Goal: Information Seeking & Learning: Find specific fact

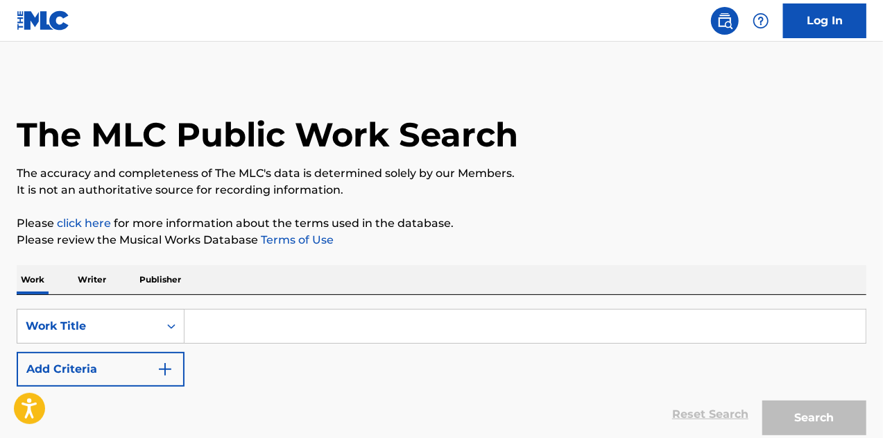
click at [230, 324] on input "Search Form" at bounding box center [525, 325] width 681 height 33
paste input "[MEDICAL_DATA]"
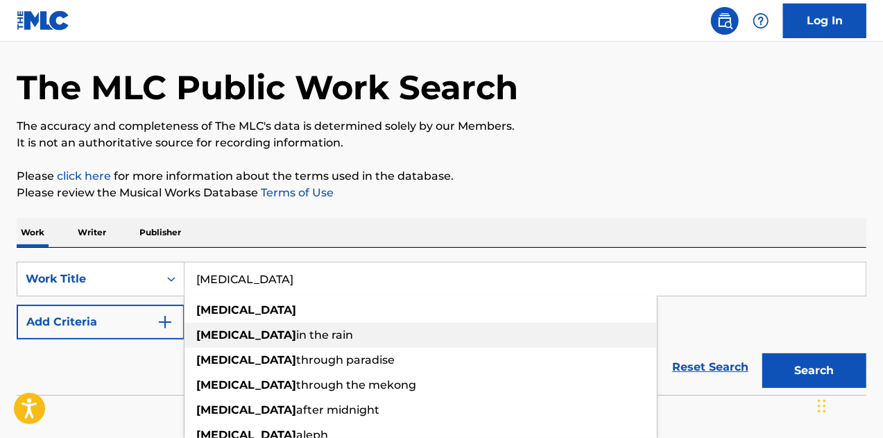
scroll to position [69, 0]
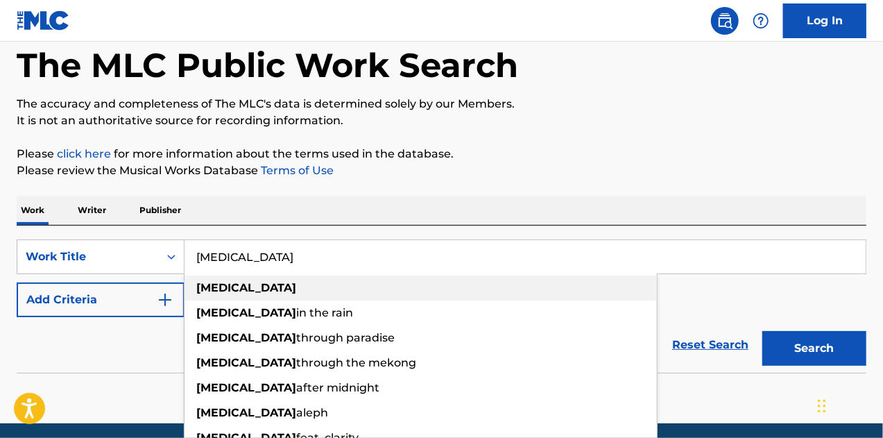
click at [274, 292] on div "[MEDICAL_DATA]" at bounding box center [421, 287] width 473 height 25
type input "[MEDICAL_DATA]"
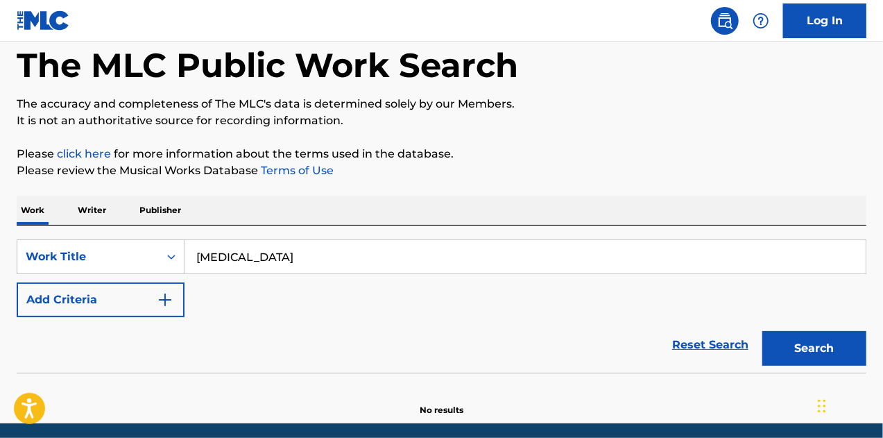
click at [94, 305] on button "Add Criteria" at bounding box center [101, 299] width 168 height 35
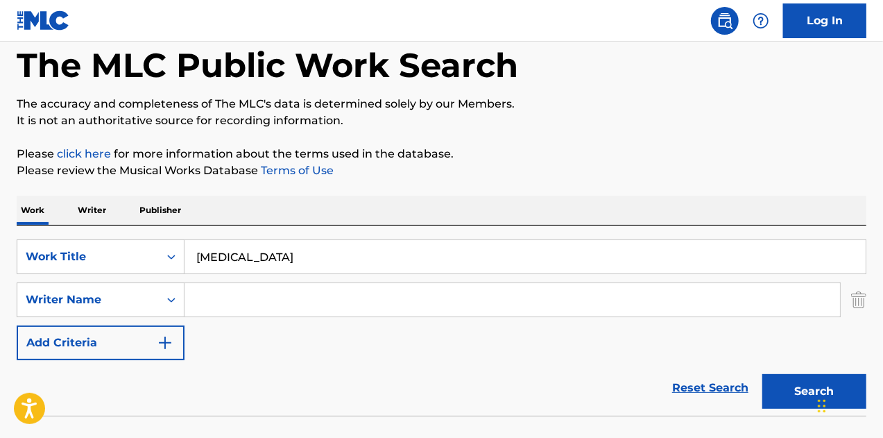
click at [245, 307] on input "Search Form" at bounding box center [513, 299] width 656 height 33
type input "H"
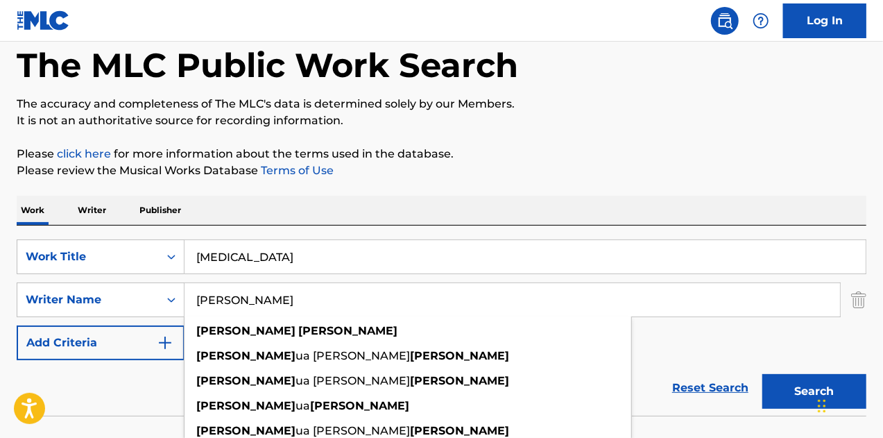
type input "[PERSON_NAME]"
click at [763, 374] on button "Search" at bounding box center [815, 391] width 104 height 35
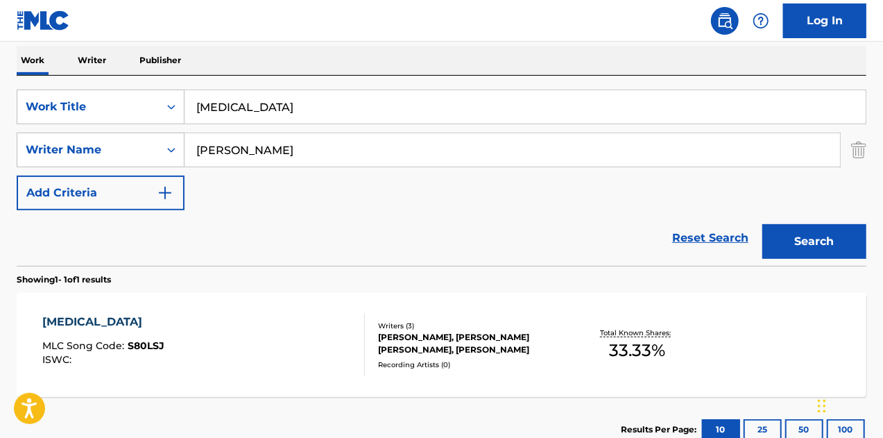
scroll to position [278, 0]
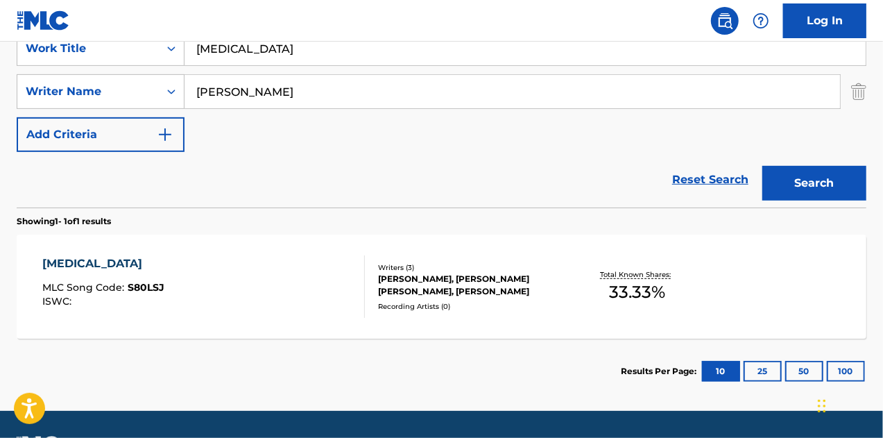
click at [235, 248] on div "[MEDICAL_DATA] MLC Song Code : S80LSJ ISWC : Writers ( 3 ) [PERSON_NAME], [PERS…" at bounding box center [442, 287] width 850 height 104
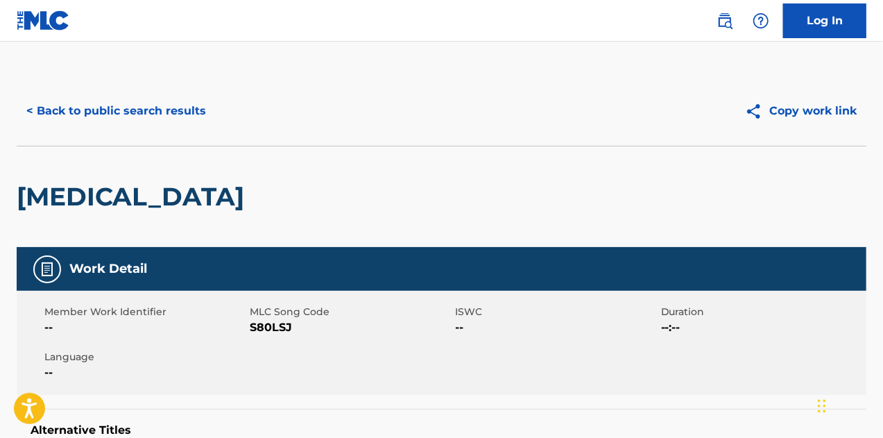
click at [279, 324] on span "S80LSJ" at bounding box center [351, 327] width 202 height 17
copy span "S80LSJ"
click at [60, 105] on button "< Back to public search results" at bounding box center [116, 111] width 199 height 35
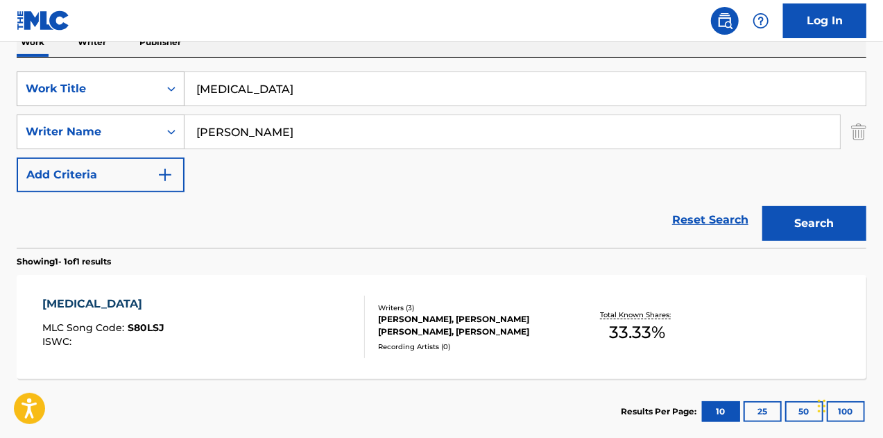
paste input "Like a Rose"
drag, startPoint x: 304, startPoint y: 84, endPoint x: 105, endPoint y: 90, distance: 198.6
click at [105, 90] on div "SearchWithCriteria8047ee27-0e85-4e3f-bcff-ad553a7f42d0 Work Title [MEDICAL_DATA]" at bounding box center [442, 88] width 850 height 35
type input "Like a Rose"
click at [763, 206] on button "Search" at bounding box center [815, 223] width 104 height 35
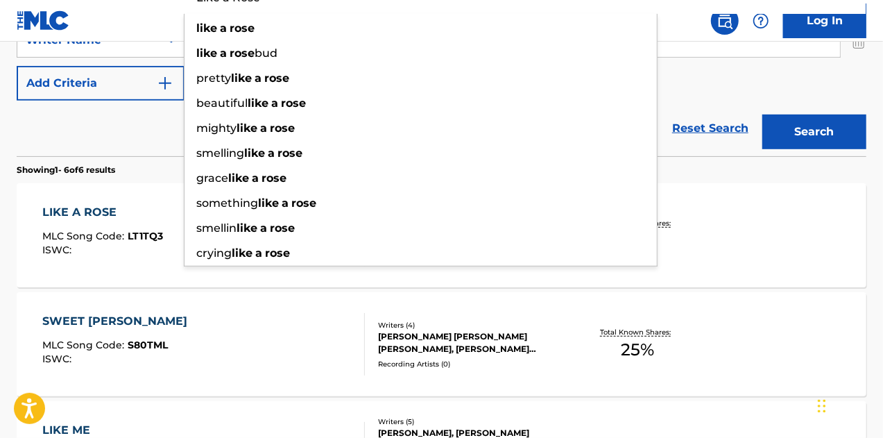
scroll to position [348, 0]
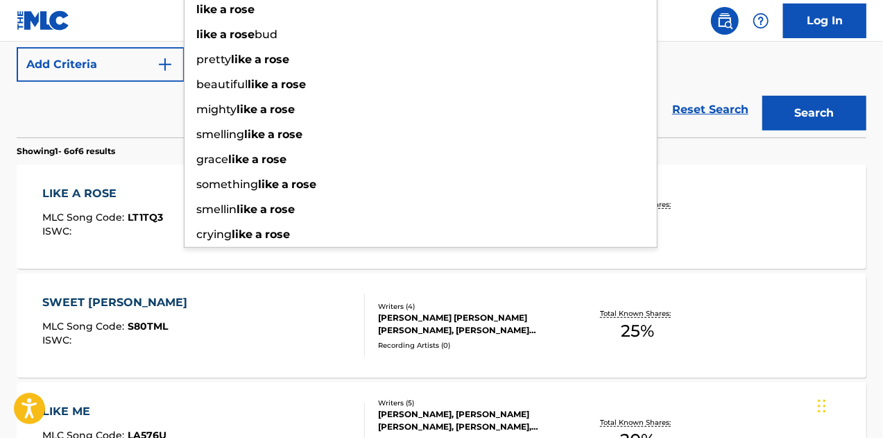
click at [133, 198] on div "LIKE A ROSE" at bounding box center [102, 193] width 121 height 17
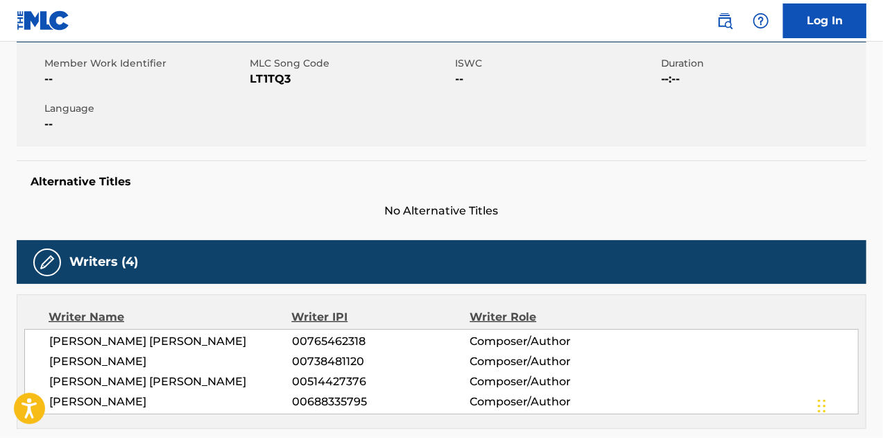
scroll to position [208, 0]
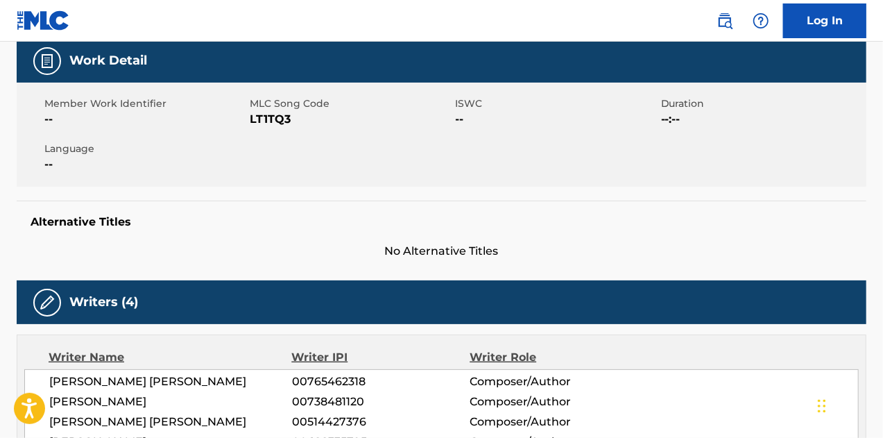
click at [269, 117] on span "LT1TQ3" at bounding box center [351, 119] width 202 height 17
copy span "LT1TQ3"
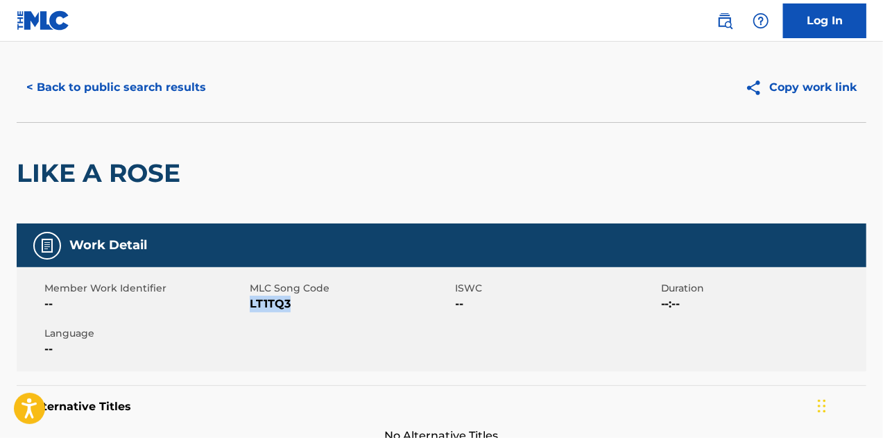
scroll to position [0, 0]
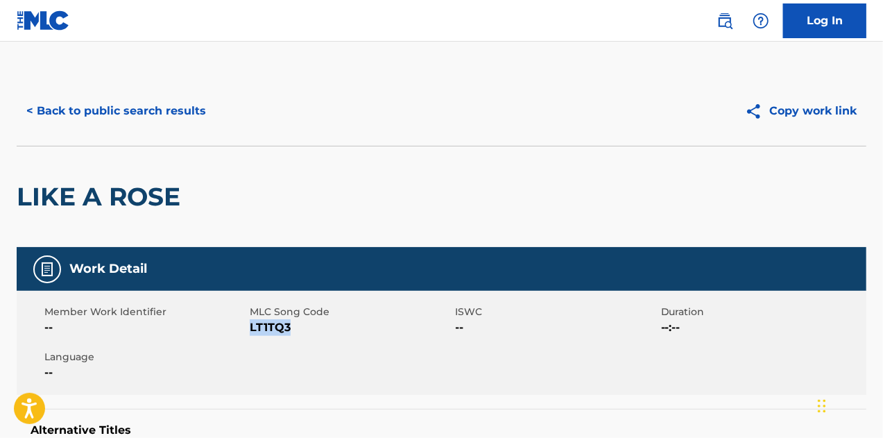
click at [81, 110] on button "< Back to public search results" at bounding box center [116, 111] width 199 height 35
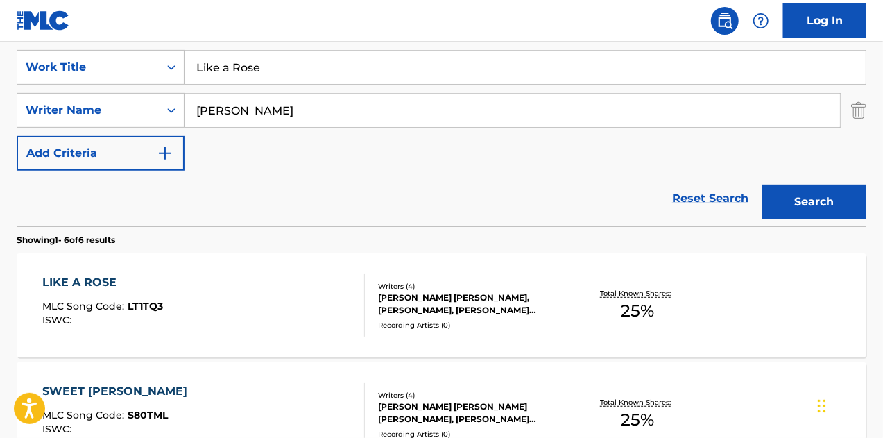
scroll to position [149, 0]
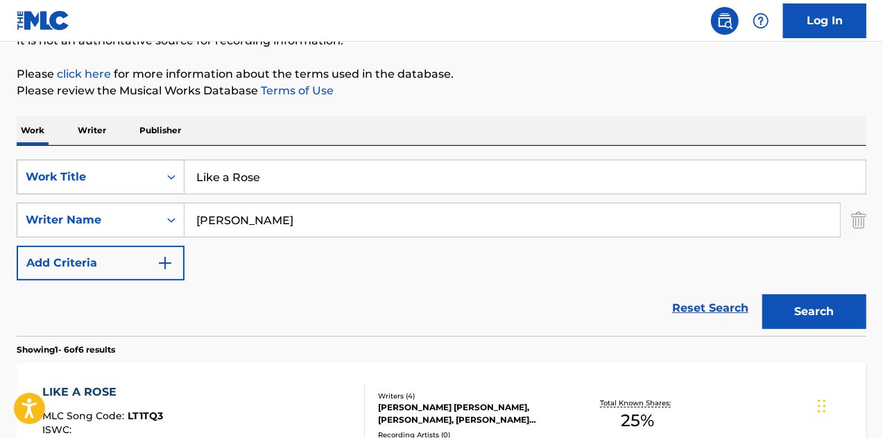
drag, startPoint x: 299, startPoint y: 177, endPoint x: 133, endPoint y: 176, distance: 166.5
click at [122, 174] on div "SearchWithCriteria8047ee27-0e85-4e3f-bcff-ad553a7f42d0 Work Title Like a Rose" at bounding box center [442, 177] width 850 height 35
paste input "Feels Like Lov"
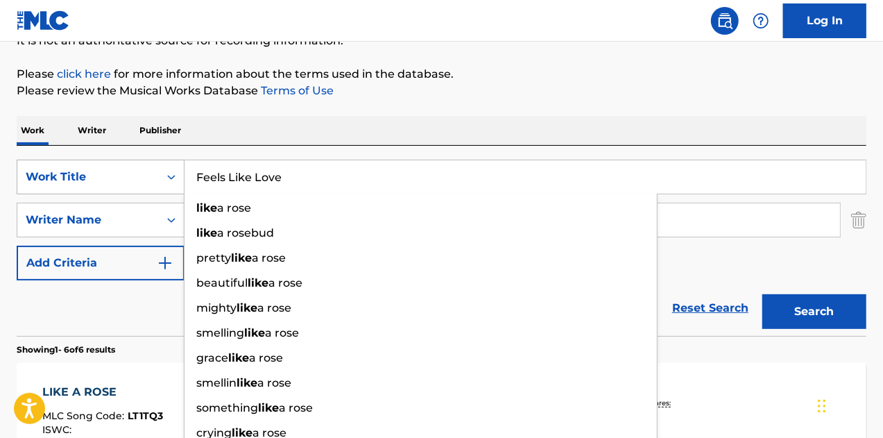
type input "Feels Like Love"
click at [763, 294] on button "Search" at bounding box center [815, 311] width 104 height 35
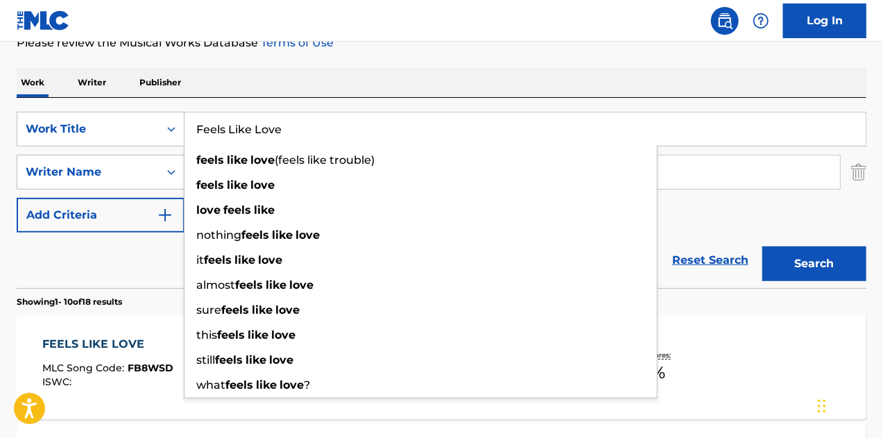
scroll to position [219, 0]
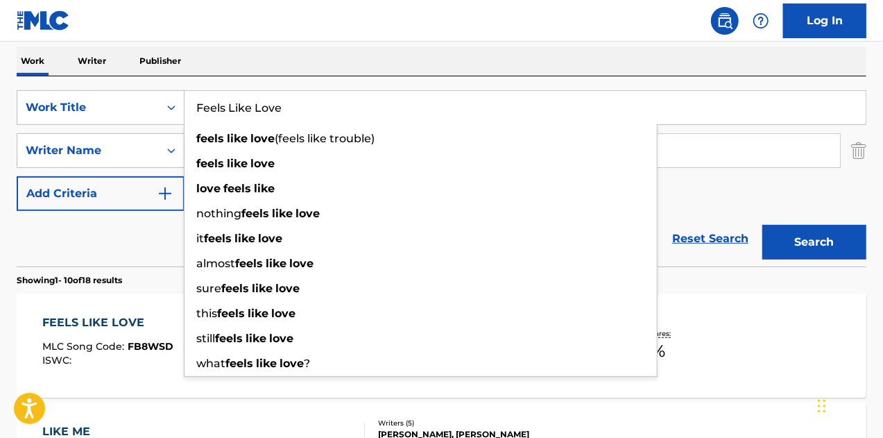
click at [126, 319] on div "FEELS LIKE LOVE" at bounding box center [107, 322] width 131 height 17
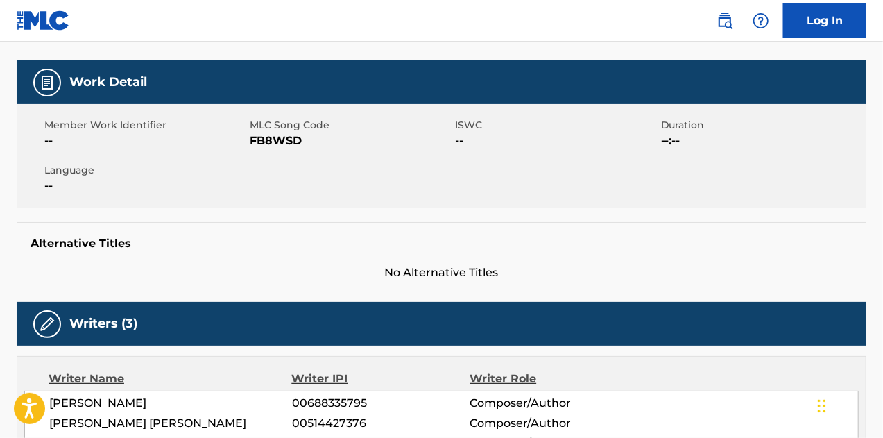
scroll to position [208, 0]
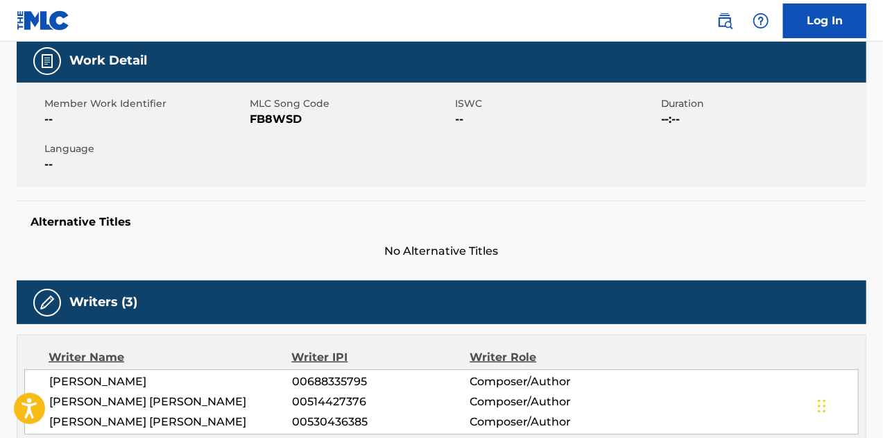
click at [273, 114] on span "FB8WSD" at bounding box center [351, 119] width 202 height 17
copy span "FB8WSD"
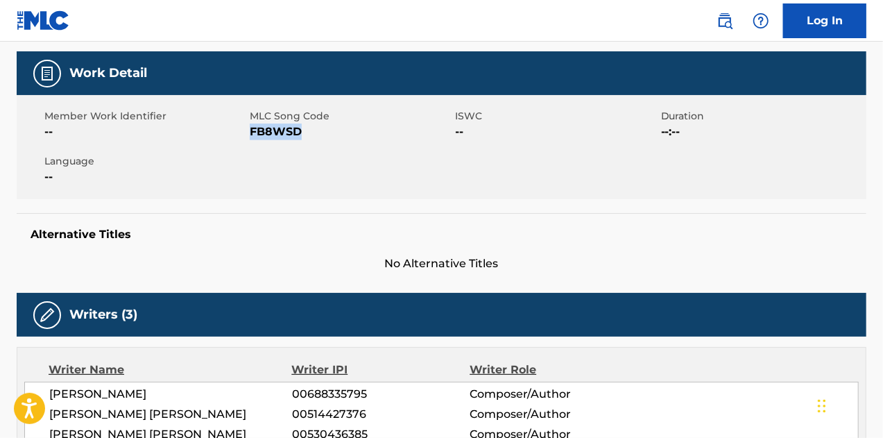
scroll to position [69, 0]
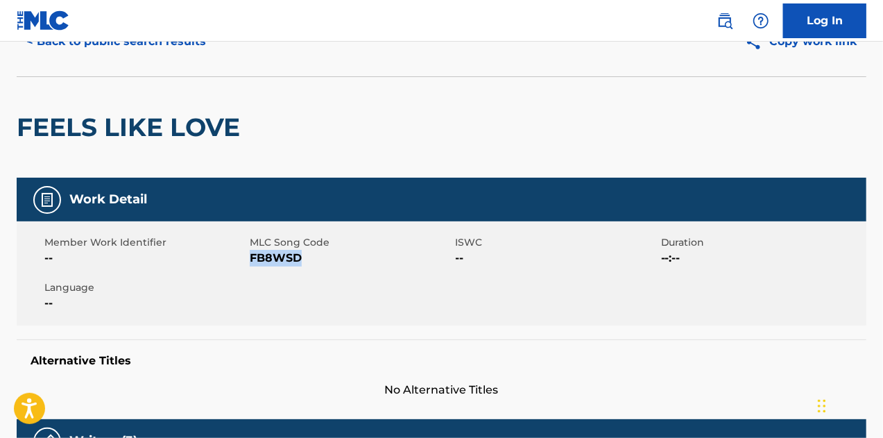
click at [113, 49] on button "< Back to public search results" at bounding box center [116, 41] width 199 height 35
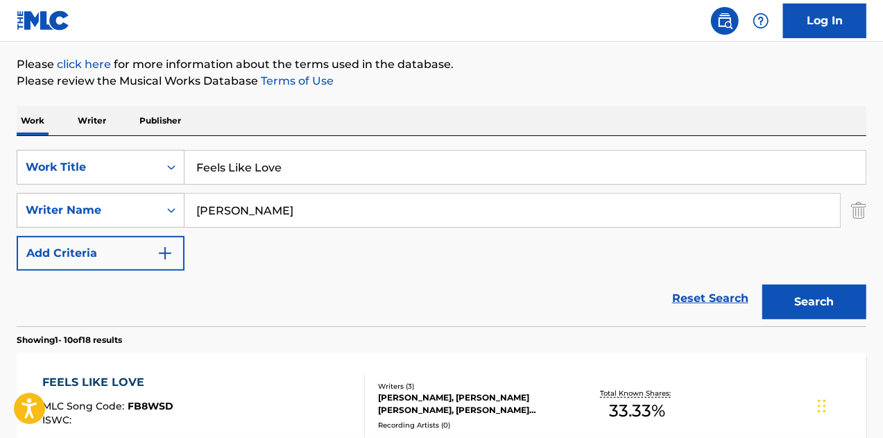
scroll to position [80, 0]
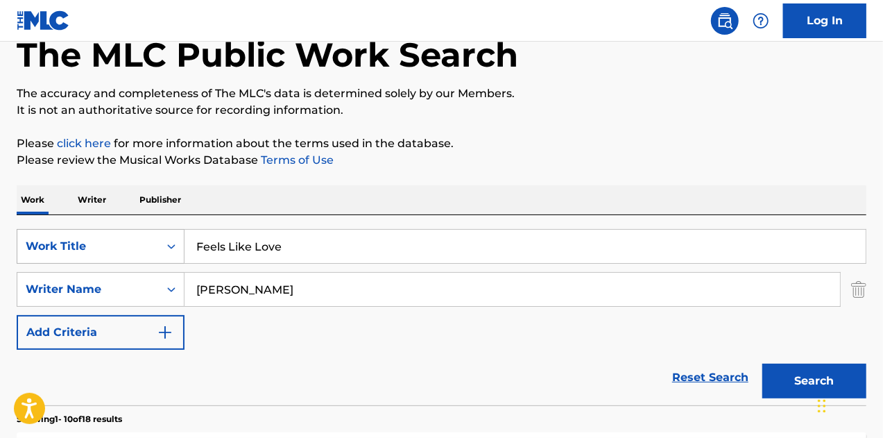
paste input "Two Hearts Beating"
drag, startPoint x: 281, startPoint y: 244, endPoint x: 173, endPoint y: 242, distance: 107.6
click at [170, 244] on div "SearchWithCriteria8047ee27-0e85-4e3f-bcff-ad553a7f42d0 Work Title Feels Like Lo…" at bounding box center [442, 246] width 850 height 35
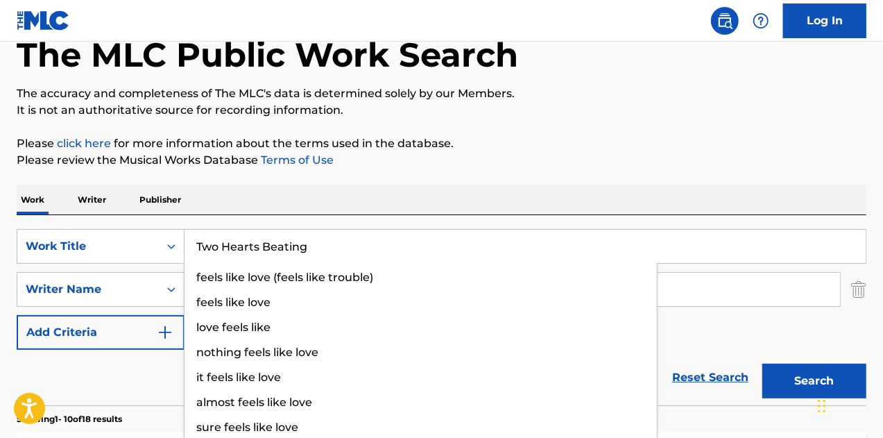
click at [763, 364] on button "Search" at bounding box center [815, 381] width 104 height 35
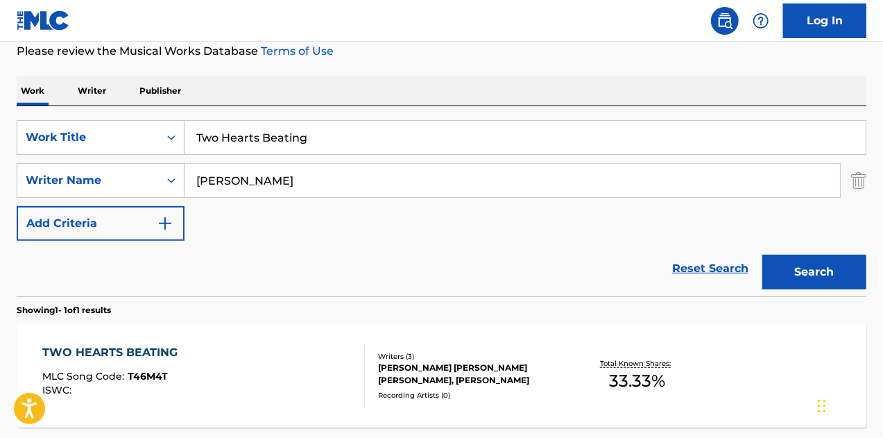
scroll to position [139, 0]
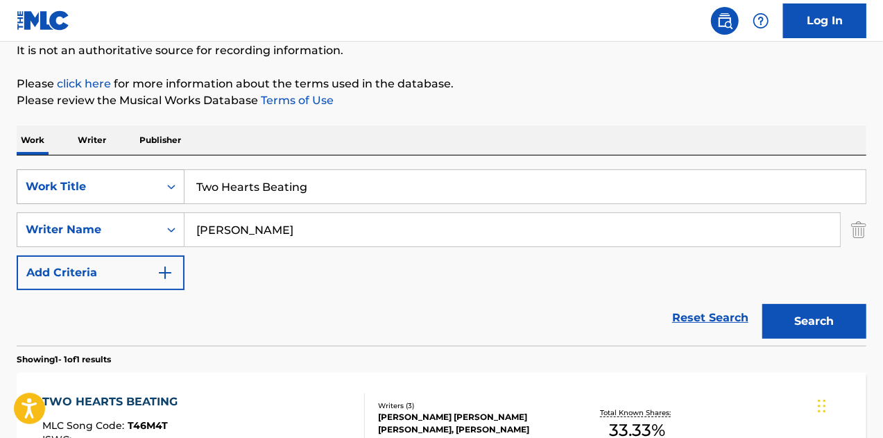
paste input "Everything I am"
drag, startPoint x: 347, startPoint y: 187, endPoint x: 40, endPoint y: 181, distance: 306.8
click at [13, 180] on div "The MLC Public Work Search The accuracy and completeness of The MLC's data is d…" at bounding box center [441, 239] width 883 height 605
type input "Everything I am"
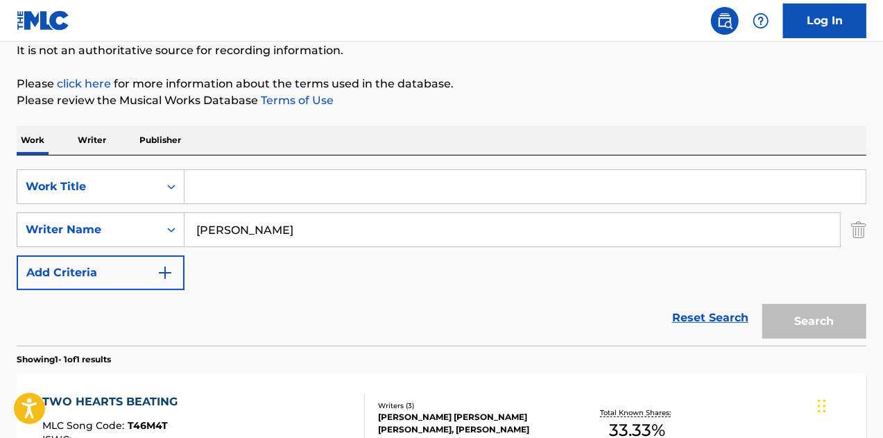
paste input "Everything I am"
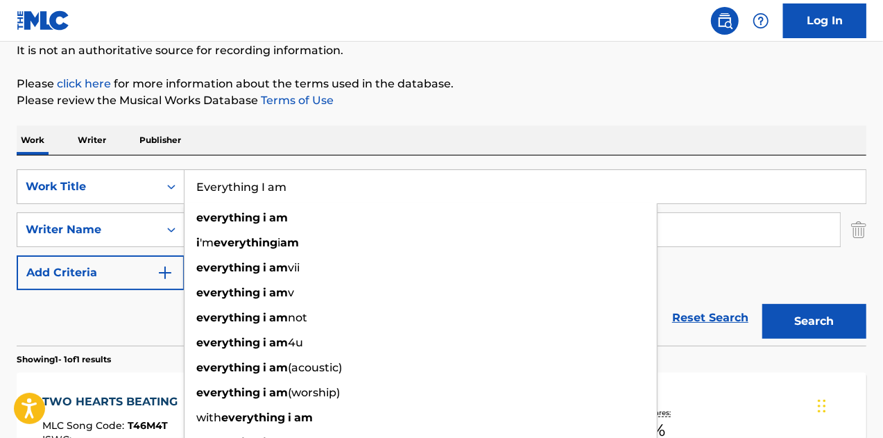
click at [763, 304] on button "Search" at bounding box center [815, 321] width 104 height 35
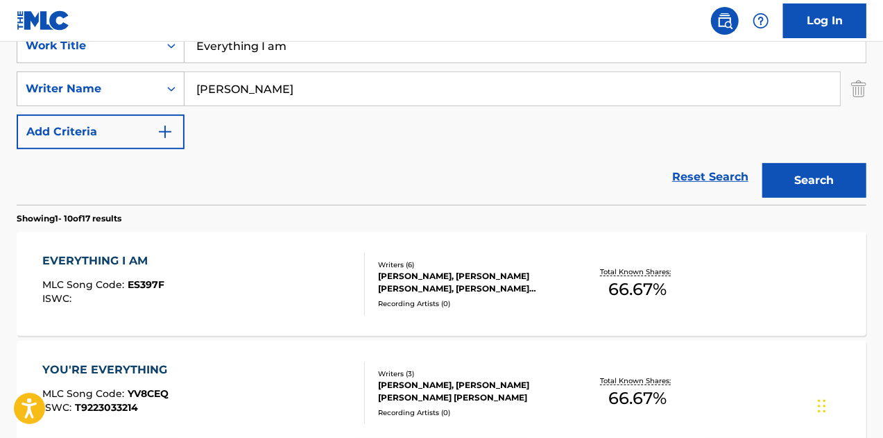
scroll to position [209, 0]
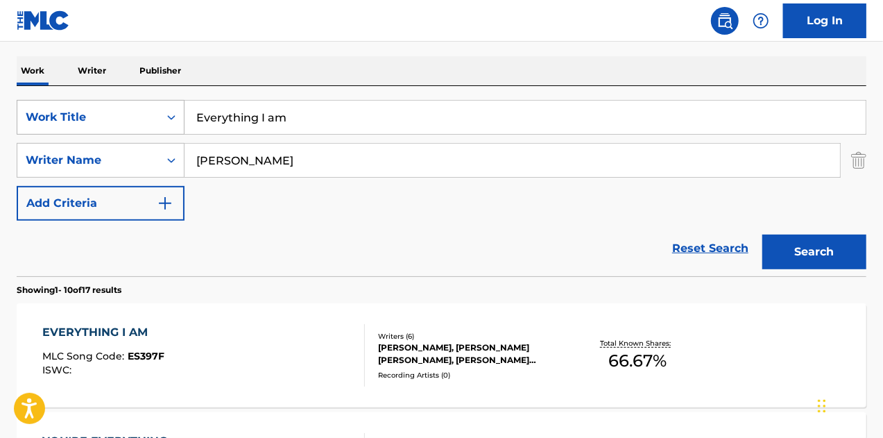
drag, startPoint x: 348, startPoint y: 119, endPoint x: 81, endPoint y: 119, distance: 267.2
click at [81, 119] on div "SearchWithCriteria8047ee27-0e85-4e3f-bcff-ad553a7f42d0 Work Title Everything I …" at bounding box center [442, 117] width 850 height 35
paste input "Take Our Time"
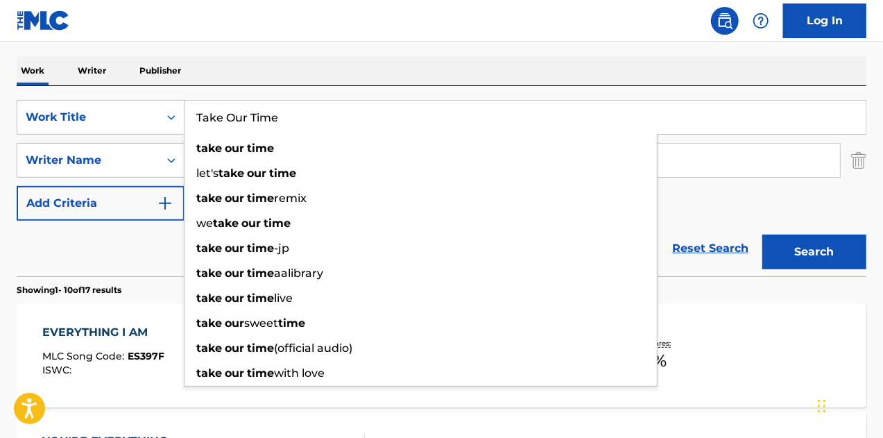
paste input "Take Our Time"
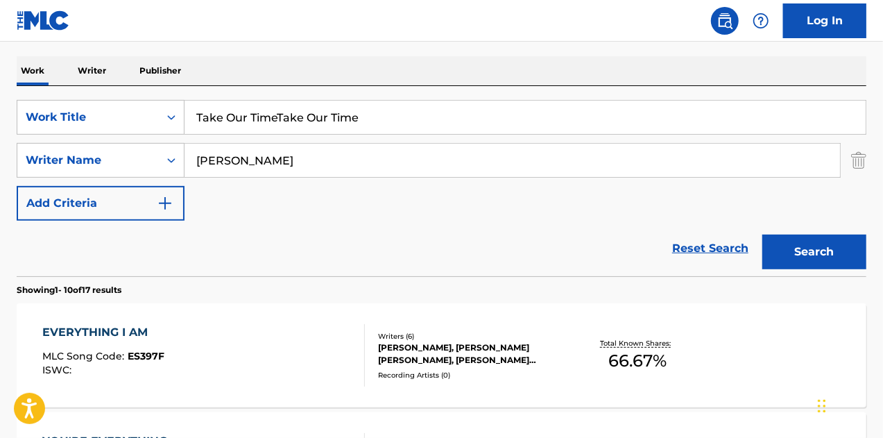
drag, startPoint x: 373, startPoint y: 116, endPoint x: 278, endPoint y: 120, distance: 95.9
click at [278, 120] on input "Take Our TimeTake Our Time" at bounding box center [525, 117] width 681 height 33
type input "Take Our Time"
click at [763, 235] on button "Search" at bounding box center [815, 252] width 104 height 35
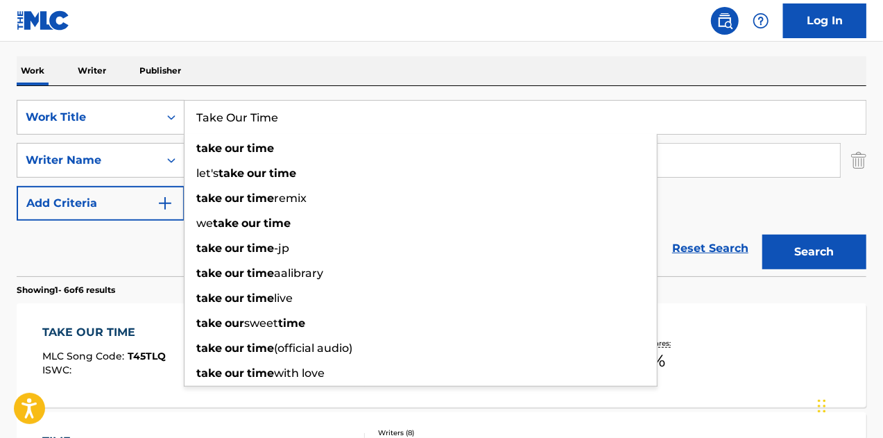
click at [126, 345] on div "TAKE OUR TIME MLC Song Code : T45TLQ ISWC :" at bounding box center [104, 355] width 124 height 62
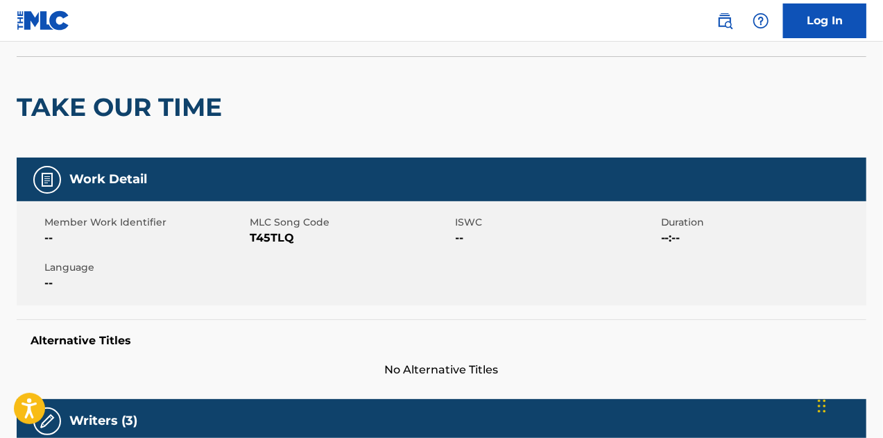
scroll to position [139, 0]
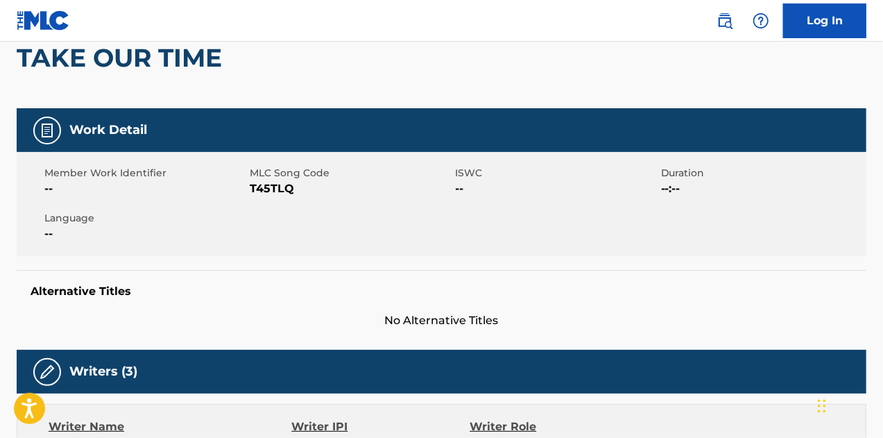
click at [285, 194] on span "T45TLQ" at bounding box center [351, 188] width 202 height 17
click at [284, 194] on span "T45TLQ" at bounding box center [351, 188] width 202 height 17
copy span "T45TLQ"
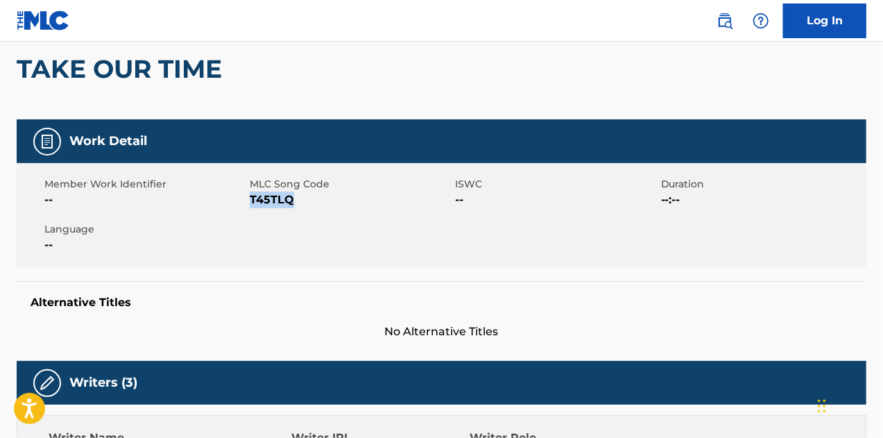
scroll to position [69, 0]
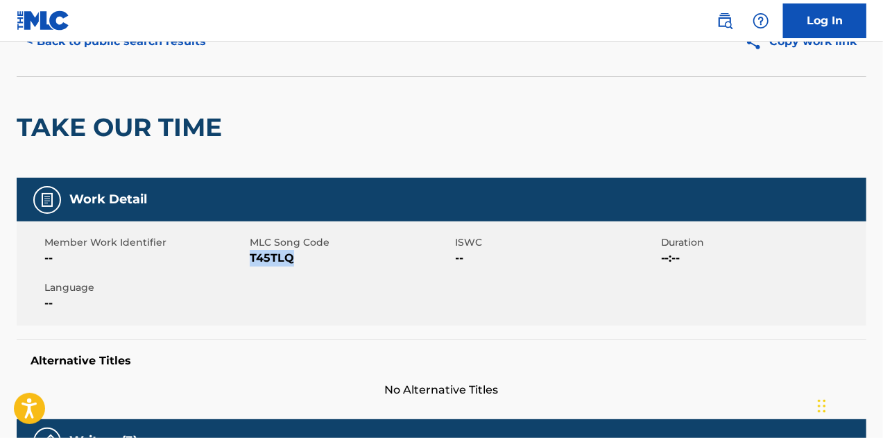
click at [104, 56] on button "< Back to public search results" at bounding box center [116, 41] width 199 height 35
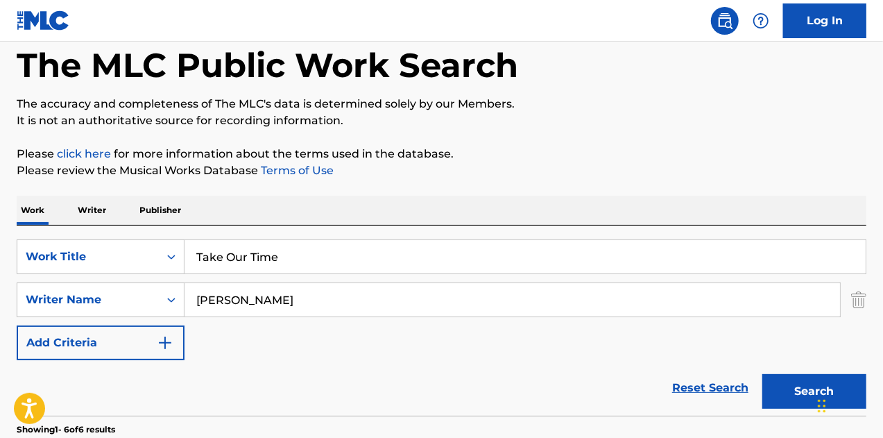
scroll to position [209, 0]
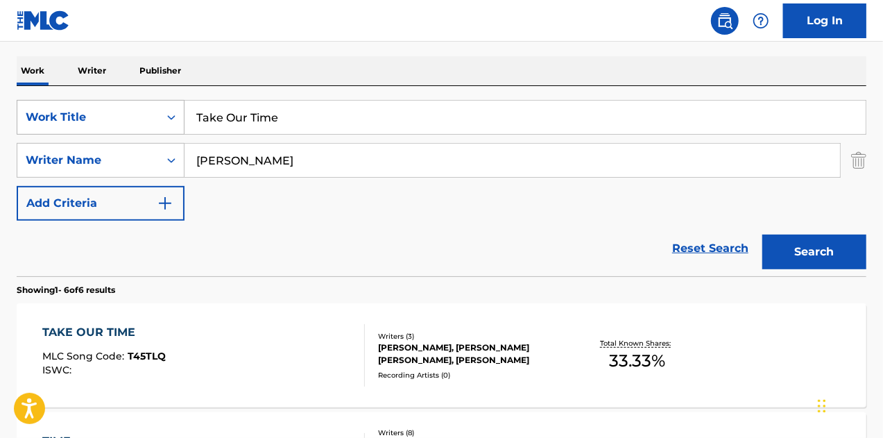
click at [92, 119] on div "SearchWithCriteria8047ee27-0e85-4e3f-bcff-ad553a7f42d0 Work Title Take Our Time" at bounding box center [442, 117] width 850 height 35
paste input "Might As Well"
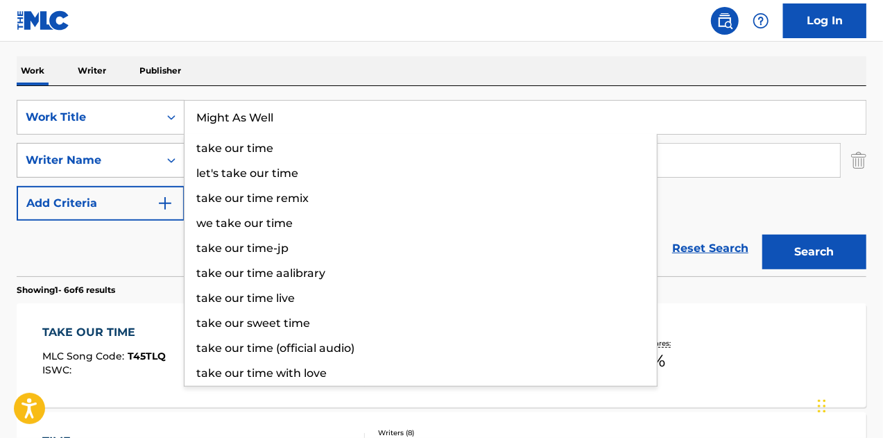
type input "Might As Well"
click at [763, 235] on button "Search" at bounding box center [815, 252] width 104 height 35
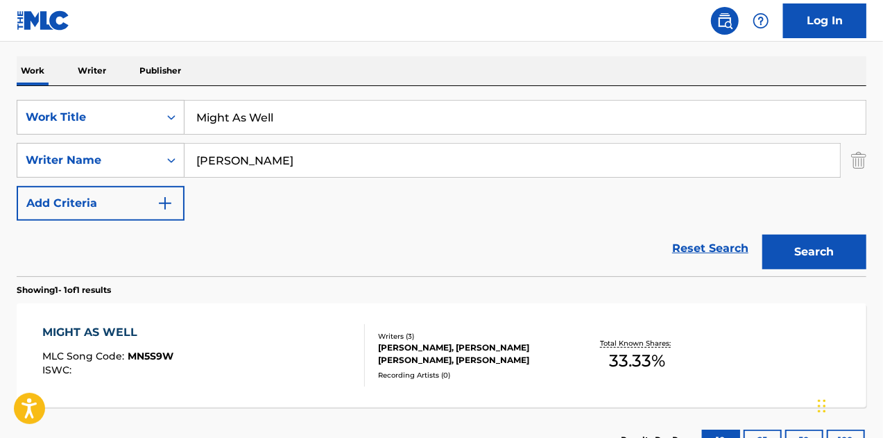
click at [125, 340] on div "MIGHT AS WELL MLC Song Code : MN5S9W ISWC :" at bounding box center [107, 355] width 131 height 62
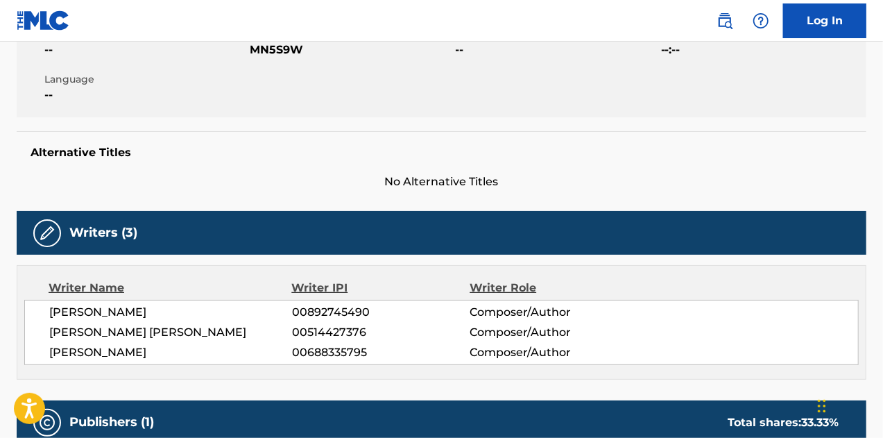
scroll to position [208, 0]
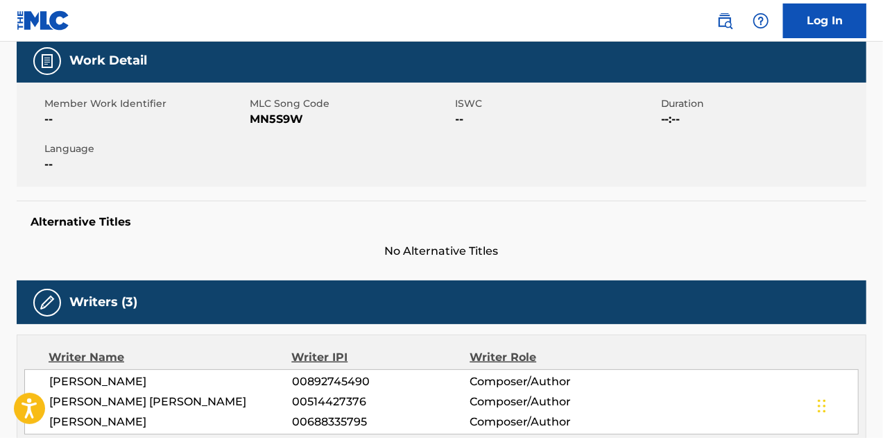
click at [283, 123] on span "MN5S9W" at bounding box center [351, 119] width 202 height 17
drag, startPoint x: 283, startPoint y: 123, endPoint x: 336, endPoint y: 148, distance: 58.7
click at [286, 123] on span "MN5S9W" at bounding box center [351, 119] width 202 height 17
copy span "MN5S9W"
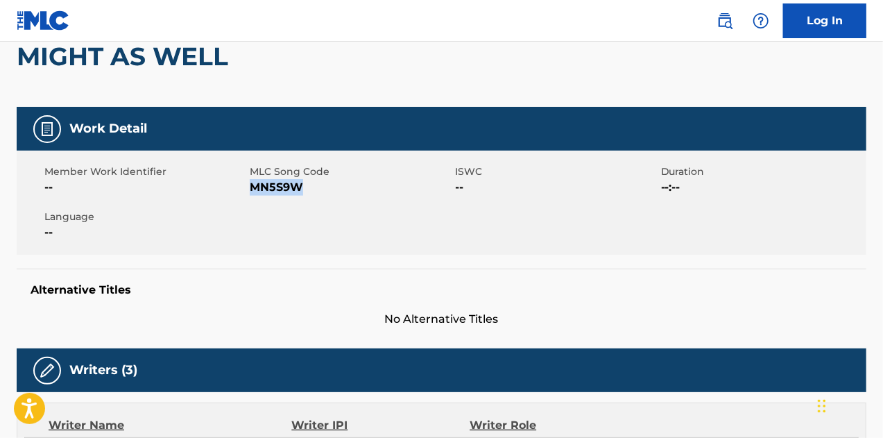
scroll to position [0, 0]
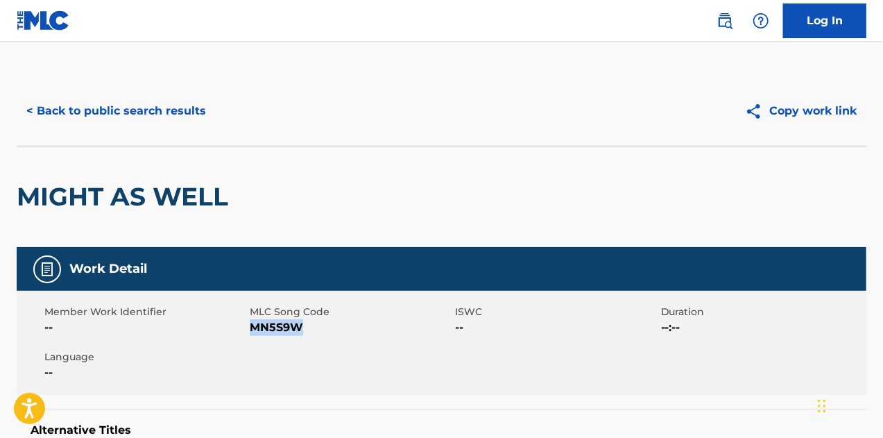
click at [89, 113] on button "< Back to public search results" at bounding box center [116, 111] width 199 height 35
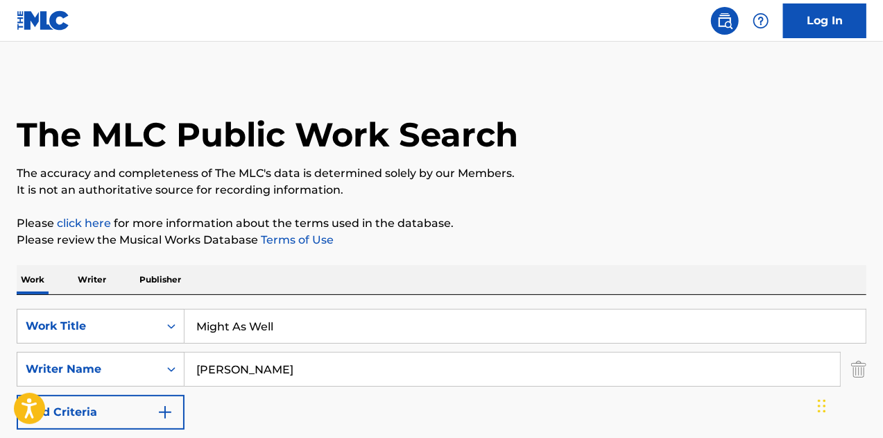
scroll to position [209, 0]
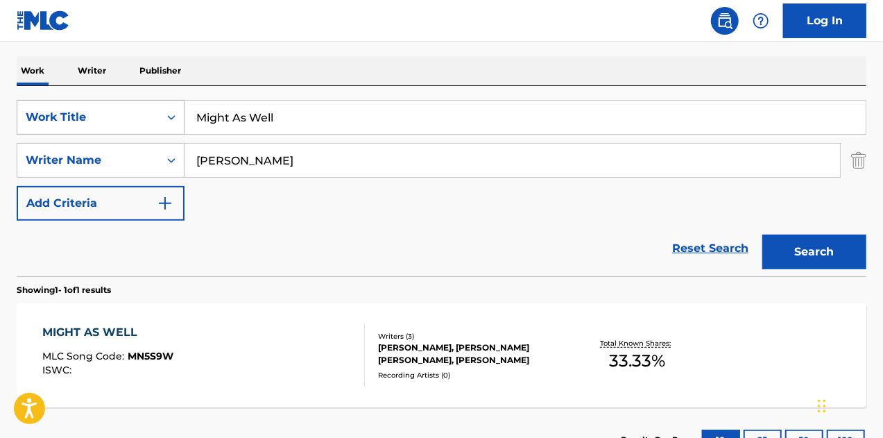
drag, startPoint x: 261, startPoint y: 119, endPoint x: 95, endPoint y: 119, distance: 165.8
click at [87, 118] on div "SearchWithCriteria8047ee27-0e85-4e3f-bcff-ad553a7f42d0 Work Title Might As Well" at bounding box center [442, 117] width 850 height 35
paste input "Ro Sham Bo"
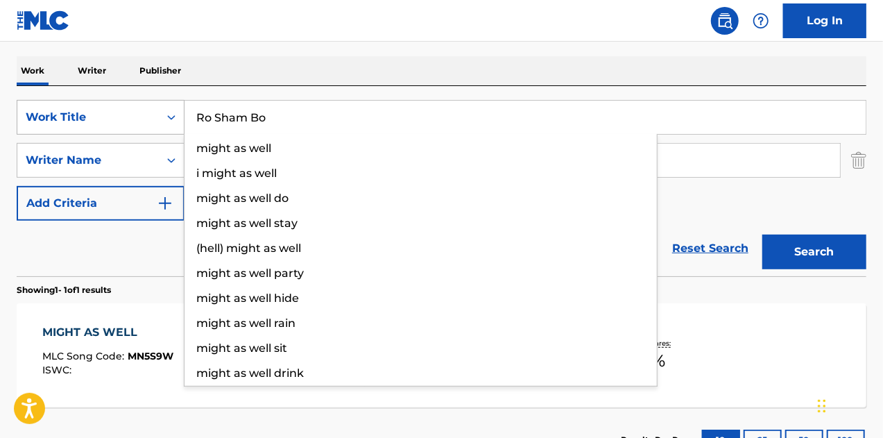
type input "Ro Sham Bo"
click at [763, 235] on button "Search" at bounding box center [815, 252] width 104 height 35
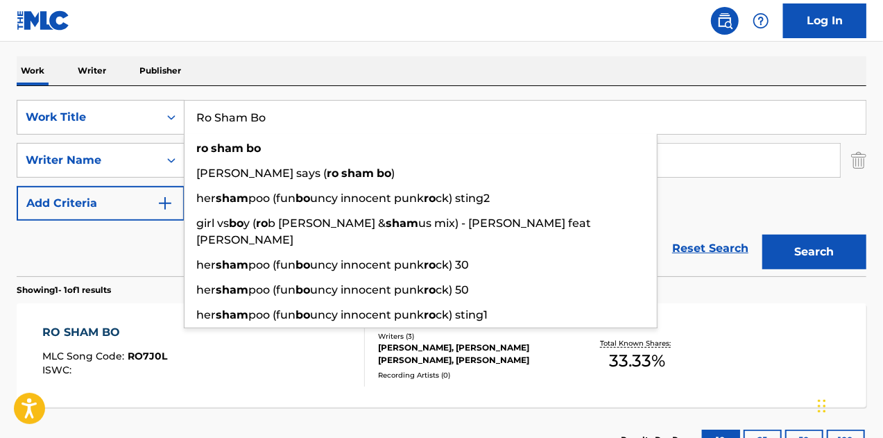
click at [121, 328] on div "RO SHAM BO" at bounding box center [104, 332] width 125 height 17
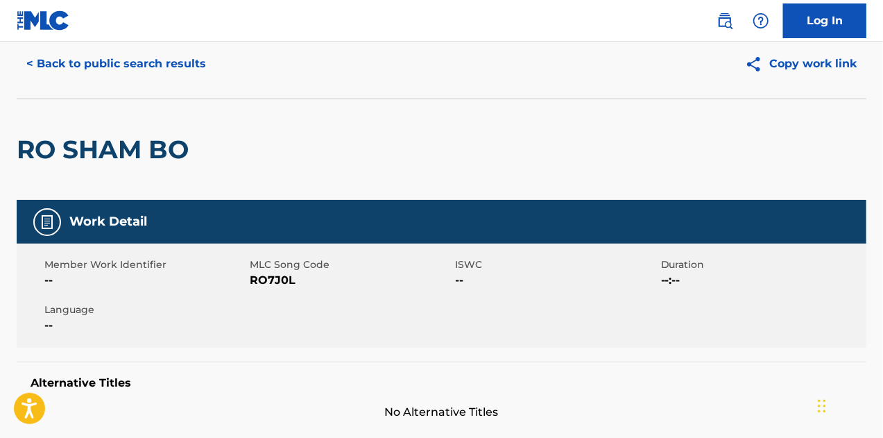
scroll to position [69, 0]
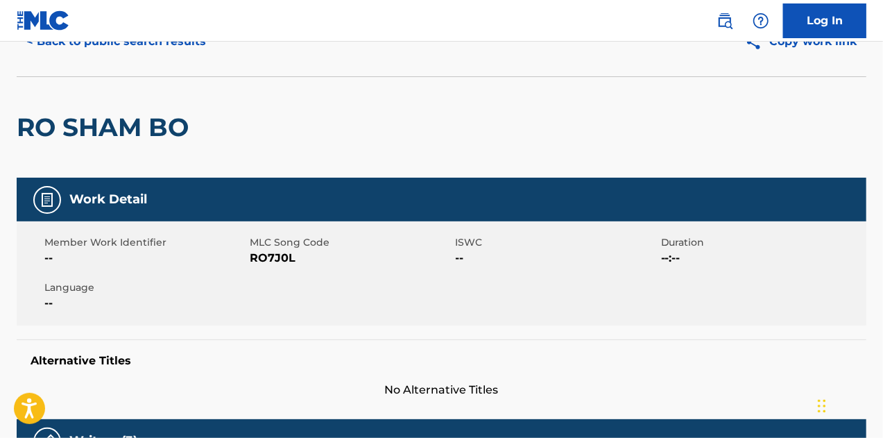
click at [266, 253] on span "RO7J0L" at bounding box center [351, 258] width 202 height 17
click at [266, 254] on span "RO7J0L" at bounding box center [351, 258] width 202 height 17
copy span "RO7J0L"
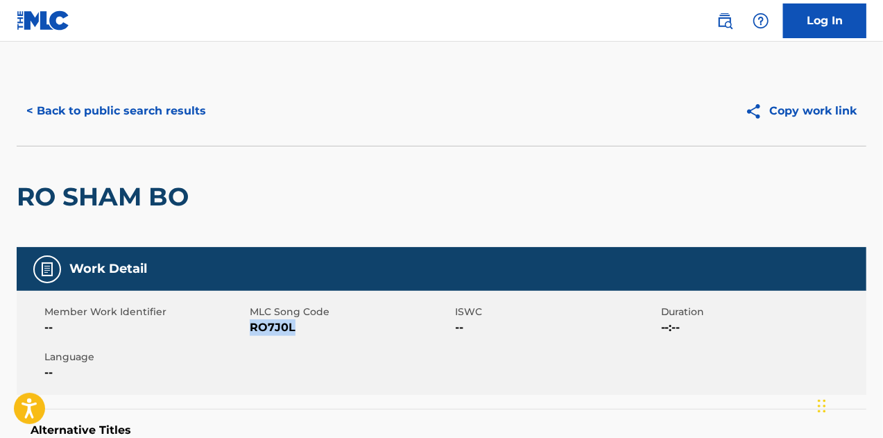
click at [94, 109] on button "< Back to public search results" at bounding box center [116, 111] width 199 height 35
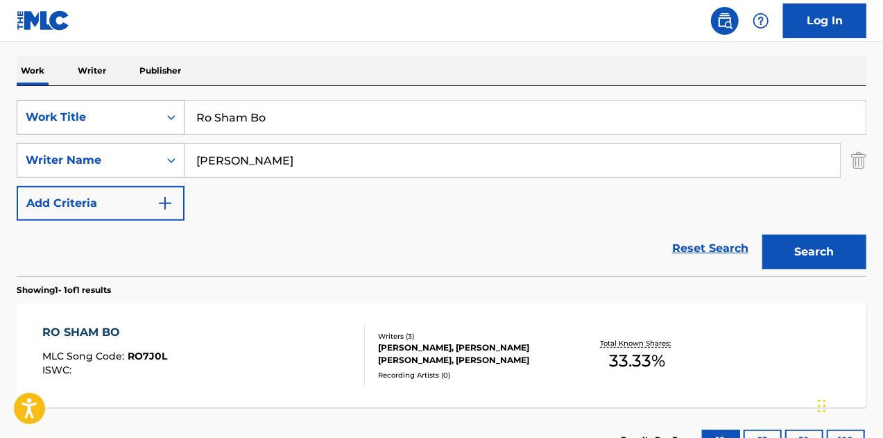
drag, startPoint x: 273, startPoint y: 115, endPoint x: 85, endPoint y: 99, distance: 189.4
click at [85, 100] on div "SearchWithCriteria8047ee27-0e85-4e3f-bcff-ad553a7f42d0 Work Title Ro Sham Bo" at bounding box center [442, 117] width 850 height 35
paste input "All the Love In The World"
type input "All the Love In The World"
click at [763, 235] on button "Search" at bounding box center [815, 252] width 104 height 35
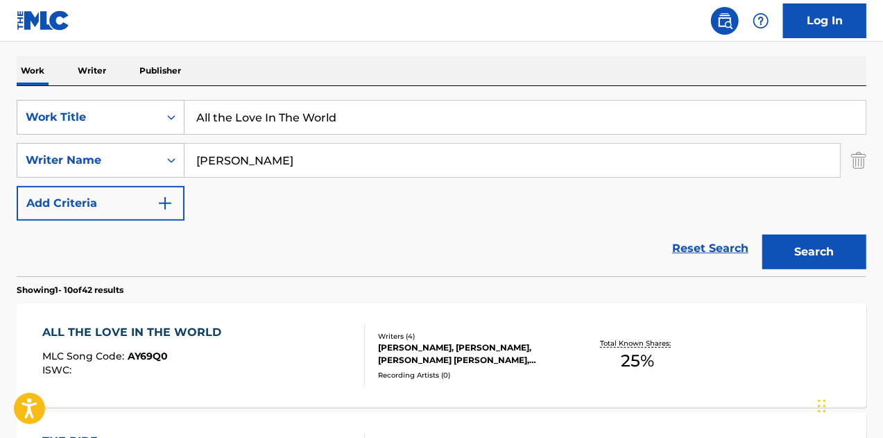
click at [118, 324] on div "ALL THE LOVE IN THE WORLD" at bounding box center [135, 332] width 186 height 17
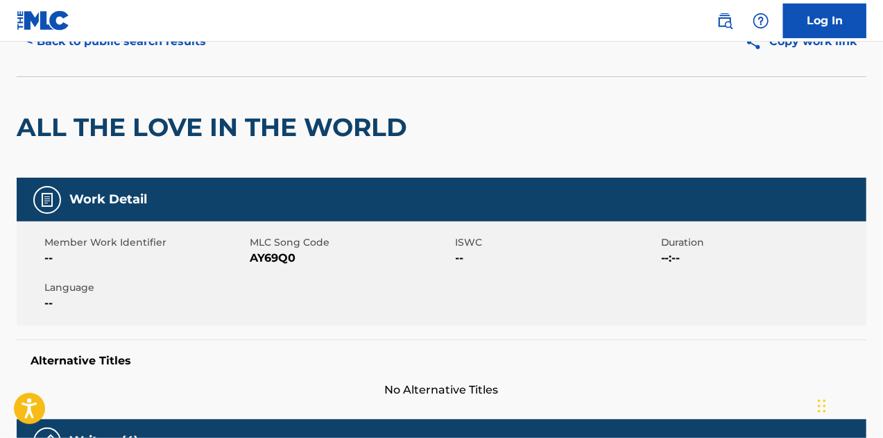
click at [281, 255] on span "AY69Q0" at bounding box center [351, 258] width 202 height 17
copy span "AY69Q0"
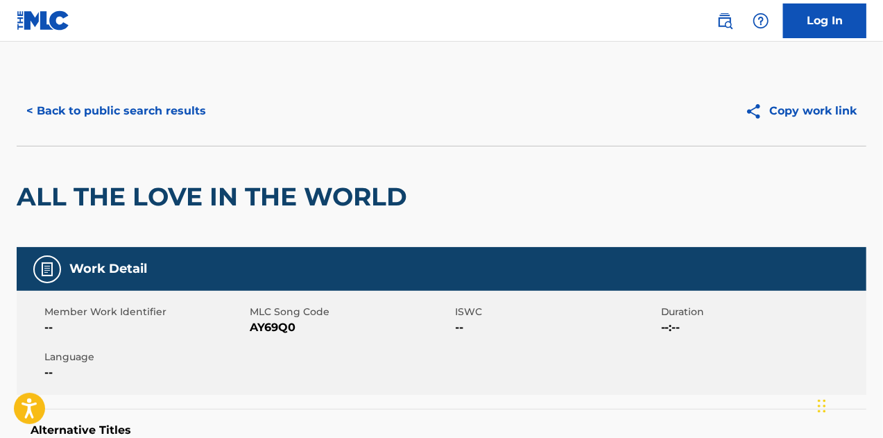
click at [132, 120] on button "< Back to public search results" at bounding box center [116, 111] width 199 height 35
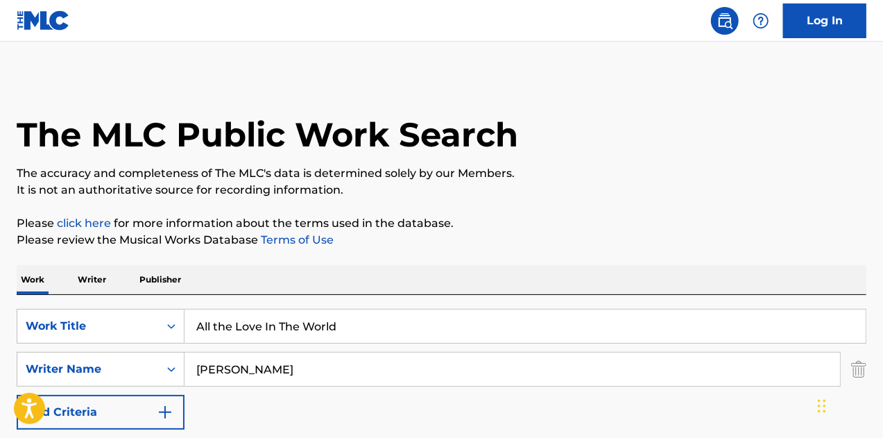
scroll to position [209, 0]
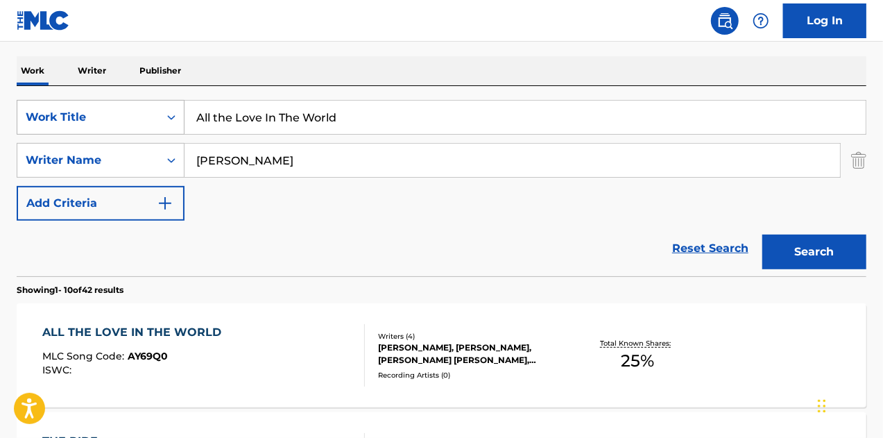
drag, startPoint x: 319, startPoint y: 121, endPoint x: 37, endPoint y: 101, distance: 281.8
click at [29, 101] on div "SearchWithCriteria8047ee27-0e85-4e3f-bcff-ad553a7f42d0 Work Title All the Love …" at bounding box center [442, 117] width 850 height 35
paste input "Break"
type input "Break"
click at [763, 235] on button "Search" at bounding box center [815, 252] width 104 height 35
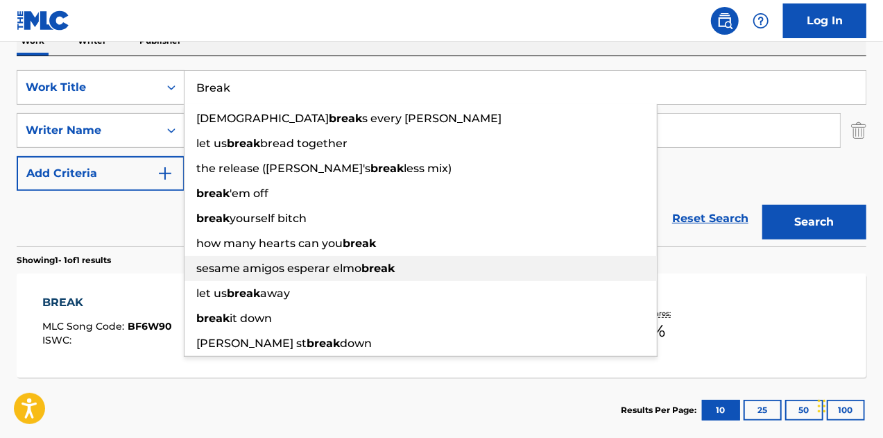
scroll to position [278, 0]
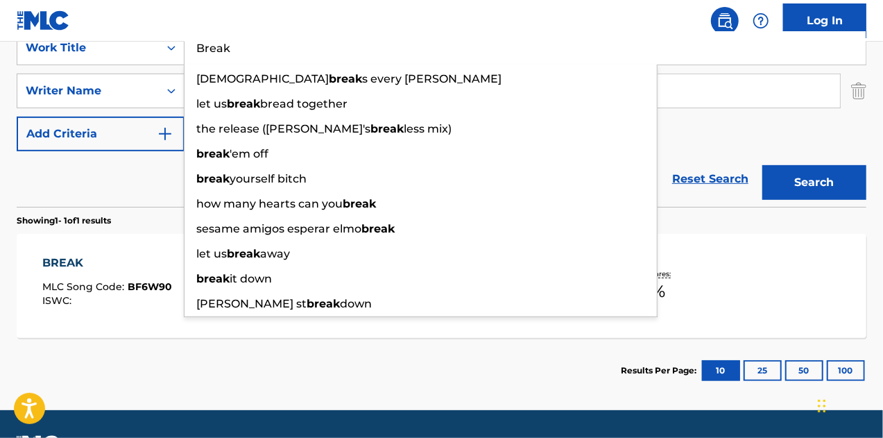
click at [74, 257] on div "BREAK" at bounding box center [107, 263] width 130 height 17
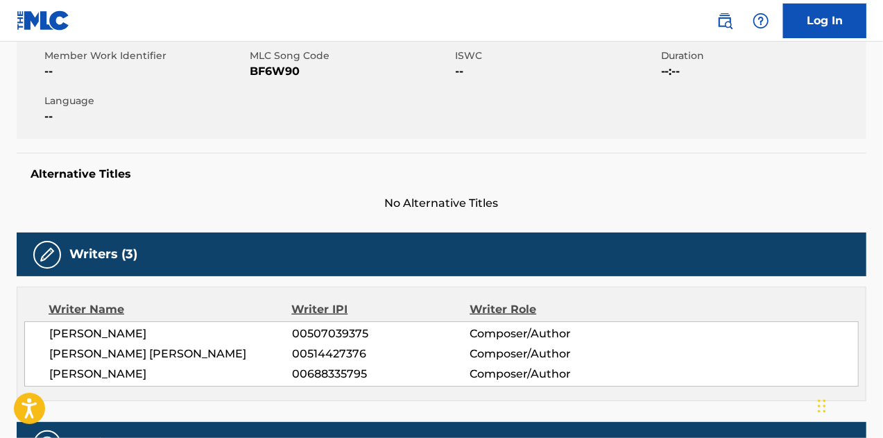
scroll to position [278, 0]
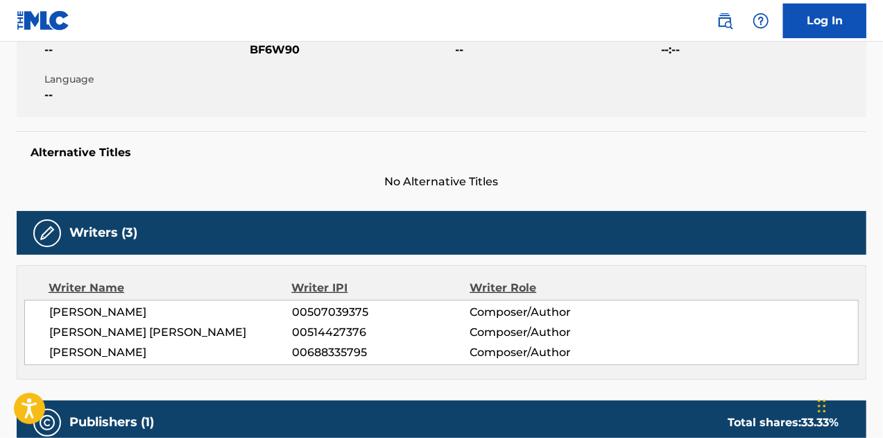
click at [279, 49] on span "BF6W90" at bounding box center [351, 50] width 202 height 17
copy span "BF6W90"
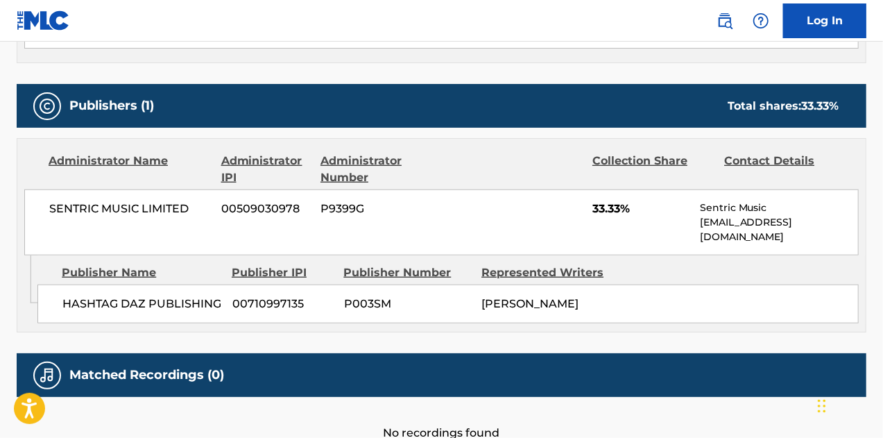
scroll to position [668, 0]
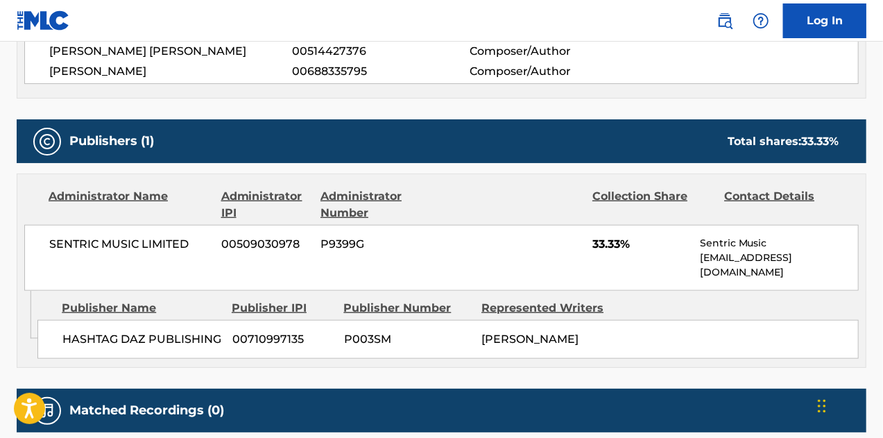
drag, startPoint x: 230, startPoint y: 256, endPoint x: 172, endPoint y: 230, distance: 63.3
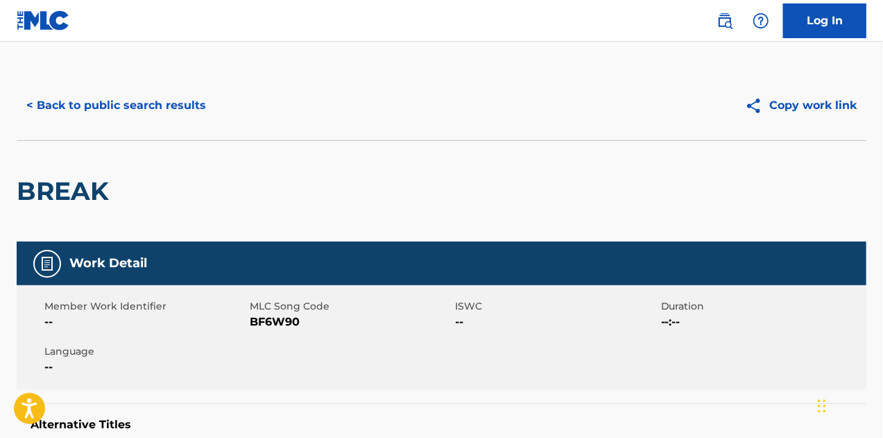
click at [90, 105] on button "< Back to public search results" at bounding box center [116, 105] width 199 height 35
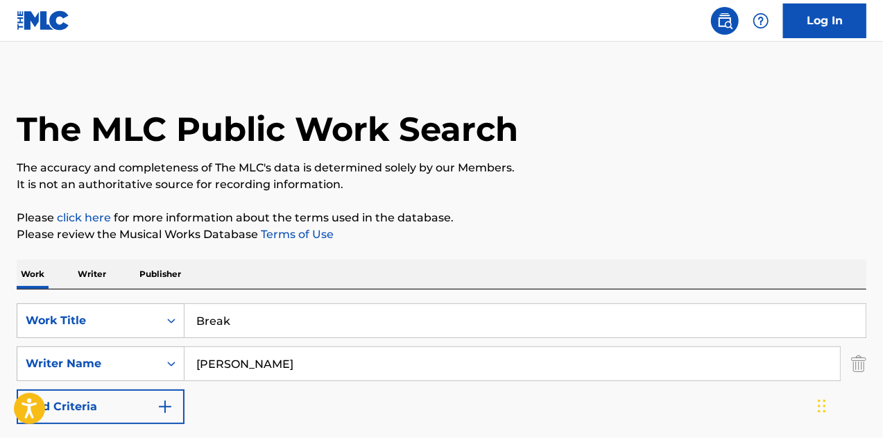
scroll to position [237, 0]
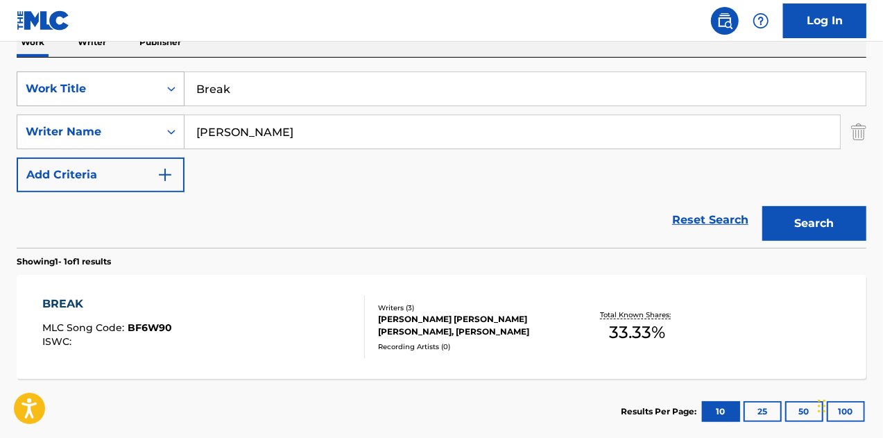
drag, startPoint x: 102, startPoint y: 87, endPoint x: 83, endPoint y: 85, distance: 18.8
click at [83, 85] on div "SearchWithCriteria8047ee27-0e85-4e3f-bcff-ad553a7f42d0 Work Title Break" at bounding box center [442, 88] width 850 height 35
paste input "Enjoy The Ride"
type input "Enjoy The Ride"
click at [763, 206] on button "Search" at bounding box center [815, 223] width 104 height 35
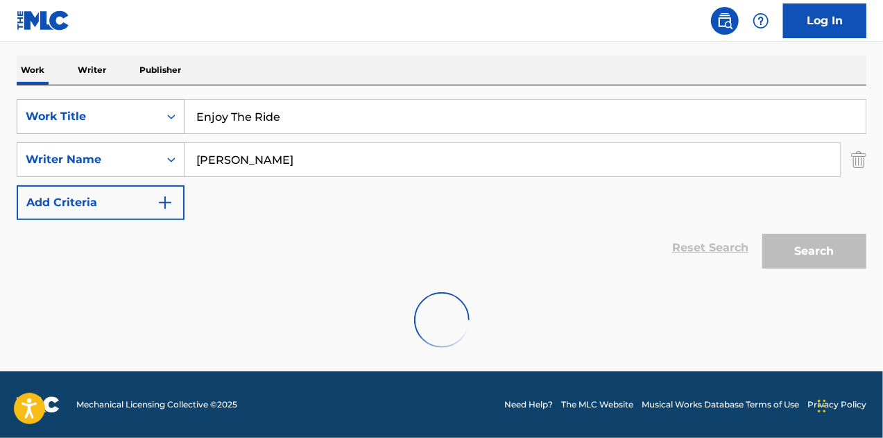
scroll to position [209, 0]
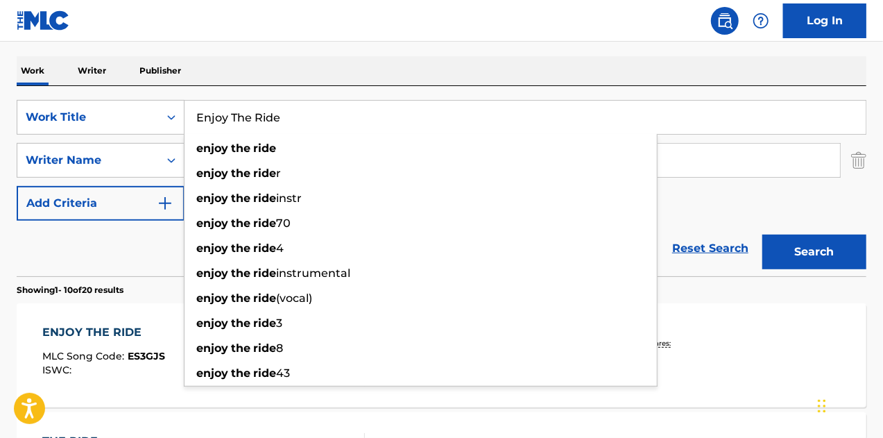
click at [99, 336] on div "ENJOY THE RIDE" at bounding box center [103, 332] width 123 height 17
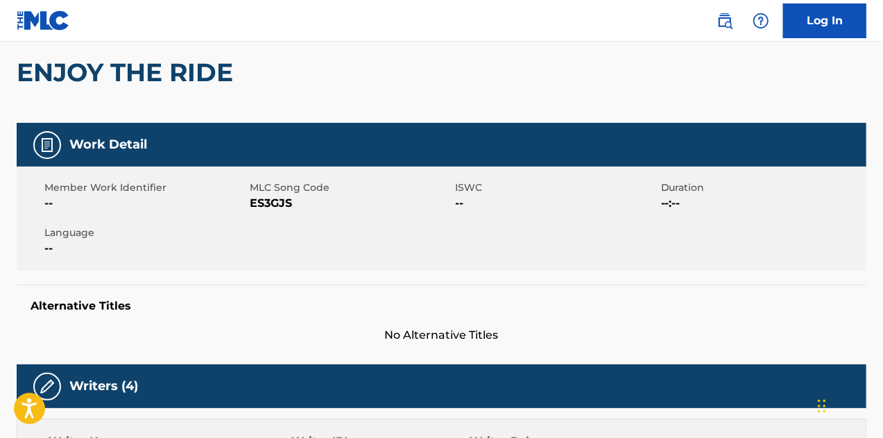
scroll to position [278, 0]
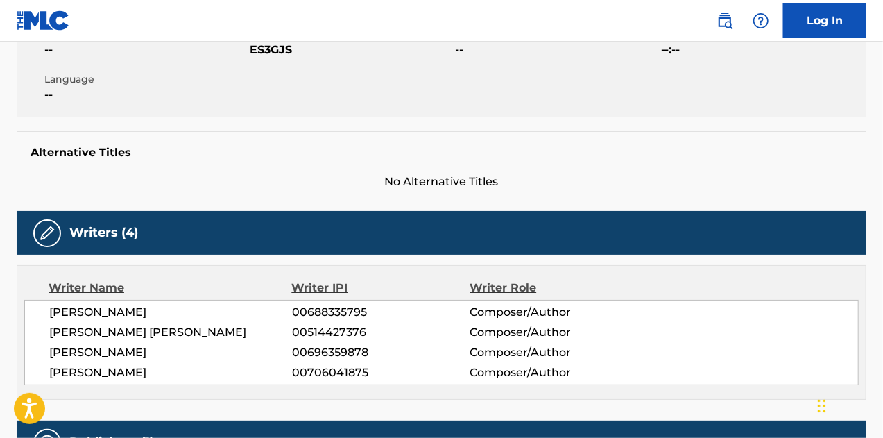
click at [273, 51] on span "ES3GJS" at bounding box center [351, 50] width 202 height 17
copy span "ES3GJS"
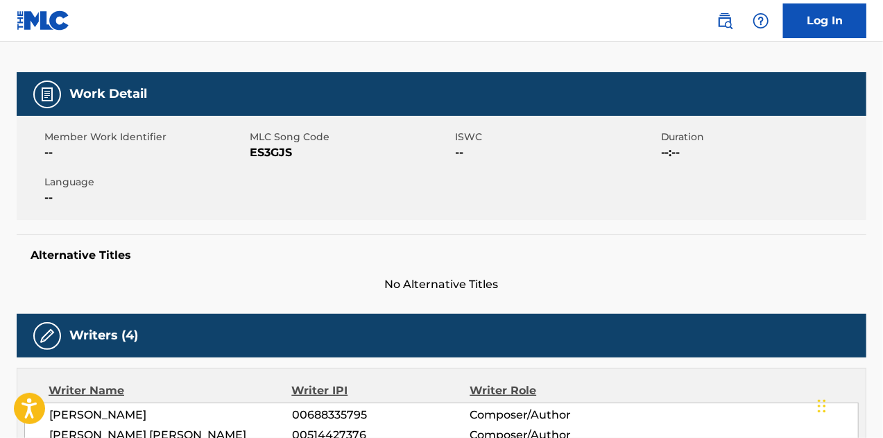
drag, startPoint x: 261, startPoint y: 277, endPoint x: 241, endPoint y: 272, distance: 20.0
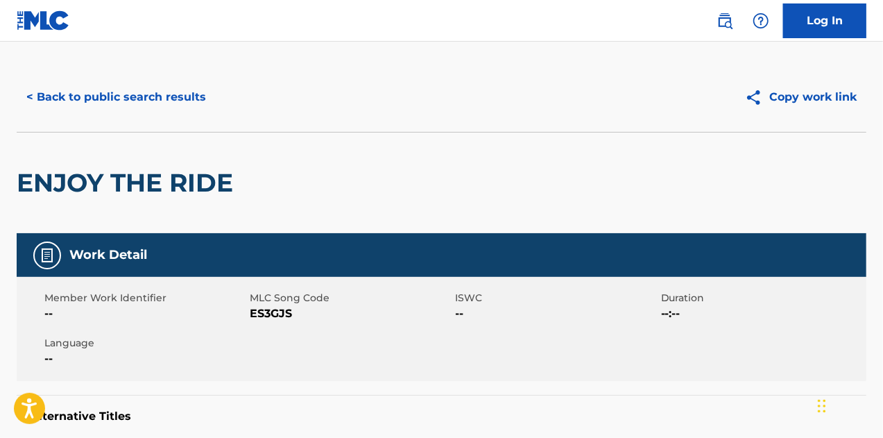
scroll to position [0, 0]
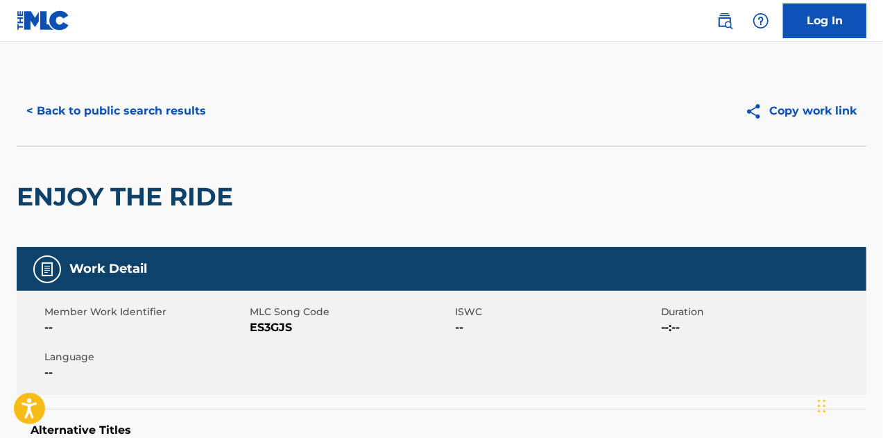
click at [89, 123] on button "< Back to public search results" at bounding box center [116, 111] width 199 height 35
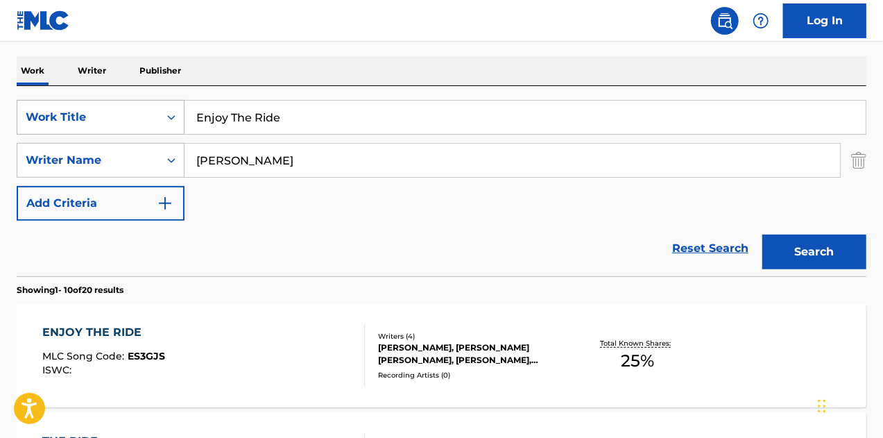
drag, startPoint x: 219, startPoint y: 117, endPoint x: 44, endPoint y: 112, distance: 174.3
click at [44, 112] on div "SearchWithCriteria8047ee27-0e85-4e3f-bcff-ad553a7f42d0 Work Title Enjoy The Ride" at bounding box center [442, 117] width 850 height 35
paste input "Last Man Standing"
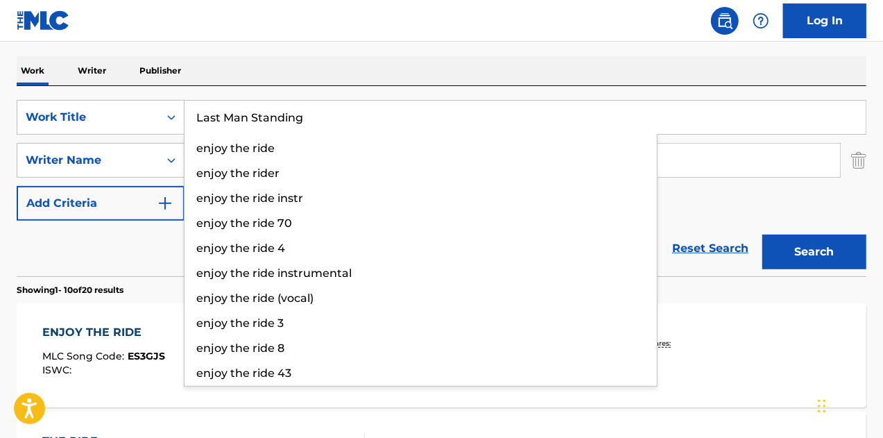
type input "Last Man Standing"
click at [763, 235] on button "Search" at bounding box center [815, 252] width 104 height 35
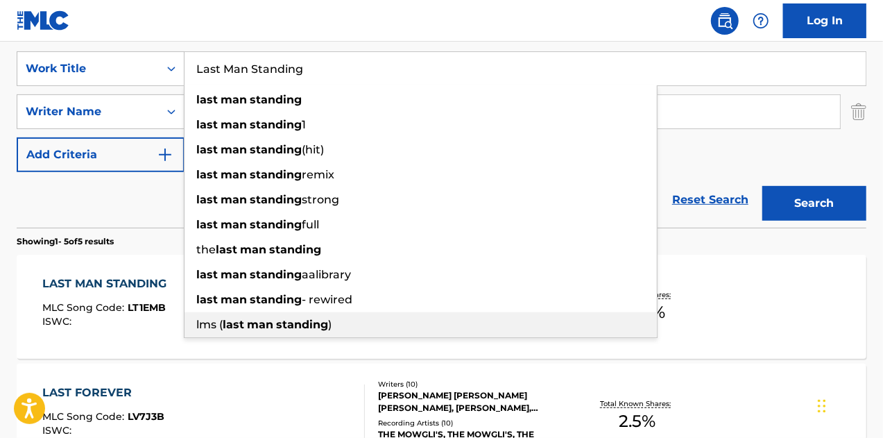
scroll to position [278, 0]
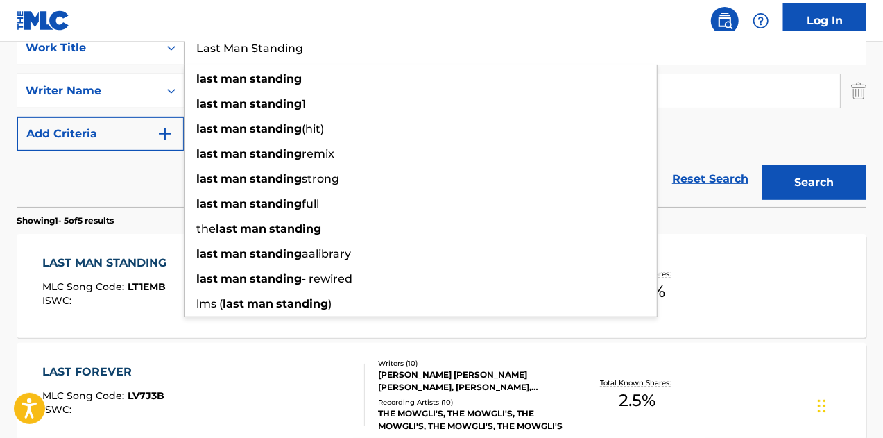
click at [119, 275] on div "LAST MAN STANDING MLC Song Code : LT1EMB ISWC :" at bounding box center [107, 286] width 131 height 62
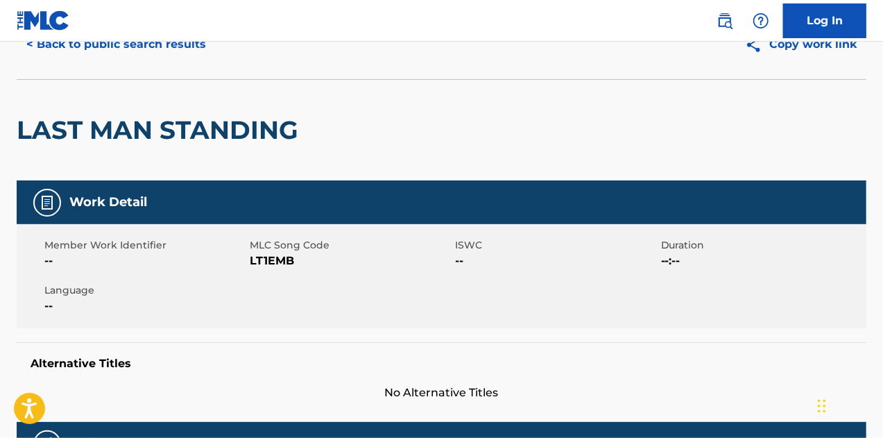
scroll to position [278, 0]
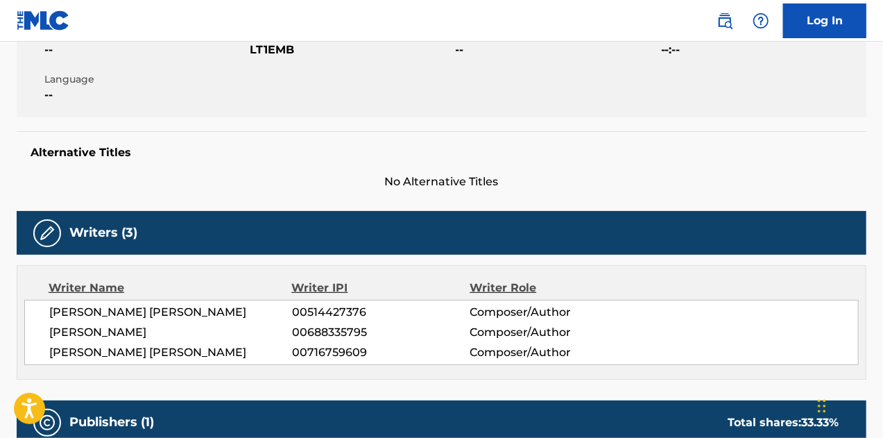
click at [264, 51] on span "LT1EMB" at bounding box center [351, 50] width 202 height 17
copy span "LT1EMB"
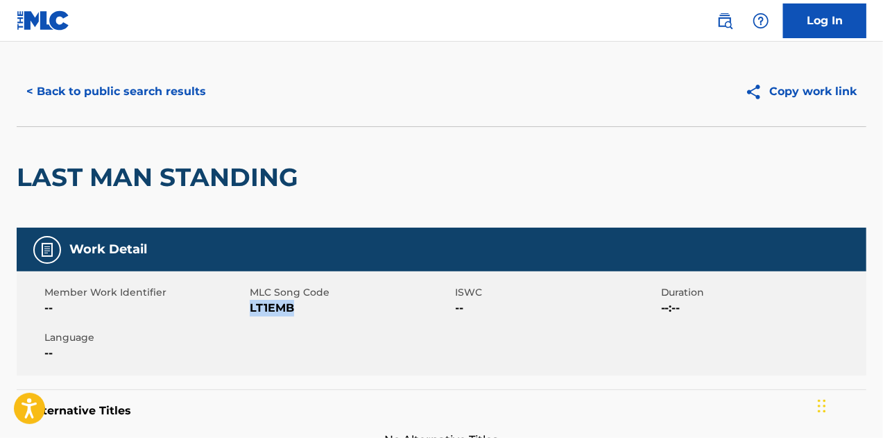
scroll to position [0, 0]
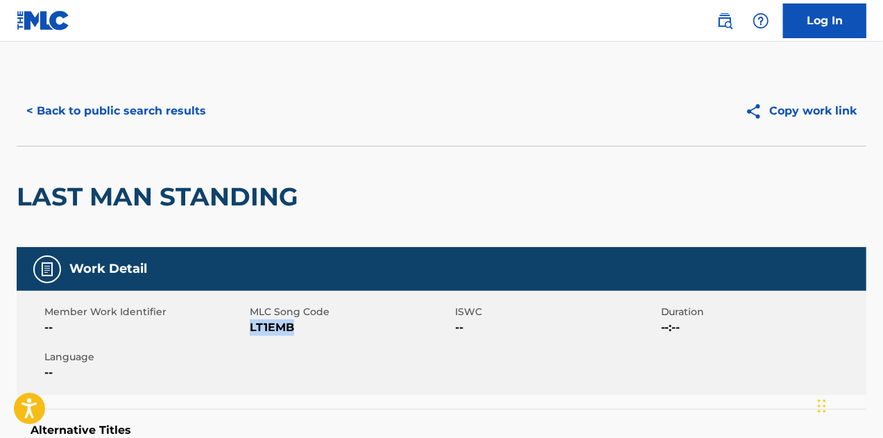
click at [93, 114] on button "< Back to public search results" at bounding box center [116, 111] width 199 height 35
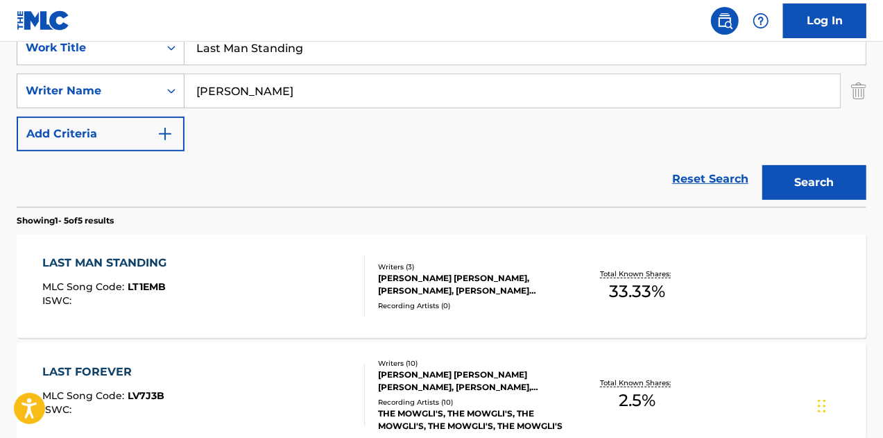
drag, startPoint x: 330, startPoint y: 45, endPoint x: 0, endPoint y: 42, distance: 330.3
click at [0, 42] on div "The MLC Public Work Search The accuracy and completeness of The MLC's data is d…" at bounding box center [441, 318] width 883 height 1041
paste input "Running Wild"
type input "Running Wild"
click at [763, 165] on button "Search" at bounding box center [815, 182] width 104 height 35
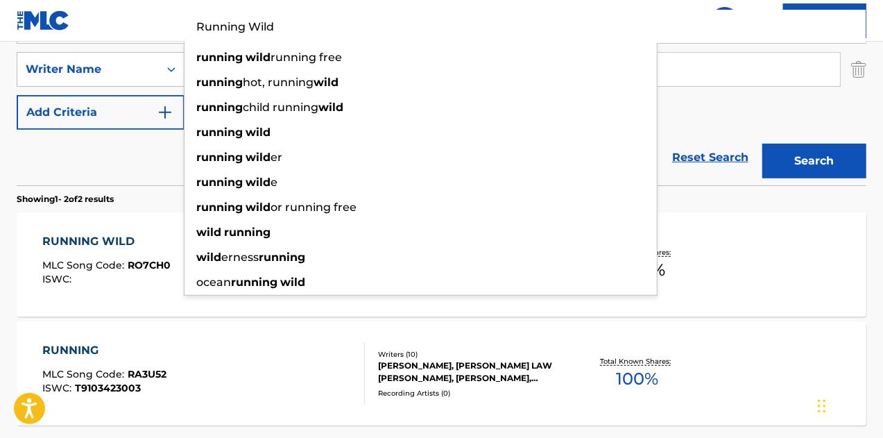
scroll to position [348, 0]
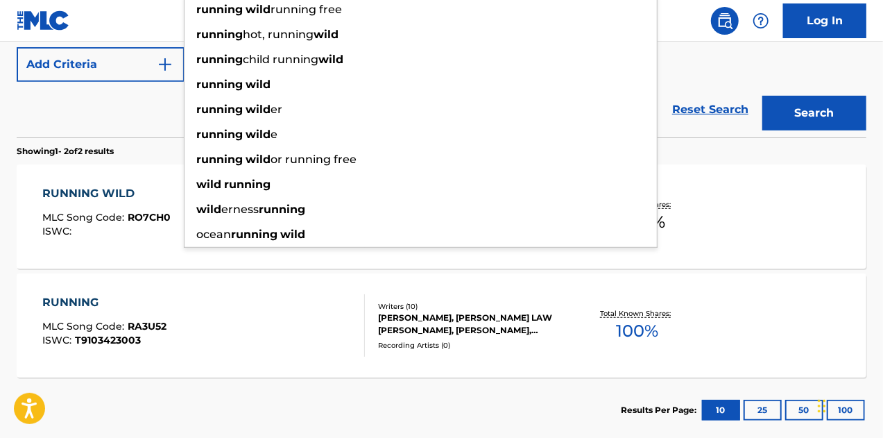
click at [70, 193] on div "RUNNING WILD" at bounding box center [106, 193] width 128 height 17
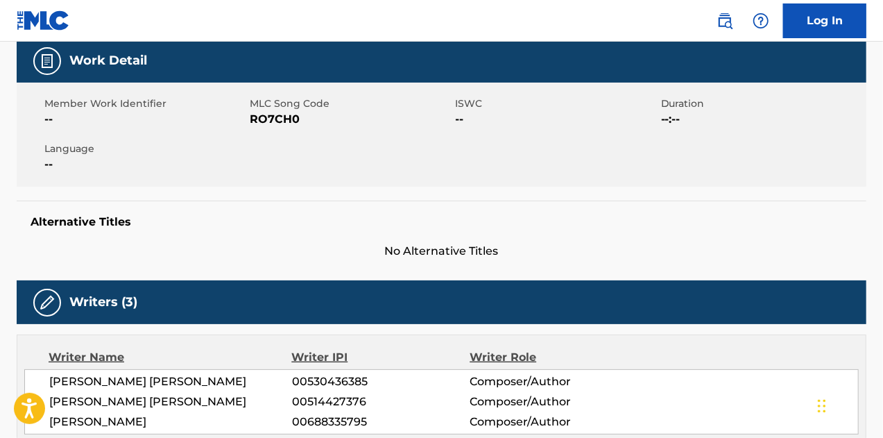
click at [278, 121] on span "RO7CH0" at bounding box center [351, 119] width 202 height 17
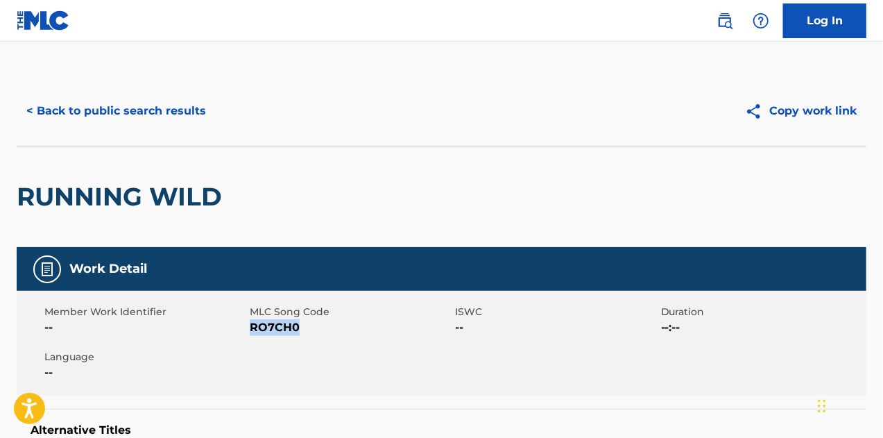
click at [78, 102] on button "< Back to public search results" at bounding box center [116, 111] width 199 height 35
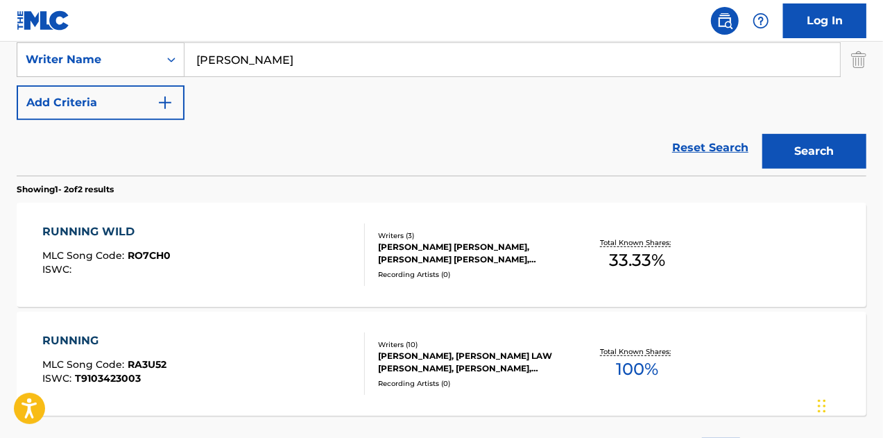
scroll to position [217, 0]
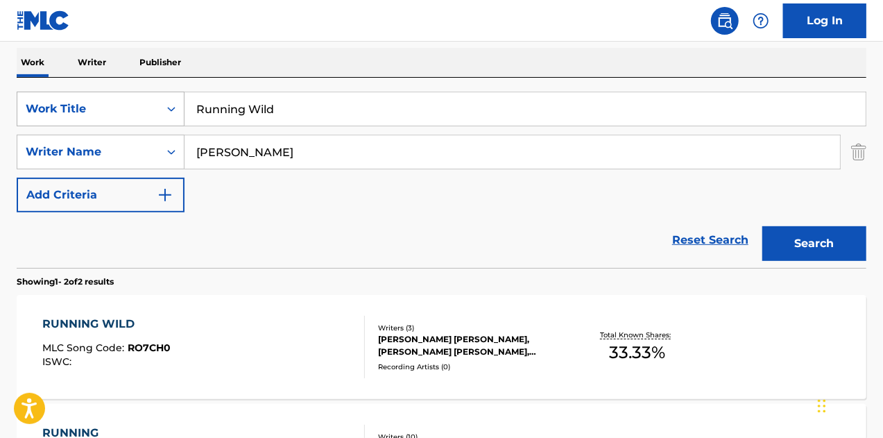
paste input "Sweet [PERSON_NAME]"
drag, startPoint x: 348, startPoint y: 113, endPoint x: 42, endPoint y: 108, distance: 306.8
click at [42, 108] on div "SearchWithCriteria8047ee27-0e85-4e3f-bcff-ad553a7f42d0 Work Title Running Wild" at bounding box center [442, 109] width 850 height 35
type input "Sweet [PERSON_NAME]"
click at [763, 226] on button "Search" at bounding box center [815, 243] width 104 height 35
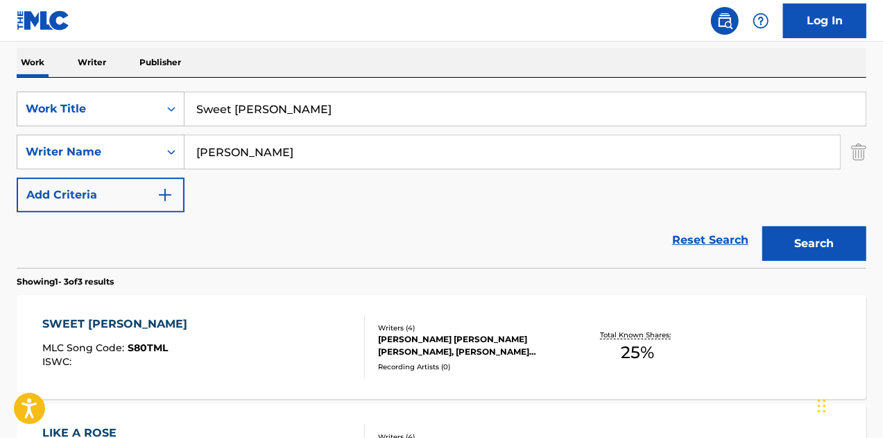
click at [118, 319] on div "SWEET [PERSON_NAME]" at bounding box center [118, 324] width 152 height 17
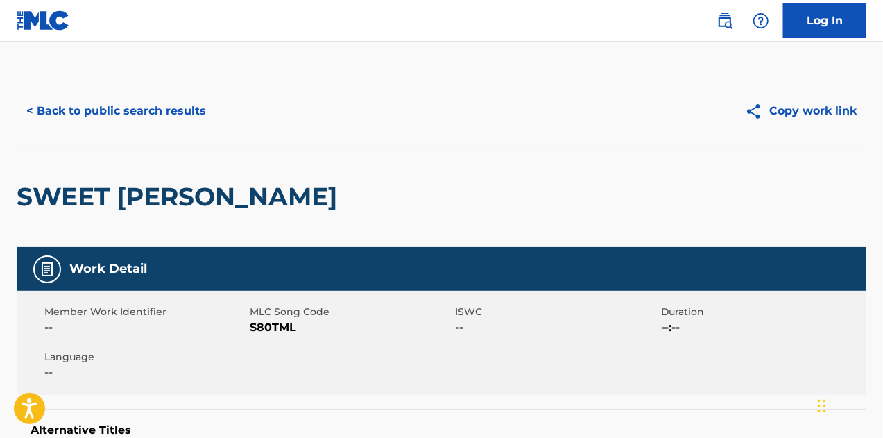
click at [280, 330] on span "S80TML" at bounding box center [351, 327] width 202 height 17
click at [125, 110] on button "< Back to public search results" at bounding box center [116, 111] width 199 height 35
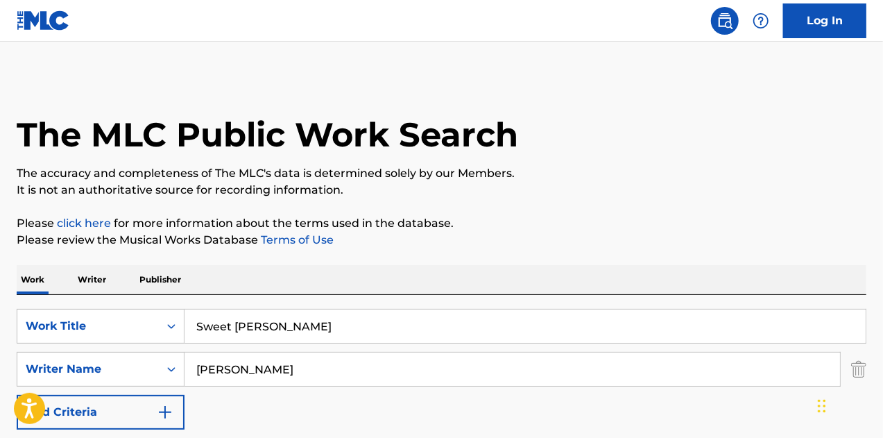
scroll to position [217, 0]
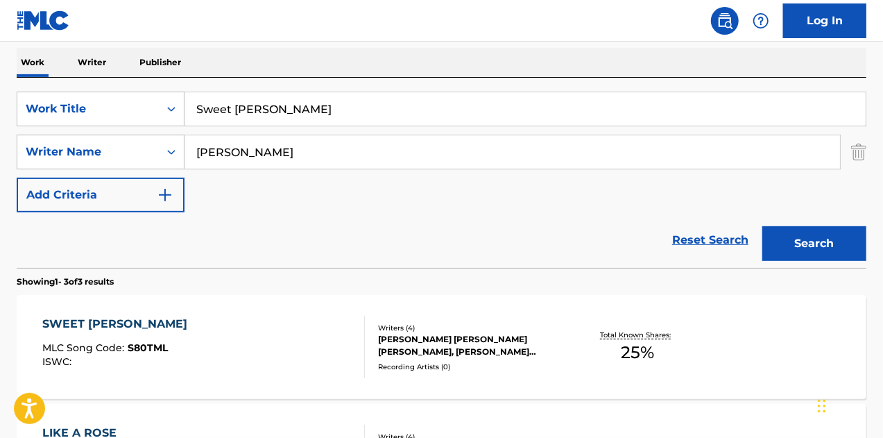
drag, startPoint x: 342, startPoint y: 116, endPoint x: 49, endPoint y: 87, distance: 295.0
click at [49, 87] on div "SearchWithCriteria8047ee27-0e85-4e3f-bcff-ad553a7f42d0 Work Title Sweet [PERSON…" at bounding box center [442, 173] width 850 height 190
paste input "When I'm With You"
type input "When I'm With You"
click at [763, 226] on button "Search" at bounding box center [815, 243] width 104 height 35
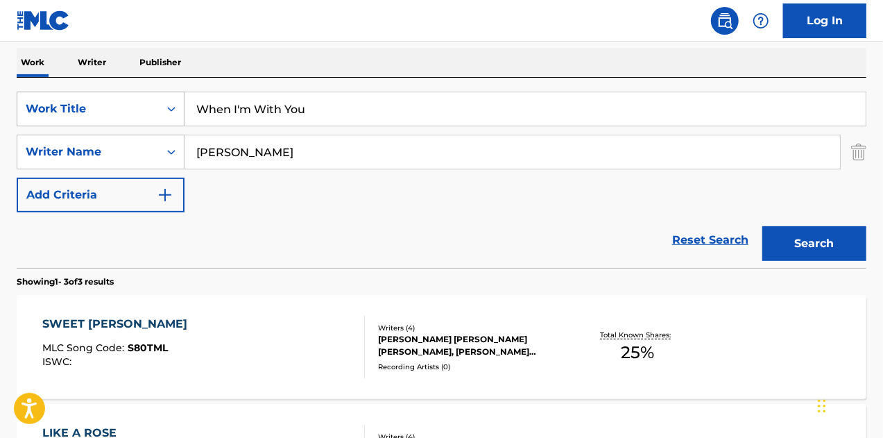
scroll to position [209, 0]
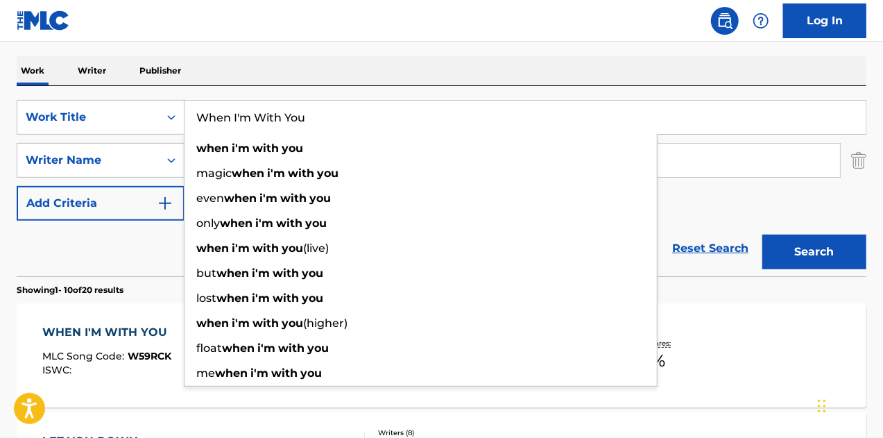
click at [113, 339] on div "WHEN I'M WITH YOU" at bounding box center [108, 332] width 132 height 17
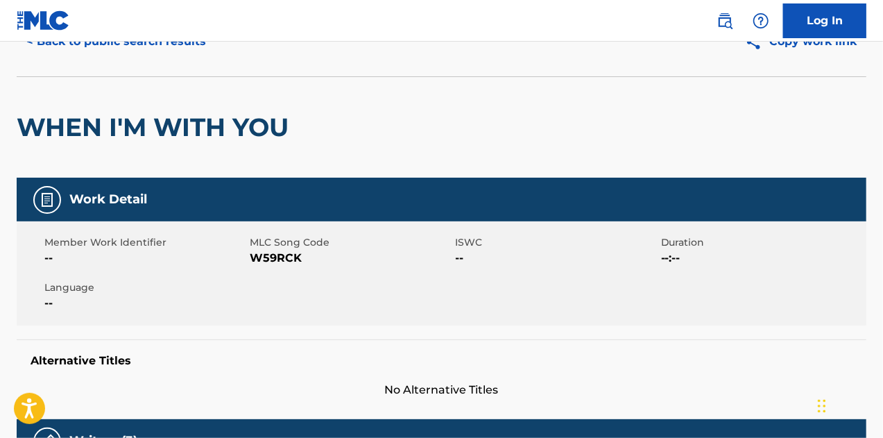
click at [271, 260] on span "W59RCK" at bounding box center [351, 258] width 202 height 17
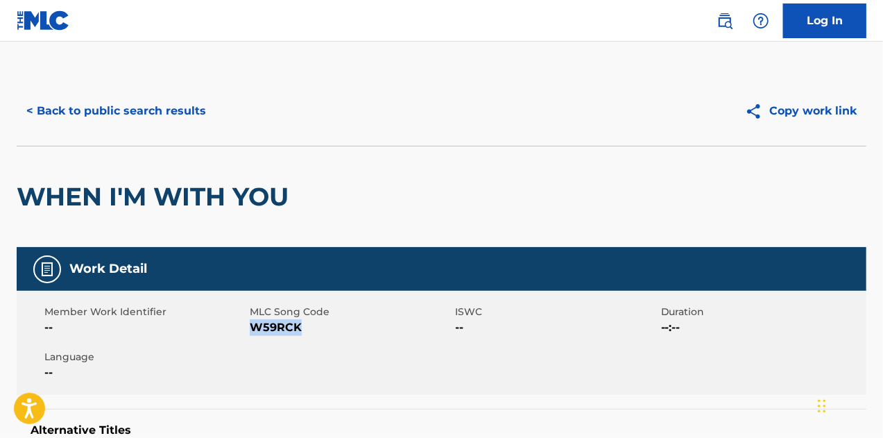
click at [103, 116] on button "< Back to public search results" at bounding box center [116, 111] width 199 height 35
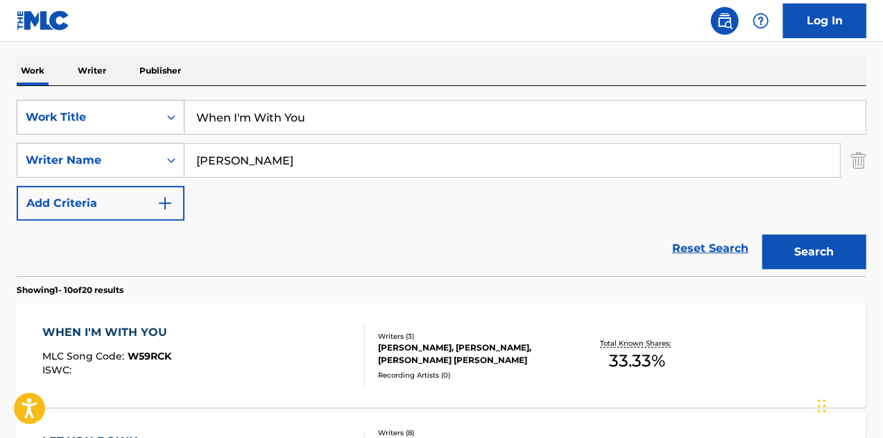
drag, startPoint x: 335, startPoint y: 126, endPoint x: 59, endPoint y: 133, distance: 276.3
click at [57, 119] on div "SearchWithCriteria8047ee27-0e85-4e3f-bcff-ad553a7f42d0 Work Title When I'm With…" at bounding box center [442, 117] width 850 height 35
paste input "Amplify"
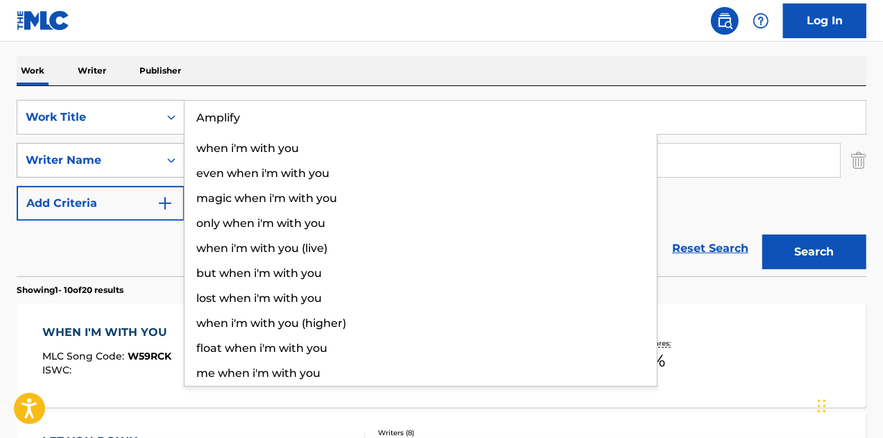
type input "Amplify"
click at [763, 235] on button "Search" at bounding box center [815, 252] width 104 height 35
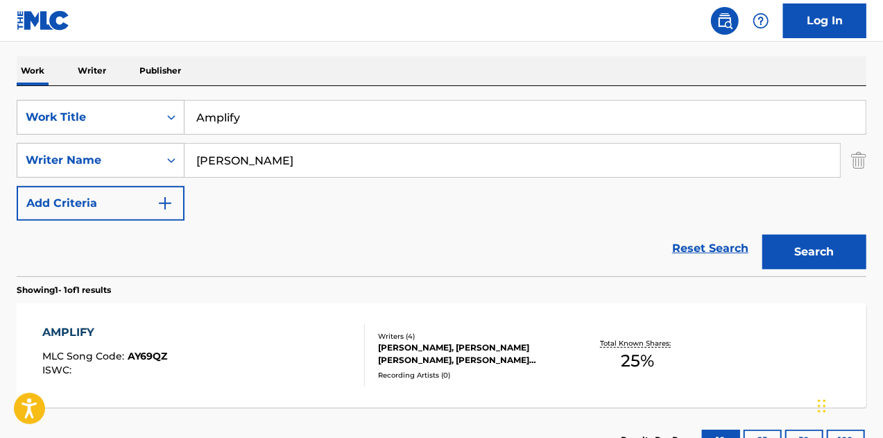
click at [93, 333] on div "AMPLIFY" at bounding box center [104, 332] width 125 height 17
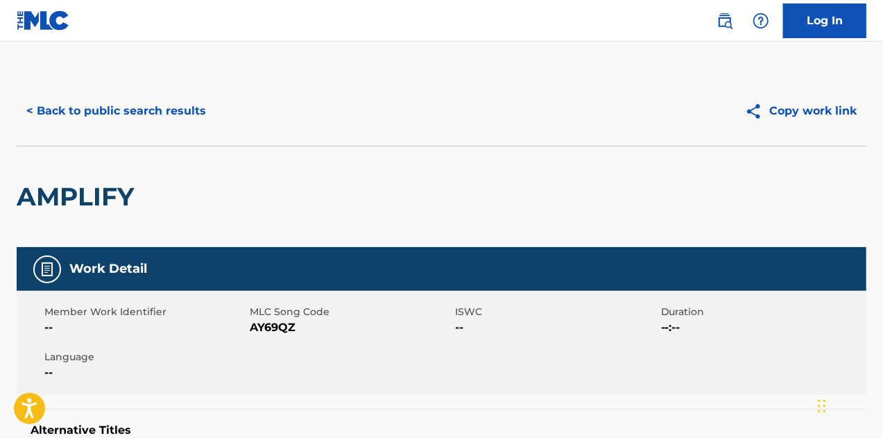
click at [278, 334] on span "AY69QZ" at bounding box center [351, 327] width 202 height 17
click at [122, 97] on button "< Back to public search results" at bounding box center [116, 111] width 199 height 35
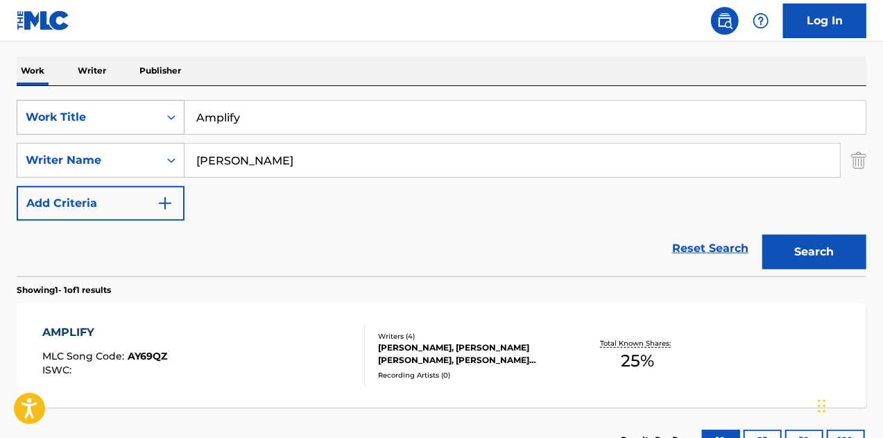
paste input "It Gets Better"
drag, startPoint x: 328, startPoint y: 124, endPoint x: 62, endPoint y: 105, distance: 265.8
click at [51, 100] on div "SearchWithCriteria8047ee27-0e85-4e3f-bcff-ad553a7f42d0 Work Title Amplify" at bounding box center [442, 117] width 850 height 35
type input "It Gets Better"
click at [763, 235] on button "Search" at bounding box center [815, 252] width 104 height 35
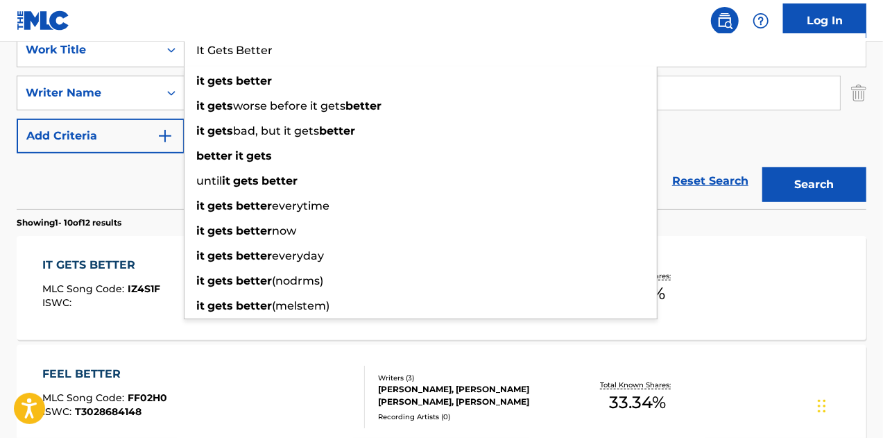
scroll to position [278, 0]
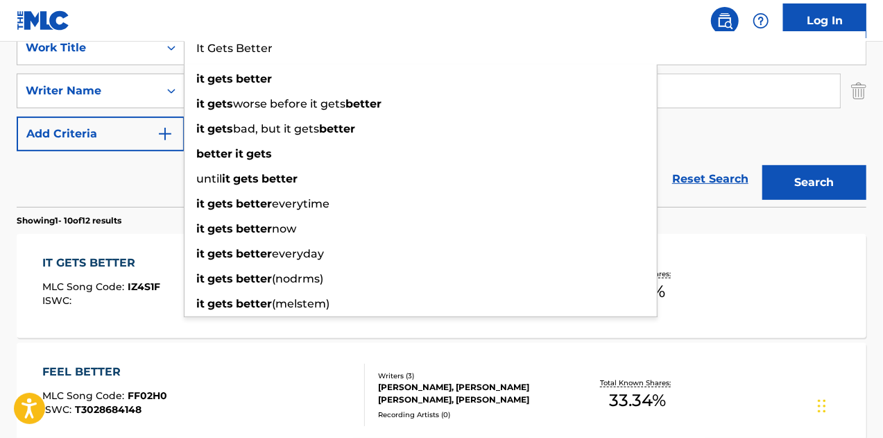
click at [108, 255] on div "IT GETS BETTER" at bounding box center [101, 263] width 118 height 17
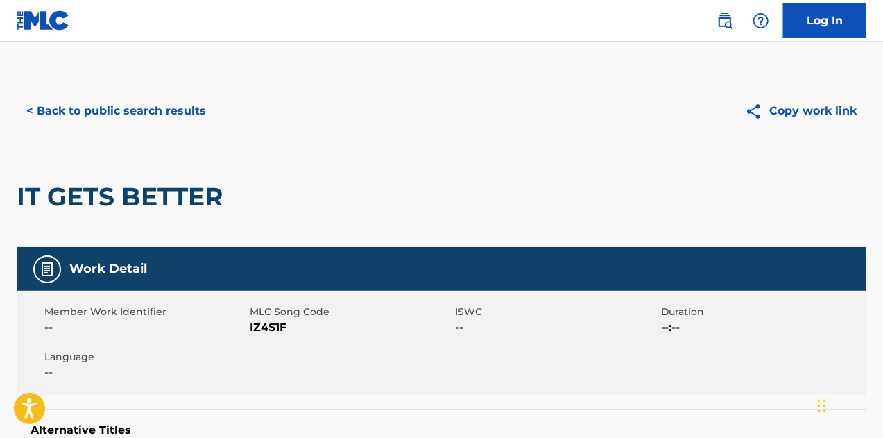
click at [258, 326] on span "IZ4S1F" at bounding box center [351, 327] width 202 height 17
click at [103, 98] on button "< Back to public search results" at bounding box center [116, 111] width 199 height 35
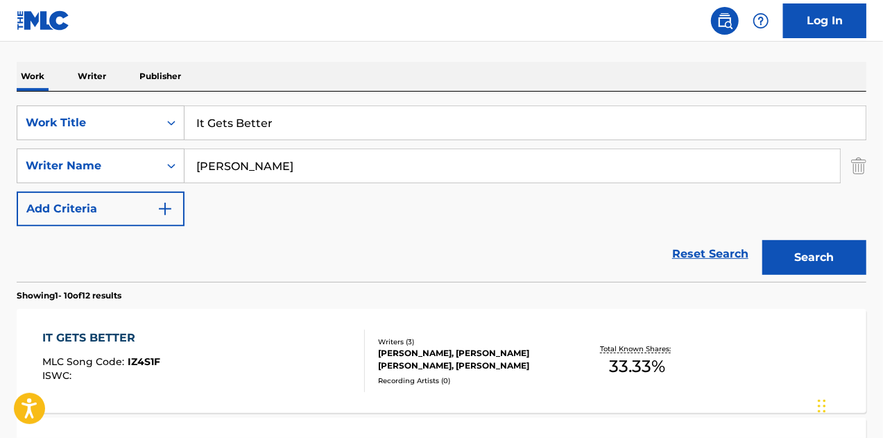
scroll to position [139, 0]
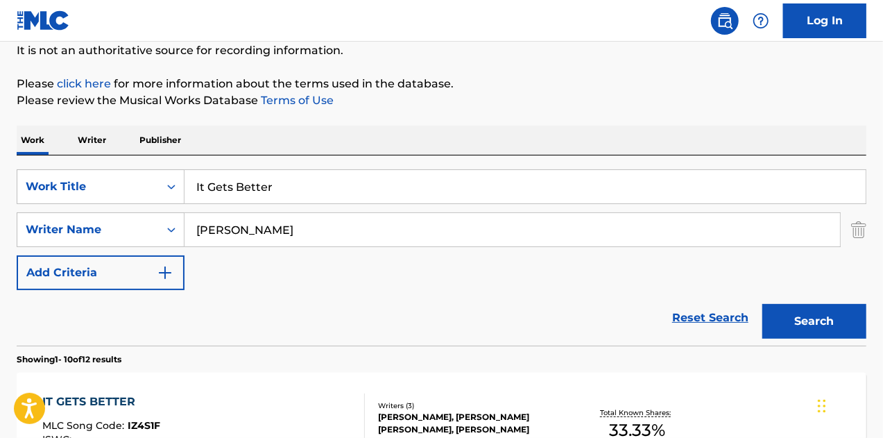
paste input "[MEDICAL_DATA]"
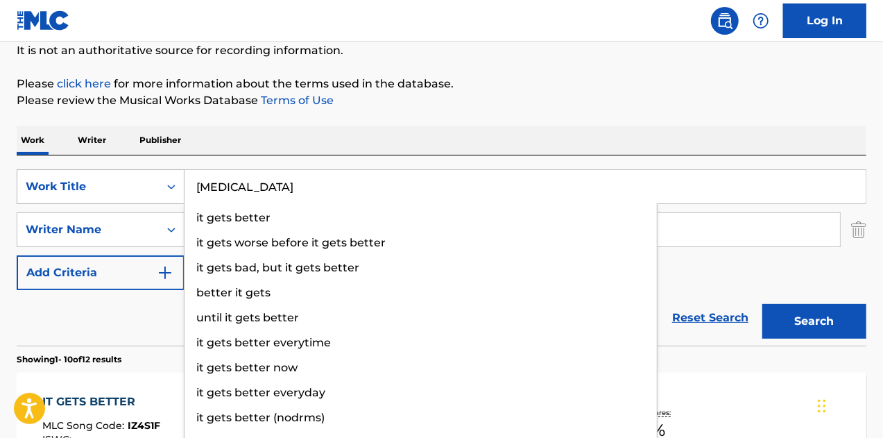
type input "[MEDICAL_DATA]"
click at [763, 304] on button "Search" at bounding box center [815, 321] width 104 height 35
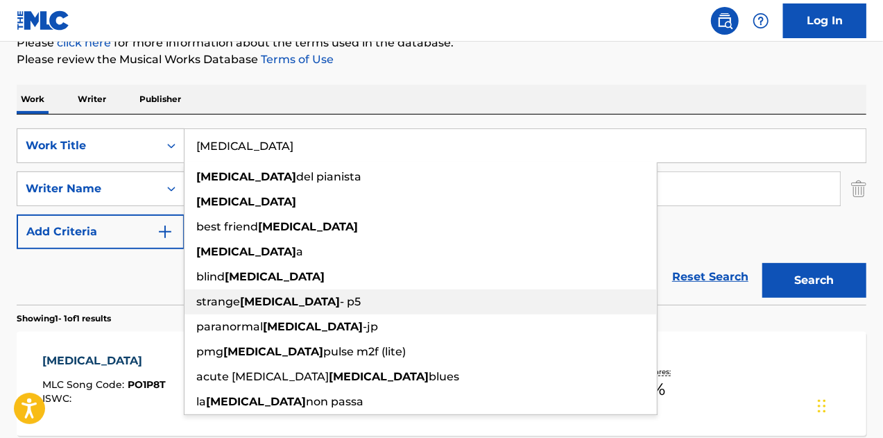
scroll to position [209, 0]
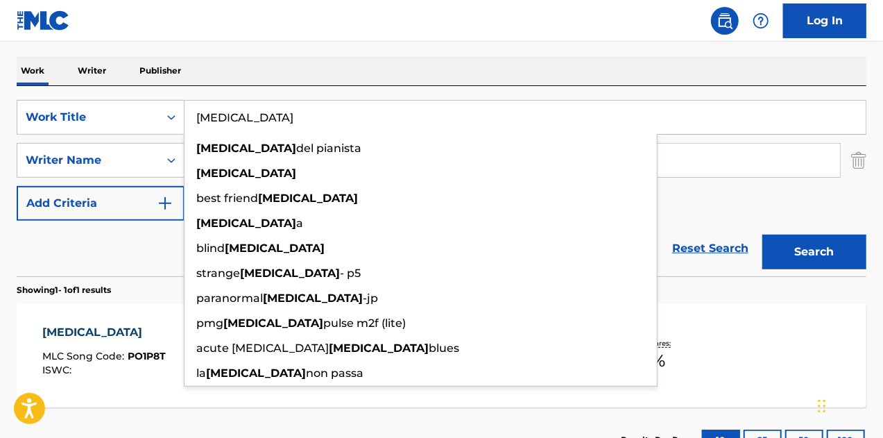
click at [126, 321] on div "[MEDICAL_DATA] MLC Song Code : PO1P8T ISWC : Writers ( 3 ) [PERSON_NAME] [PERSO…" at bounding box center [442, 355] width 850 height 104
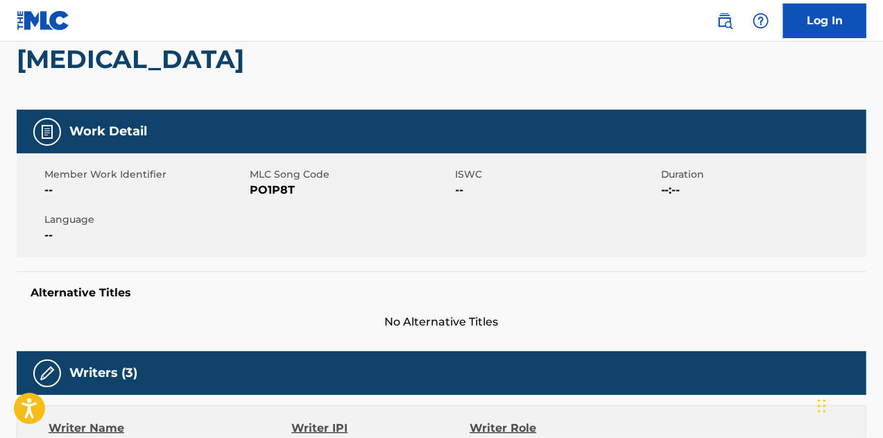
scroll to position [139, 0]
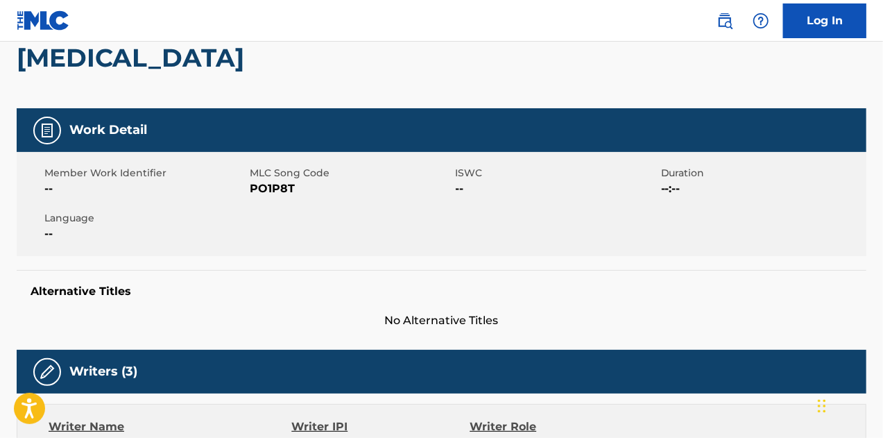
click at [264, 192] on span "PO1P8T" at bounding box center [351, 188] width 202 height 17
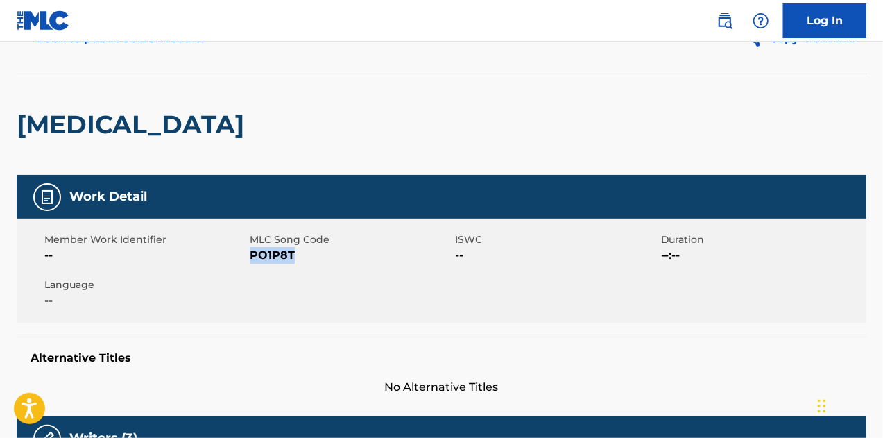
scroll to position [0, 0]
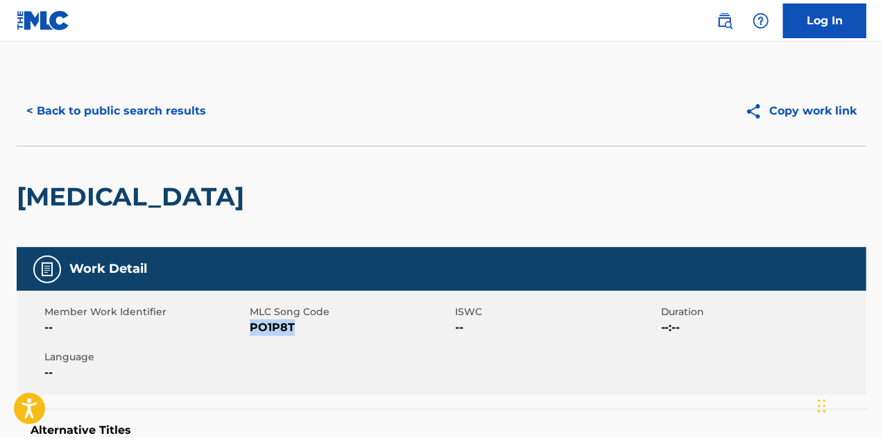
click at [65, 102] on button "< Back to public search results" at bounding box center [116, 111] width 199 height 35
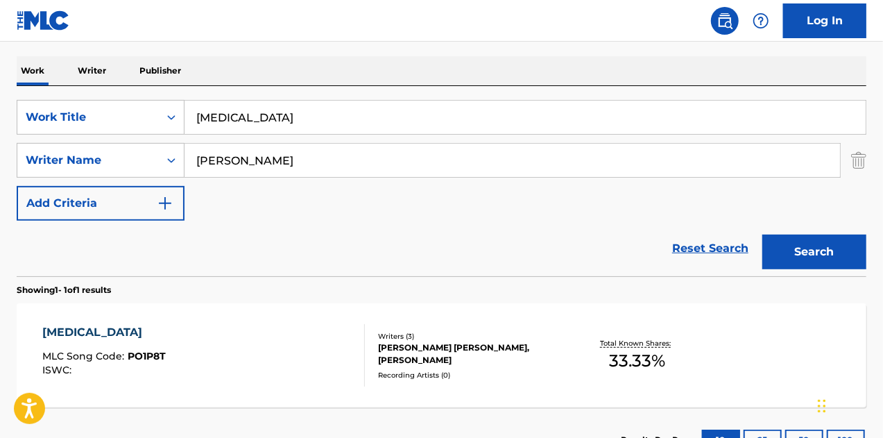
drag, startPoint x: 276, startPoint y: 121, endPoint x: 21, endPoint y: 94, distance: 256.8
click at [19, 93] on div "SearchWithCriteria8047ee27-0e85-4e3f-bcff-ad553a7f42d0 Work Title [MEDICAL_DATA…" at bounding box center [442, 181] width 850 height 190
paste input "BAD DREAMS"
type input "BAD DREAMS"
click at [763, 235] on button "Search" at bounding box center [815, 252] width 104 height 35
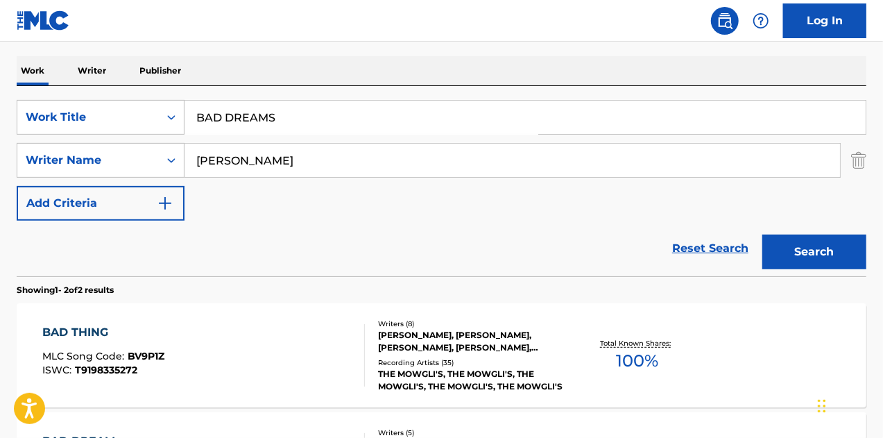
click at [87, 320] on div "BAD THING MLC Song Code : BV9P1Z ISWC : T9198335272 Writers ( 8 ) [PERSON_NAME]…" at bounding box center [442, 355] width 850 height 104
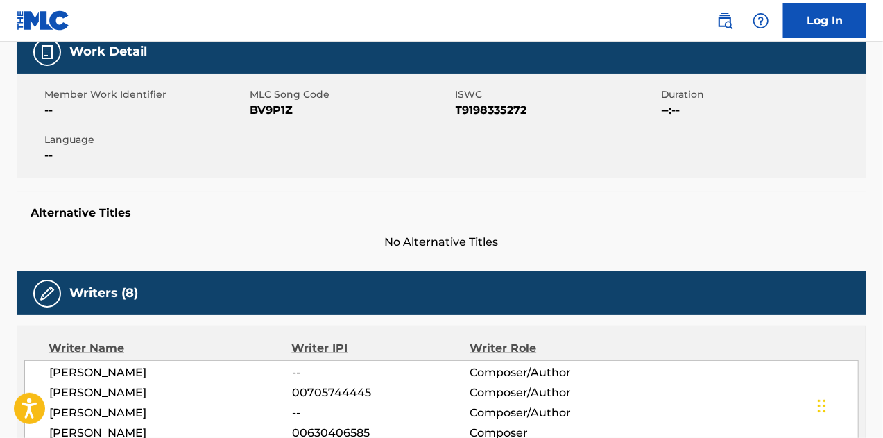
scroll to position [87, 0]
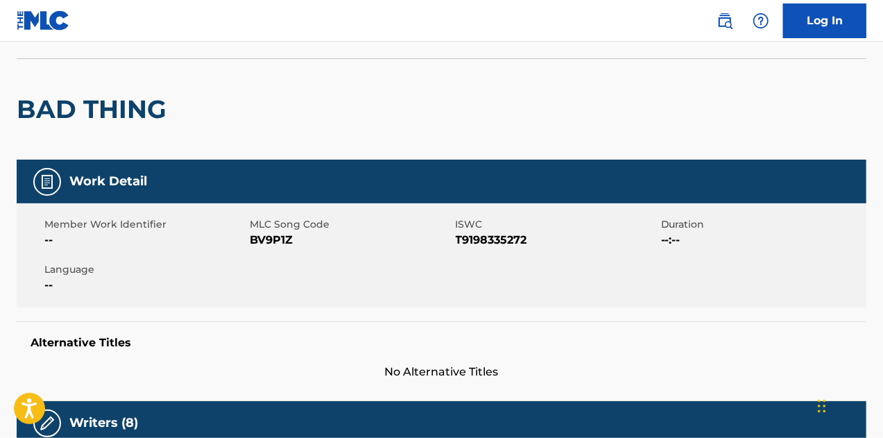
click at [271, 243] on span "BV9P1Z" at bounding box center [351, 240] width 202 height 17
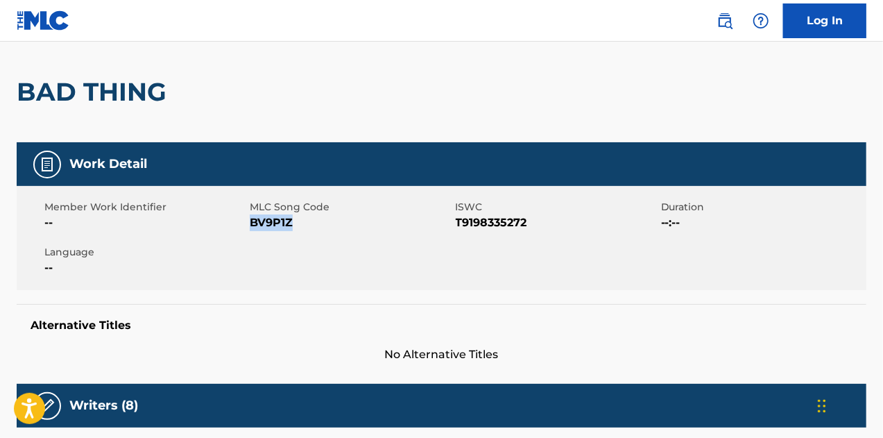
scroll to position [0, 0]
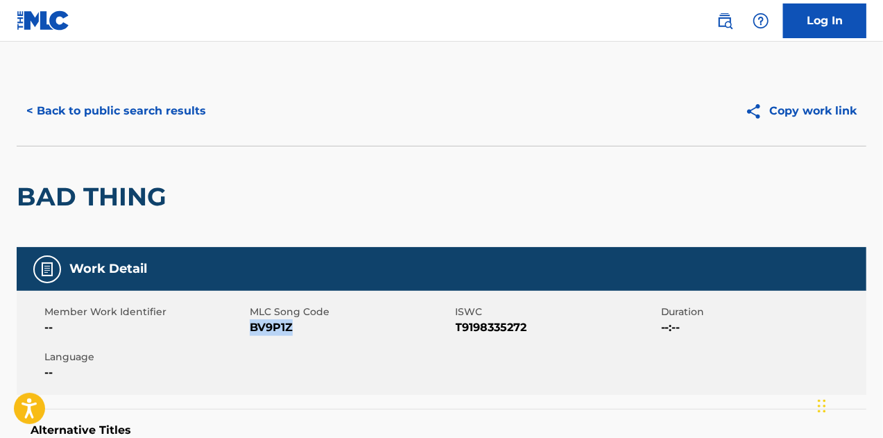
click at [87, 126] on button "< Back to public search results" at bounding box center [116, 111] width 199 height 35
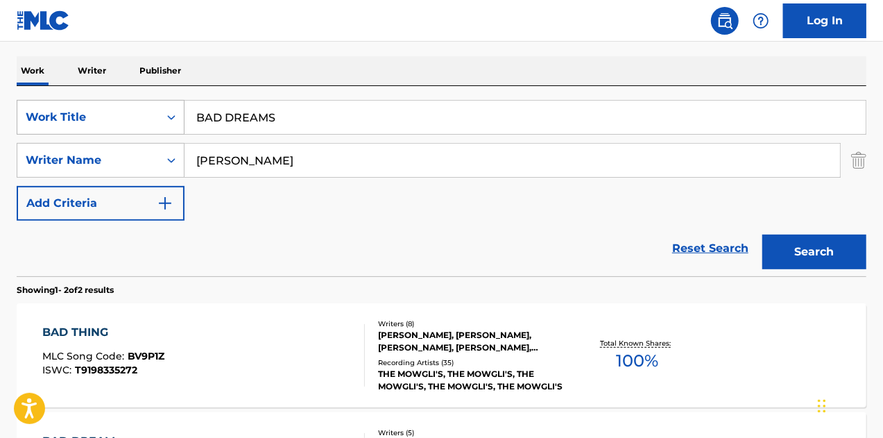
click at [125, 117] on div "Work Title" at bounding box center [88, 117] width 125 height 17
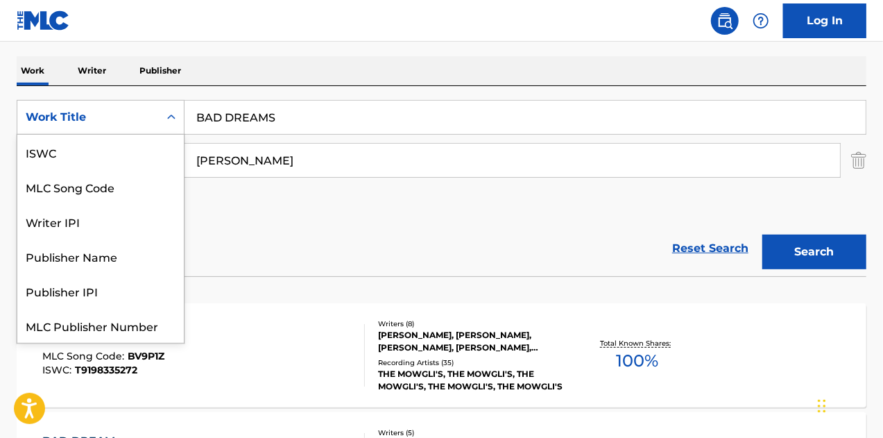
scroll to position [35, 0]
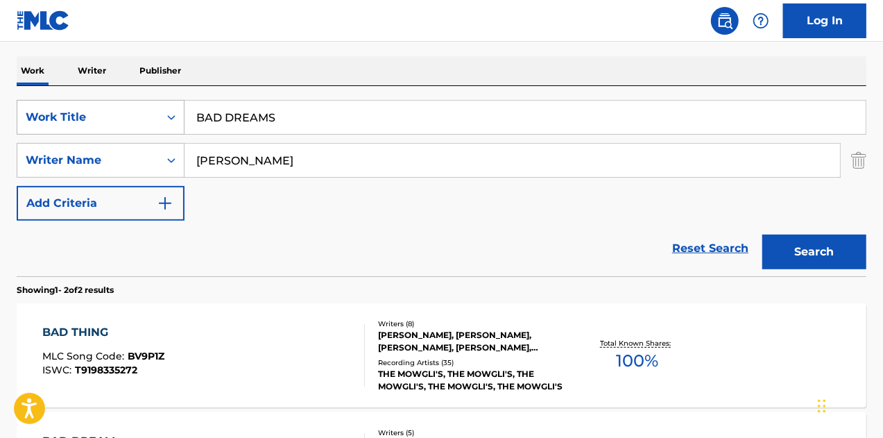
paste input "[MEDICAL_DATA]"
drag, startPoint x: 387, startPoint y: 118, endPoint x: 103, endPoint y: 119, distance: 283.8
click at [103, 119] on div "SearchWithCriteria8047ee27-0e85-4e3f-bcff-ad553a7f42d0 Work Title BAD DREAMS" at bounding box center [442, 117] width 850 height 35
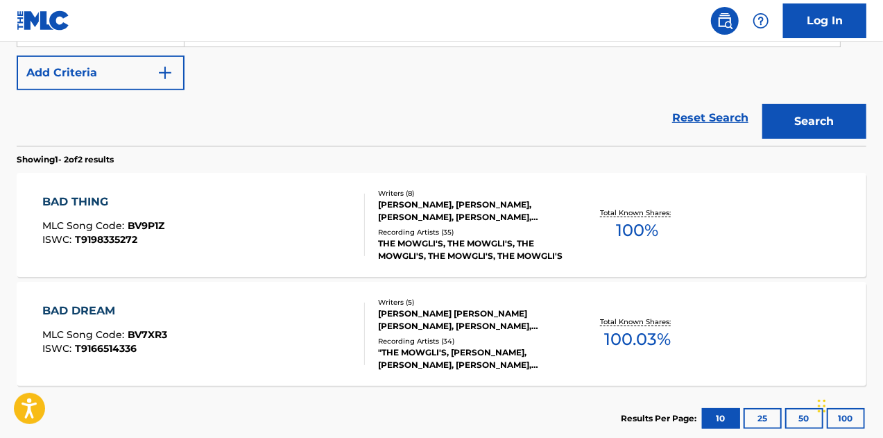
scroll to position [425, 0]
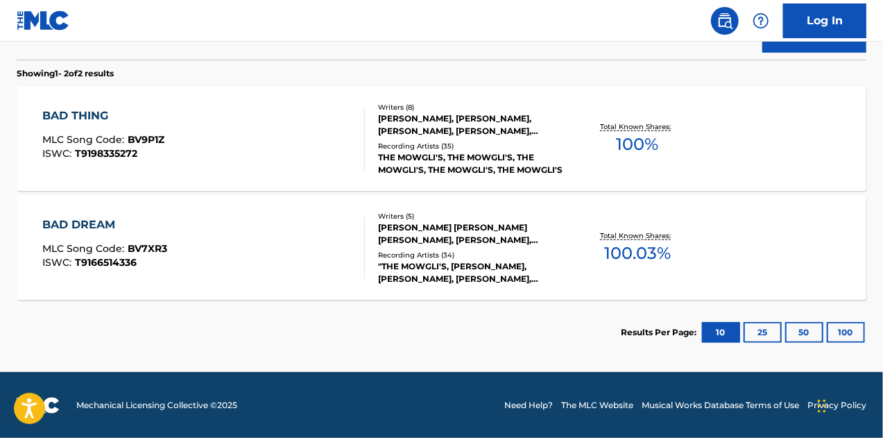
type input "[MEDICAL_DATA] agent"
click at [763, 18] on button "Search" at bounding box center [815, 35] width 104 height 35
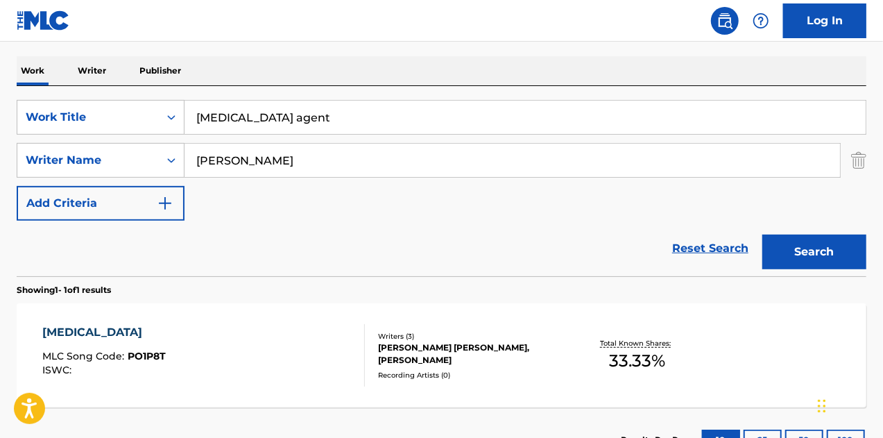
scroll to position [316, 0]
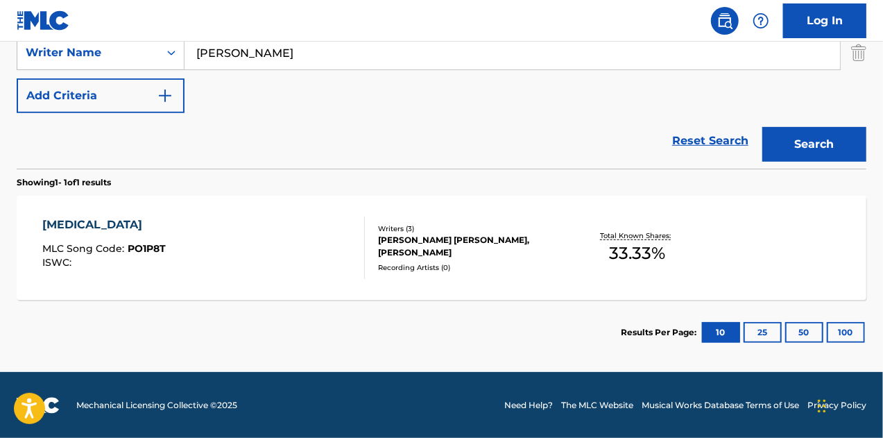
click at [114, 210] on div "[MEDICAL_DATA] MLC Song Code : PO1P8T ISWC : Writers ( 3 ) [PERSON_NAME] [PERSO…" at bounding box center [442, 248] width 850 height 104
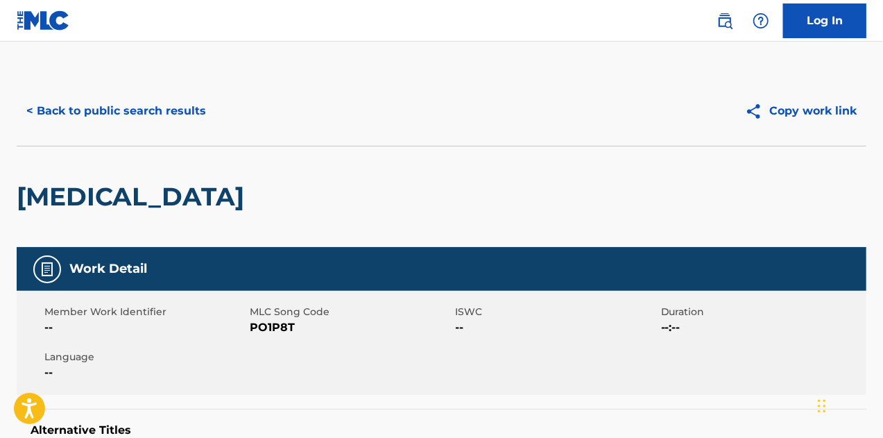
click at [92, 115] on button "< Back to public search results" at bounding box center [116, 111] width 199 height 35
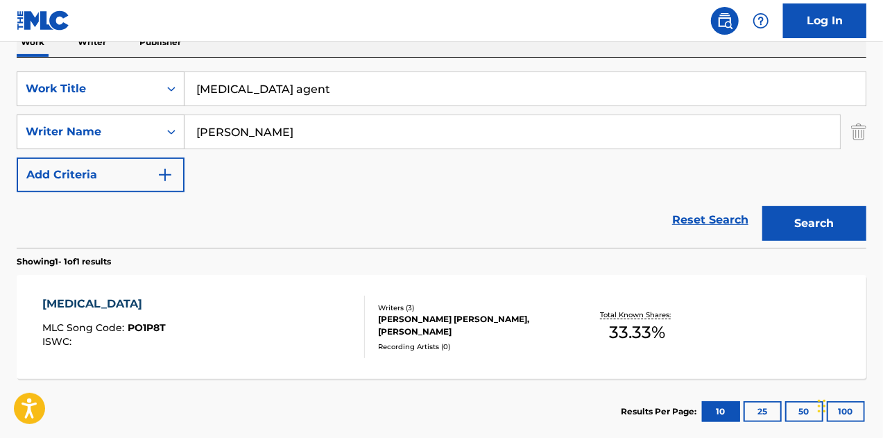
drag, startPoint x: 245, startPoint y: 85, endPoint x: 210, endPoint y: 116, distance: 46.2
click at [85, 88] on div "SearchWithCriteria8047ee27-0e85-4e3f-bcff-ad553a7f42d0 Work Title [MEDICAL_DATA…" at bounding box center [442, 88] width 850 height 35
paste input "BAD DREAMS"
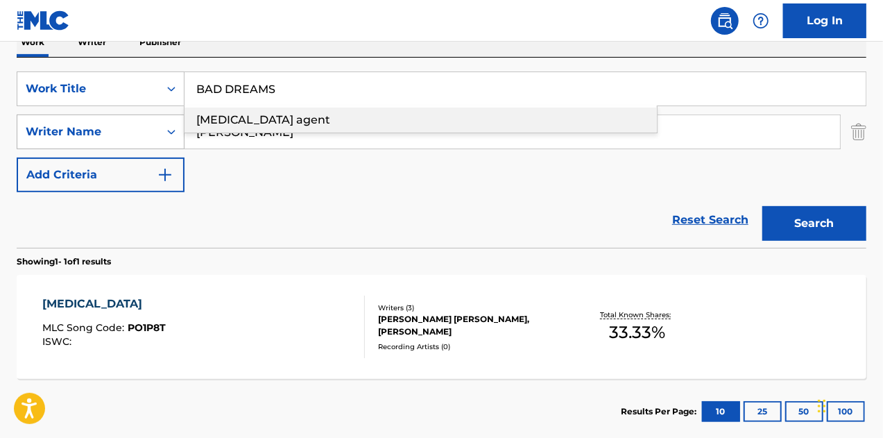
type input "BAD DREAMS"
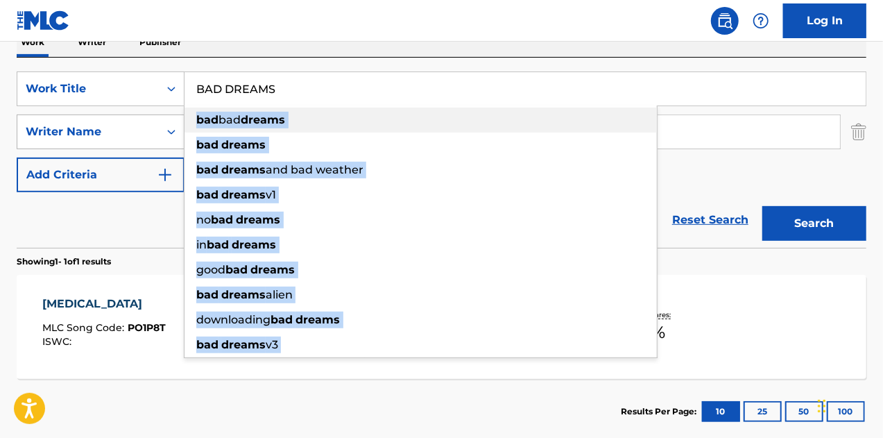
drag, startPoint x: 151, startPoint y: 127, endPoint x: 160, endPoint y: 139, distance: 15.0
click at [19, 124] on div "SearchWithCriteria8047ee27-0e85-4e3f-bcff-ad553a7f42d0 Work Title BAD DREAMS ba…" at bounding box center [442, 131] width 850 height 121
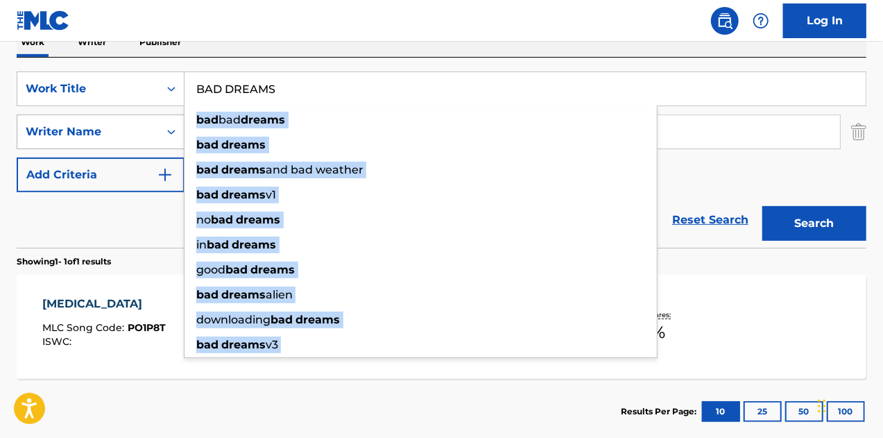
click at [144, 137] on div "Writer Name" at bounding box center [88, 132] width 125 height 17
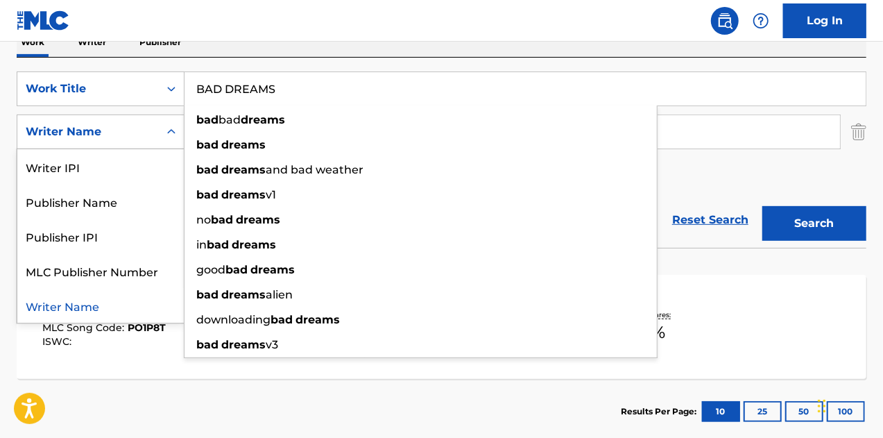
click at [416, 49] on div "Work Writer Publisher" at bounding box center [442, 42] width 850 height 29
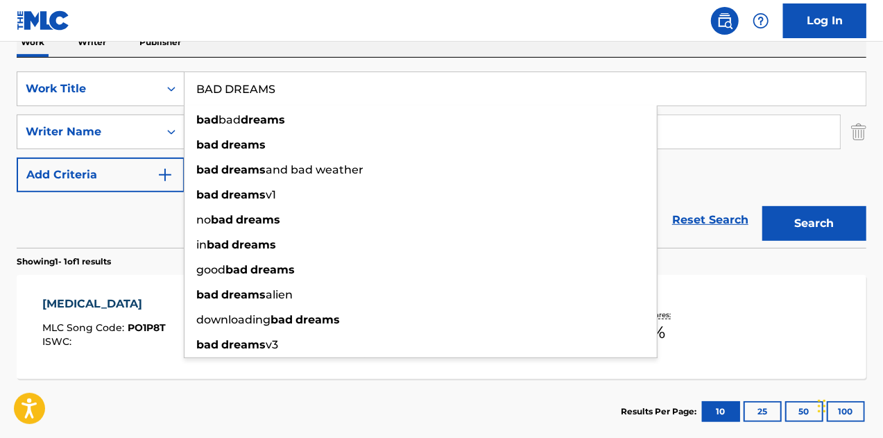
click at [788, 144] on input "[PERSON_NAME]" at bounding box center [513, 131] width 656 height 33
drag, startPoint x: 736, startPoint y: 142, endPoint x: 48, endPoint y: 137, distance: 688.4
click at [48, 137] on div "SearchWithCriteria768e3036-0068-4cf3-9f8f-8f176657871f Writer Name [PERSON_NAME]" at bounding box center [442, 131] width 850 height 35
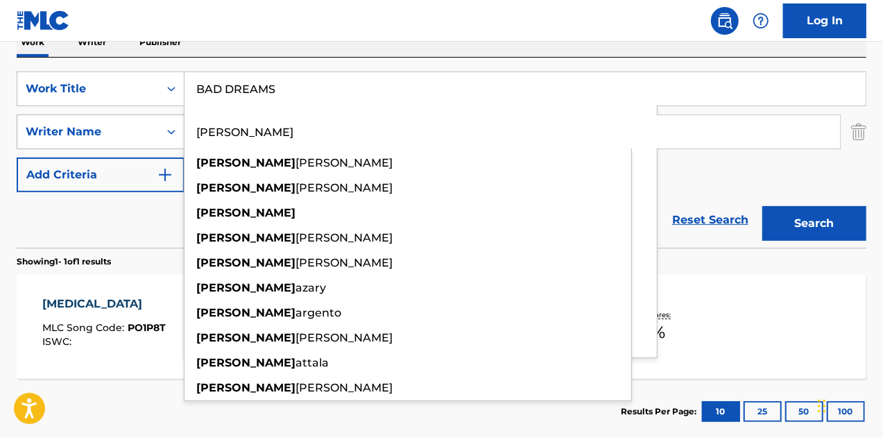
type input "[PERSON_NAME]"
click at [763, 206] on button "Search" at bounding box center [815, 223] width 104 height 35
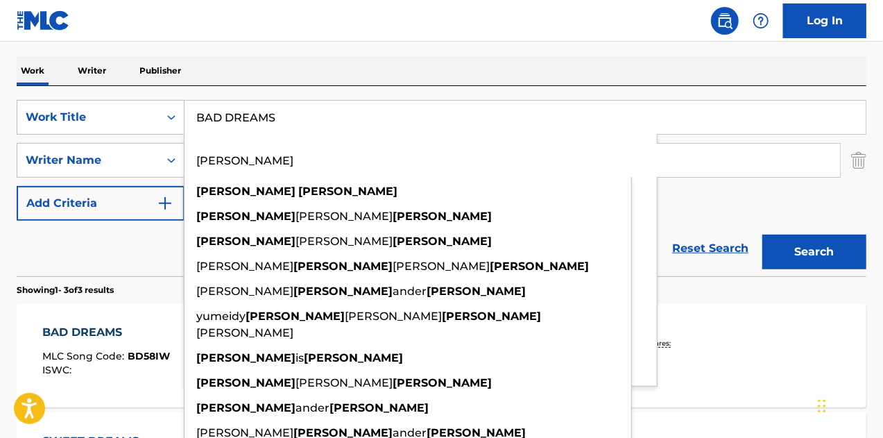
click at [118, 342] on div "BAD DREAMS MLC Song Code : BD58IW ISWC :" at bounding box center [106, 355] width 128 height 62
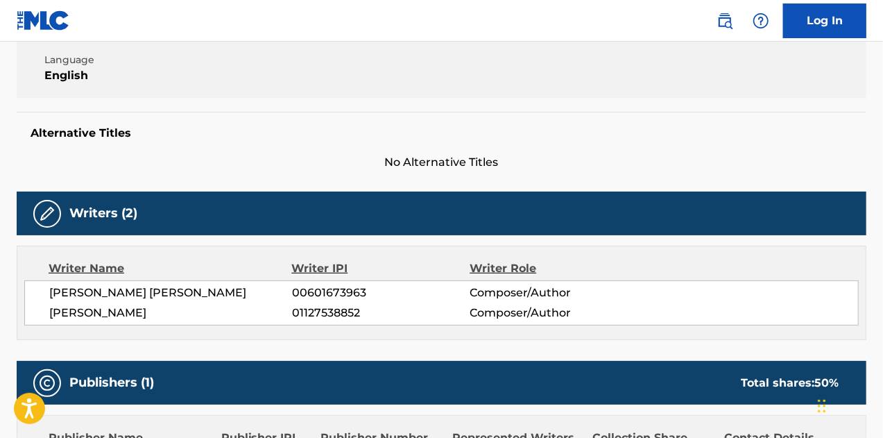
scroll to position [69, 0]
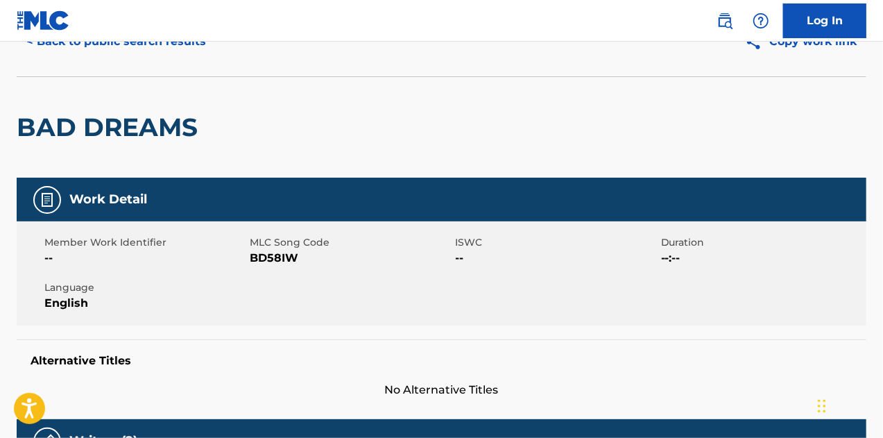
click at [258, 269] on div "Member Work Identifier -- MLC Song Code BD58IW ISWC -- Duration --:-- Language …" at bounding box center [442, 273] width 850 height 104
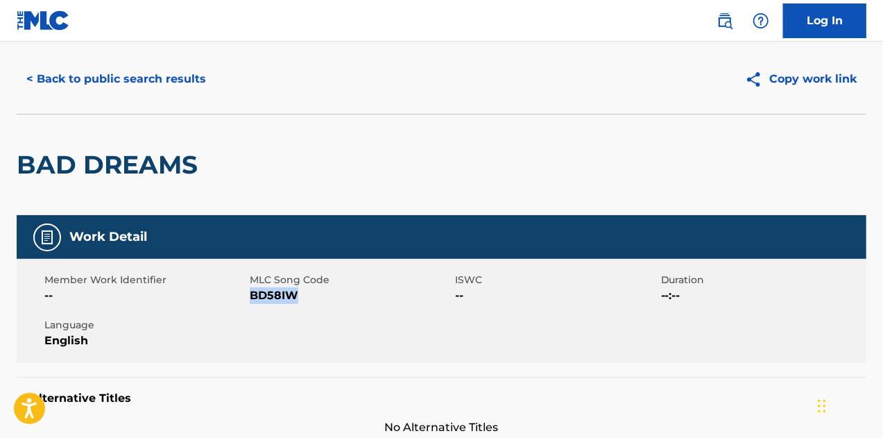
scroll to position [0, 0]
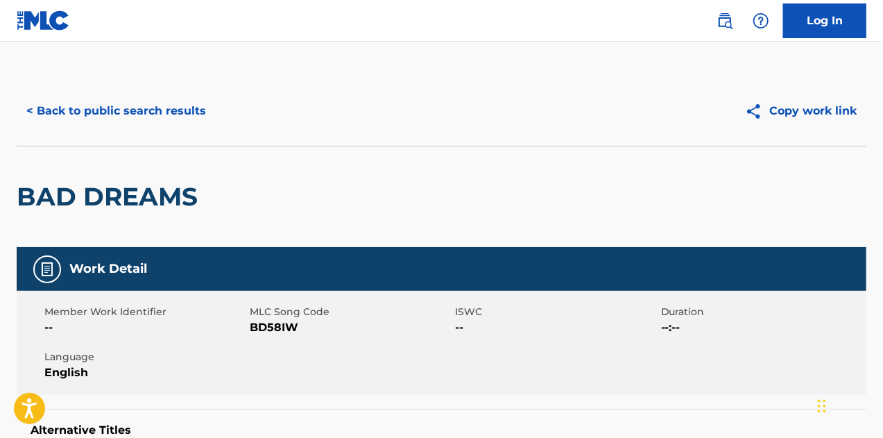
click at [118, 92] on div "< Back to public search results Copy work link" at bounding box center [442, 110] width 850 height 69
click at [205, 126] on button "< Back to public search results" at bounding box center [116, 111] width 199 height 35
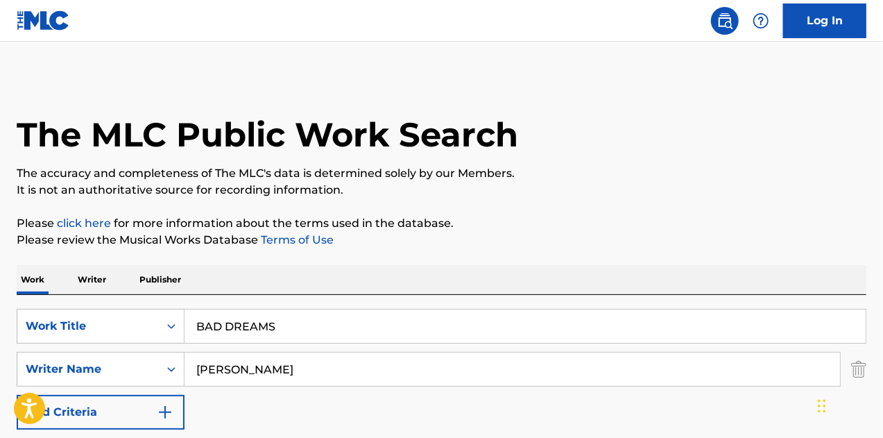
scroll to position [209, 0]
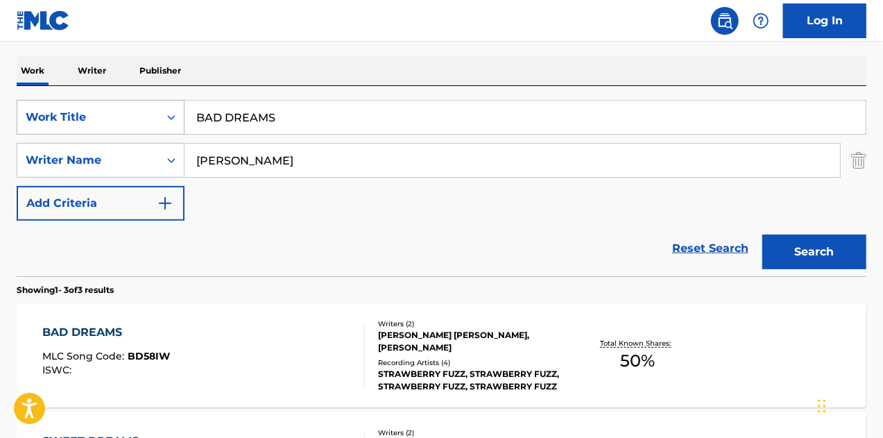
drag, startPoint x: 248, startPoint y: 117, endPoint x: 101, endPoint y: 112, distance: 147.2
click at [89, 106] on div "SearchWithCriteria8047ee27-0e85-4e3f-bcff-ad553a7f42d0 Work Title BAD DREAMS" at bounding box center [442, 117] width 850 height 35
paste input "TALK"
type input "TALK"
click at [763, 235] on button "Search" at bounding box center [815, 252] width 104 height 35
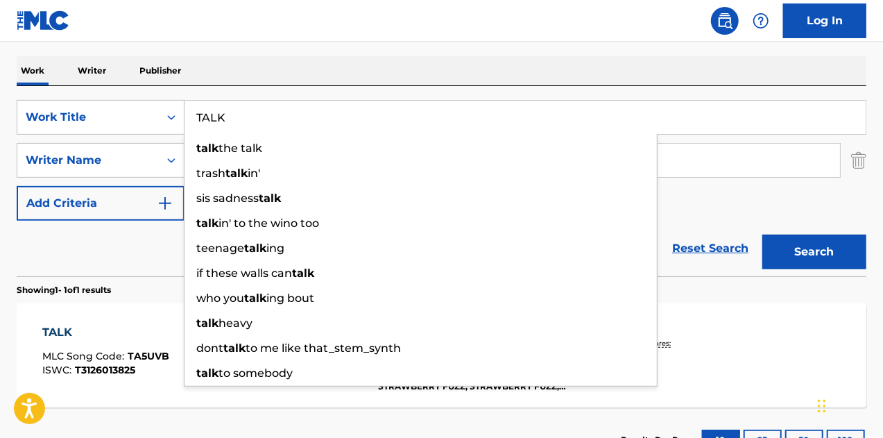
click at [77, 327] on div "TALK" at bounding box center [105, 332] width 127 height 17
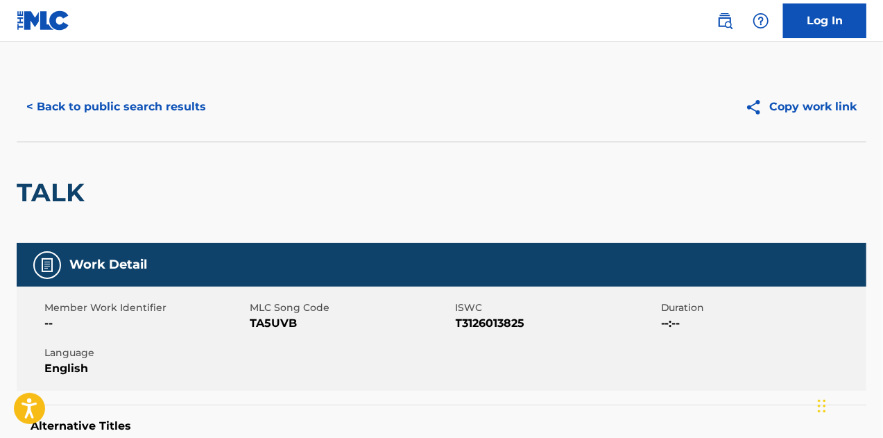
scroll to position [139, 0]
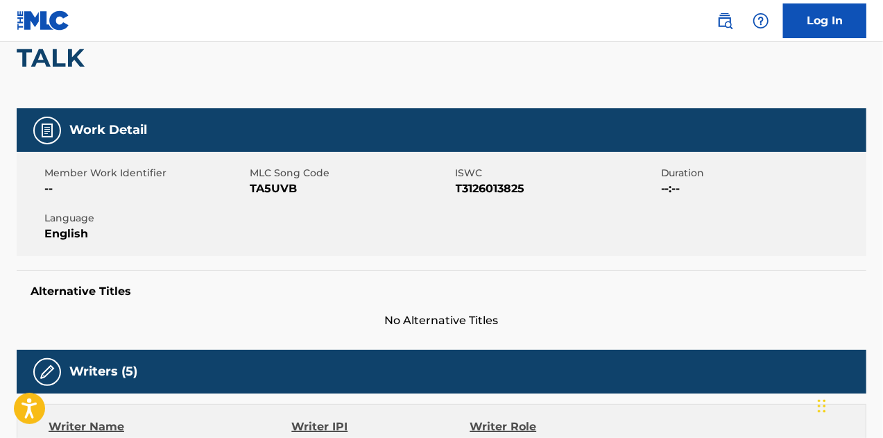
click at [282, 183] on span "TA5UVB" at bounding box center [351, 188] width 202 height 17
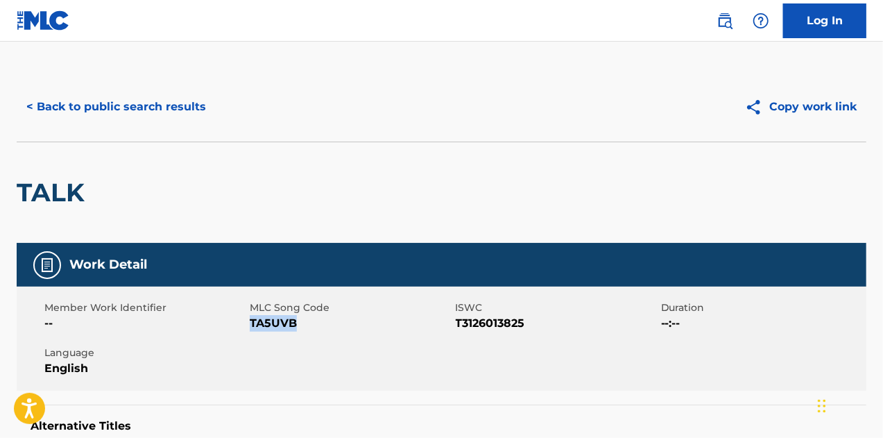
scroll to position [0, 0]
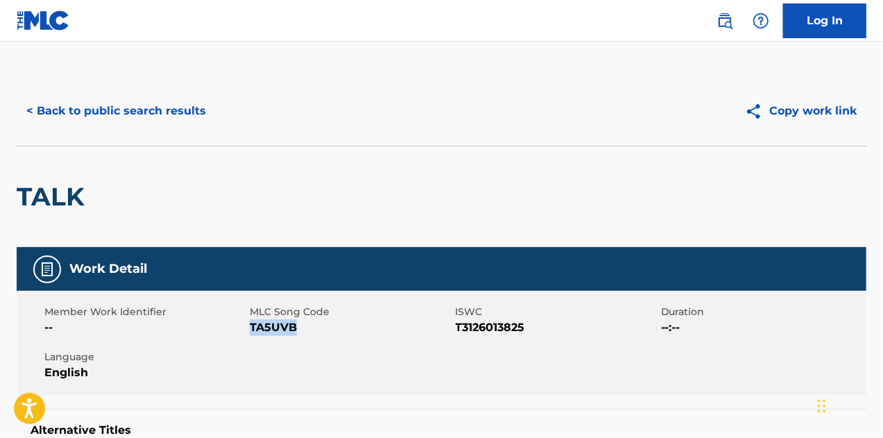
click at [82, 120] on button "< Back to public search results" at bounding box center [116, 111] width 199 height 35
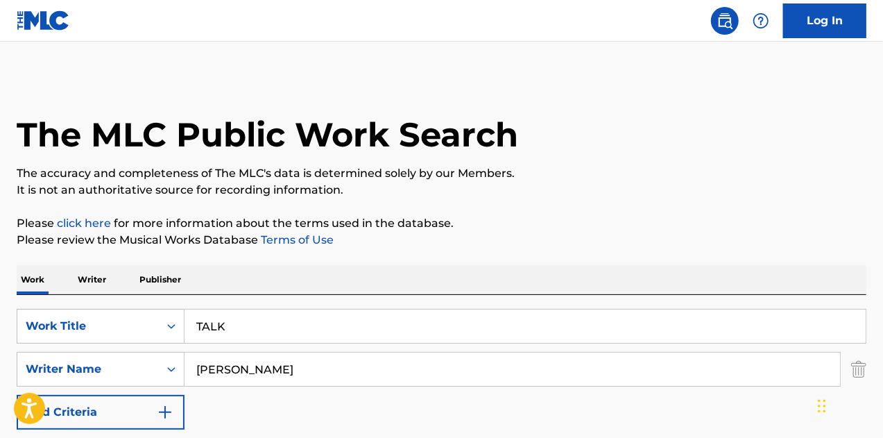
scroll to position [209, 0]
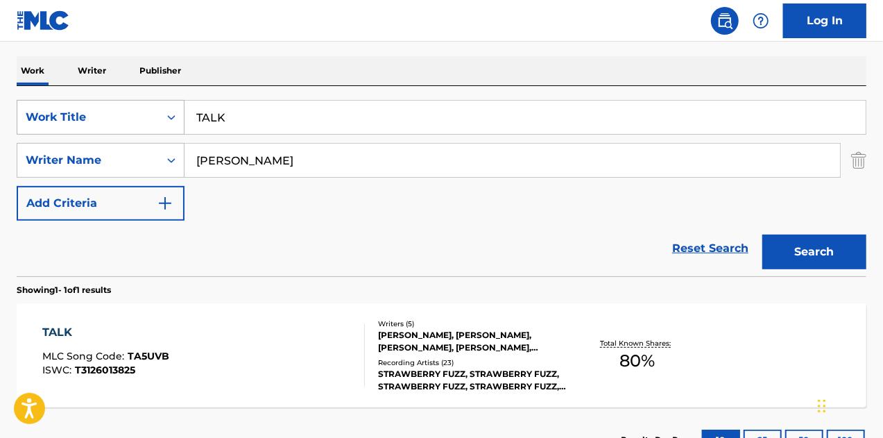
click at [117, 105] on div "SearchWithCriteria8047ee27-0e85-4e3f-bcff-ad553a7f42d0 Work Title TALK" at bounding box center [442, 117] width 850 height 35
paste input "SUGAR"
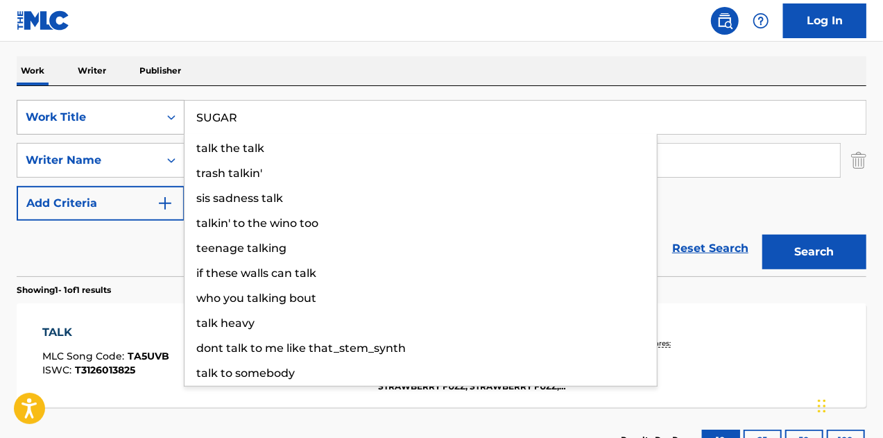
type input "SUGAR"
click at [763, 235] on button "Search" at bounding box center [815, 252] width 104 height 35
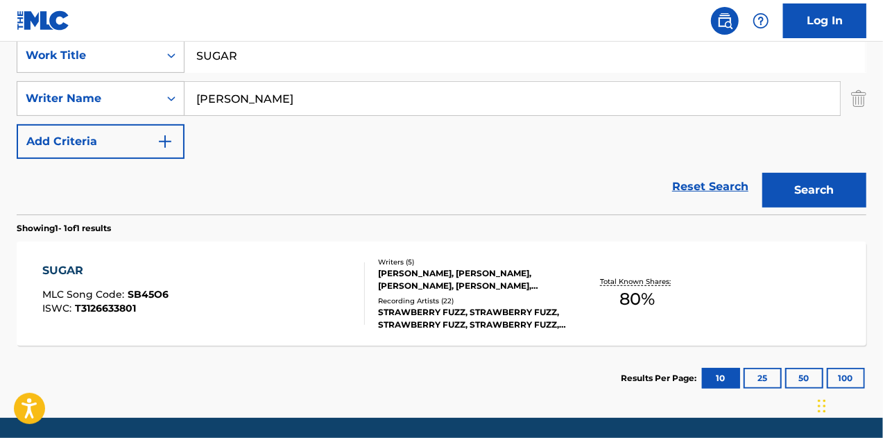
scroll to position [316, 0]
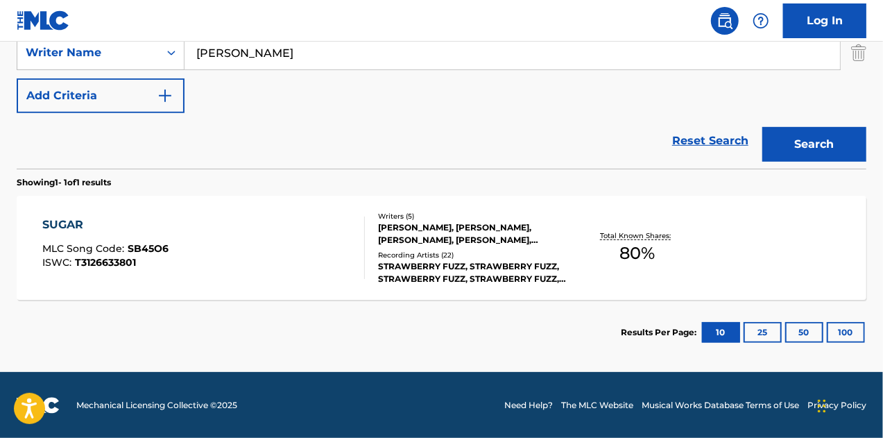
click at [72, 225] on div "SUGAR" at bounding box center [105, 225] width 126 height 17
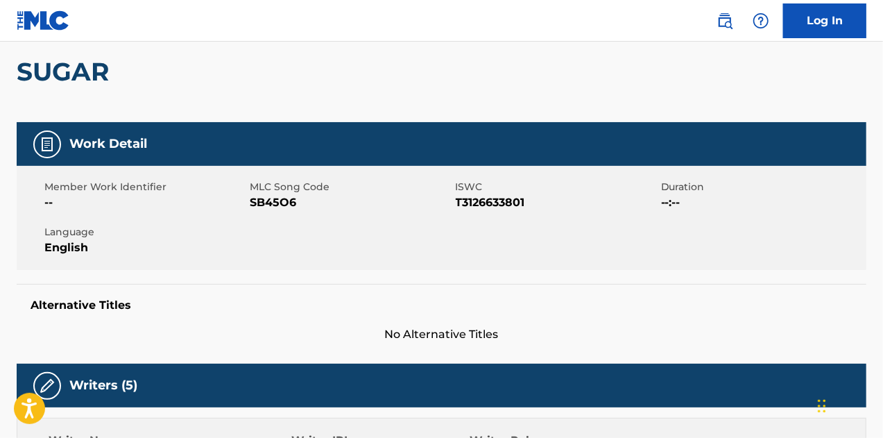
scroll to position [139, 0]
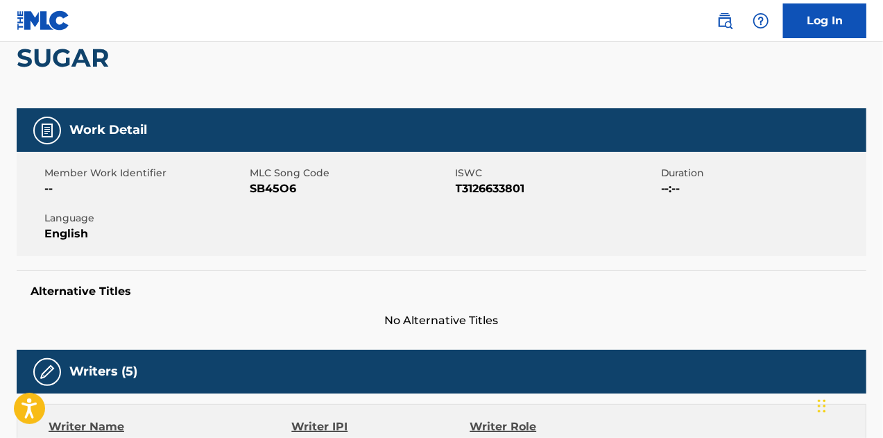
click at [260, 179] on span "MLC Song Code" at bounding box center [351, 173] width 202 height 15
click at [265, 185] on span "SB45O6" at bounding box center [351, 188] width 202 height 17
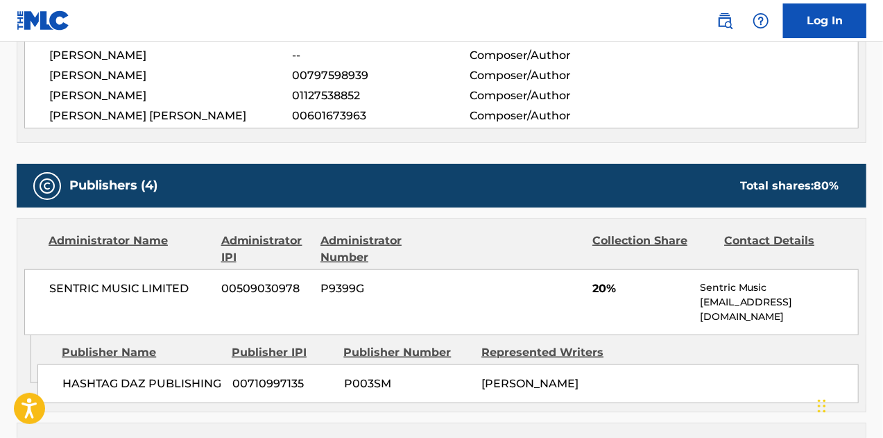
scroll to position [555, 0]
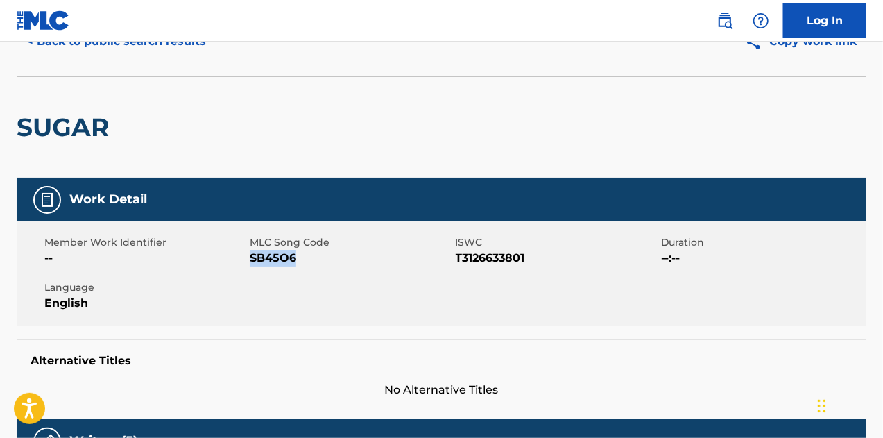
click at [84, 46] on button "< Back to public search results" at bounding box center [116, 41] width 199 height 35
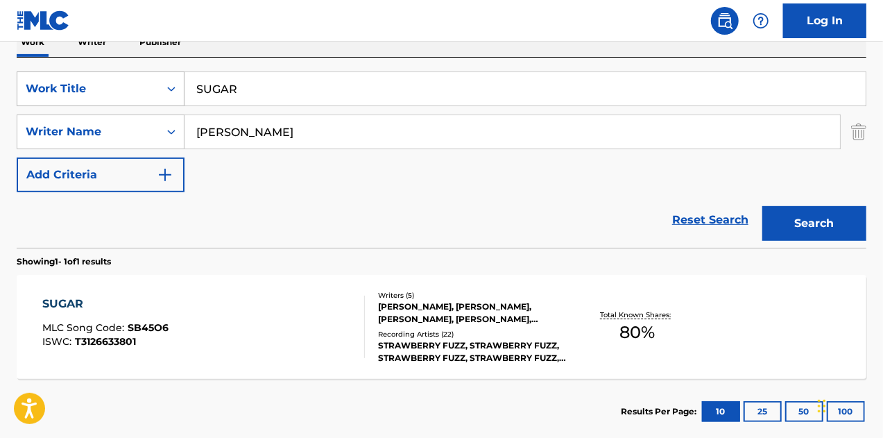
drag, startPoint x: 233, startPoint y: 94, endPoint x: 128, endPoint y: 83, distance: 106.1
click at [128, 83] on div "SearchWithCriteria8047ee27-0e85-4e3f-bcff-ad553a7f42d0 Work Title SUGAR" at bounding box center [442, 88] width 850 height 35
paste input "CORNER STORE"
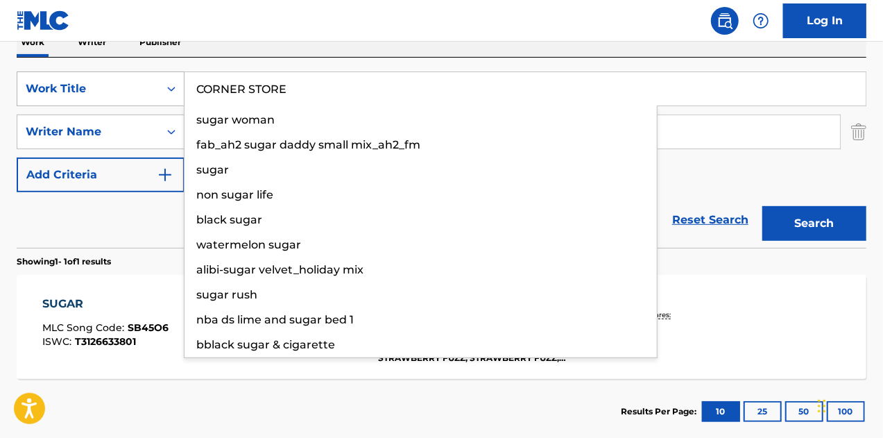
type input "CORNER STORE"
click at [763, 206] on button "Search" at bounding box center [815, 223] width 104 height 35
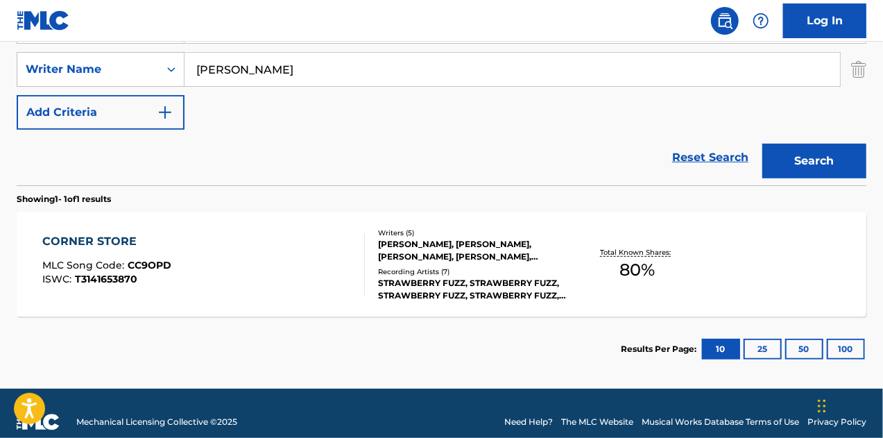
scroll to position [316, 0]
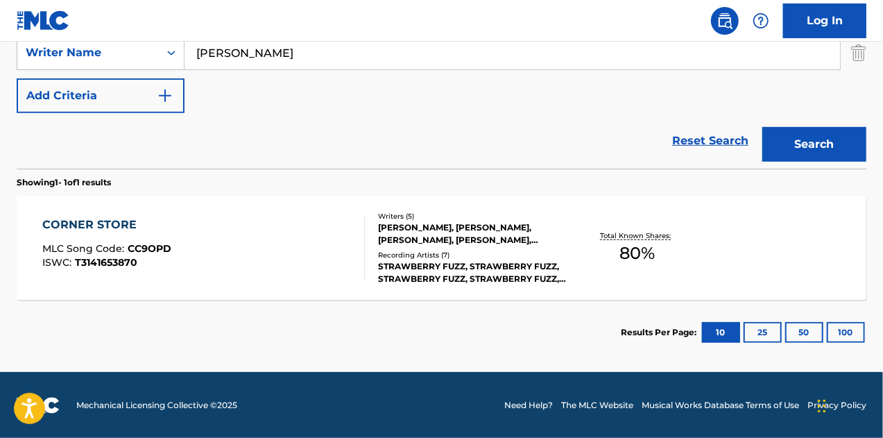
click at [104, 226] on div "CORNER STORE" at bounding box center [106, 225] width 129 height 17
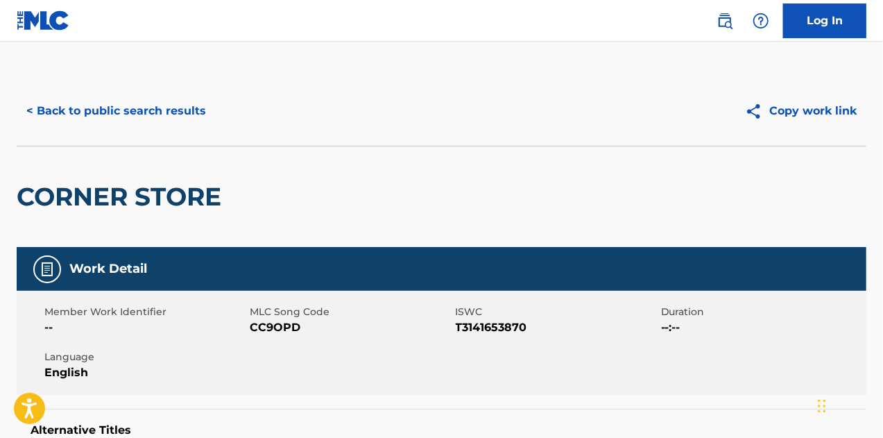
click at [271, 336] on div "Member Work Identifier -- MLC Song Code CC9OPD ISWC T3141653870 Duration --:-- …" at bounding box center [442, 343] width 850 height 104
click at [67, 105] on button "< Back to public search results" at bounding box center [116, 111] width 199 height 35
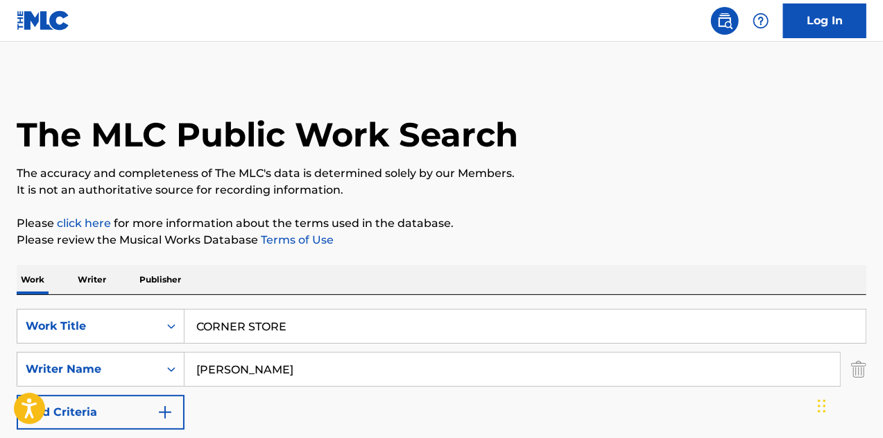
scroll to position [237, 0]
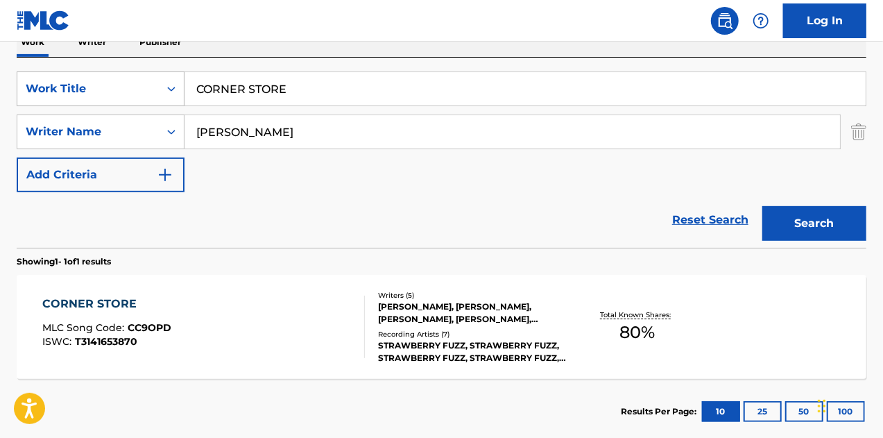
drag, startPoint x: 315, startPoint y: 101, endPoint x: 136, endPoint y: 87, distance: 179.6
click at [136, 89] on div "SearchWithCriteria8047ee27-0e85-4e3f-bcff-ad553a7f42d0 Work Title CORNER STORE" at bounding box center [442, 88] width 850 height 35
paste input "[GEOGRAPHIC_DATA]"
type input "[GEOGRAPHIC_DATA]"
click at [763, 206] on button "Search" at bounding box center [815, 223] width 104 height 35
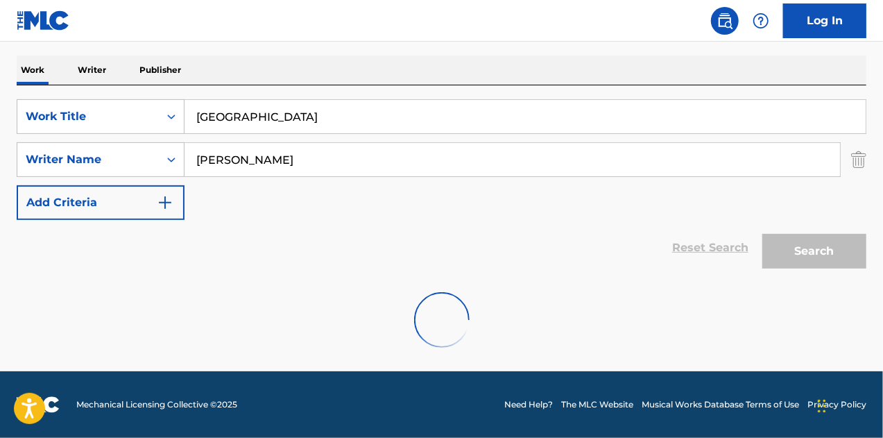
scroll to position [209, 0]
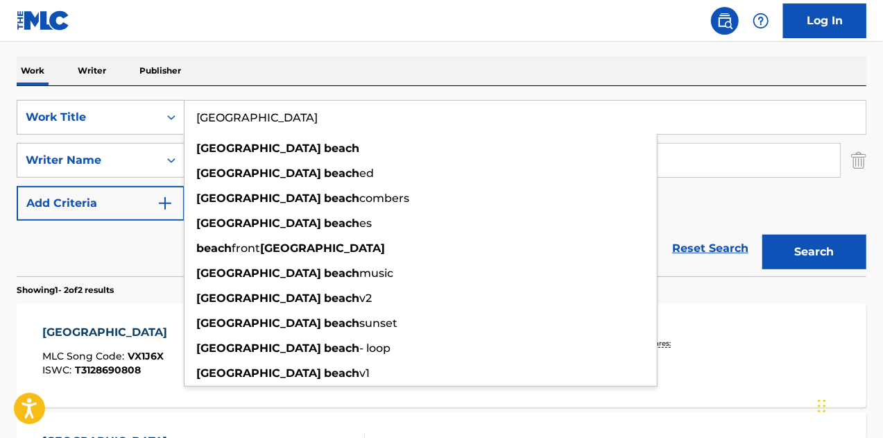
click at [113, 332] on div "[GEOGRAPHIC_DATA]" at bounding box center [108, 332] width 132 height 17
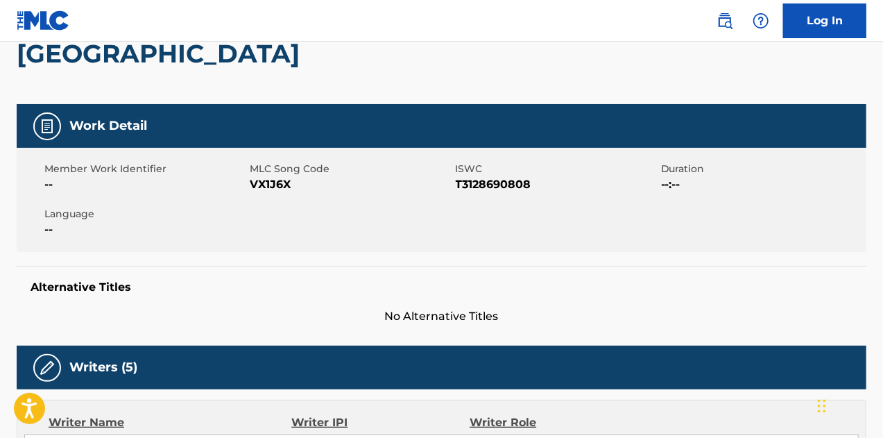
scroll to position [139, 0]
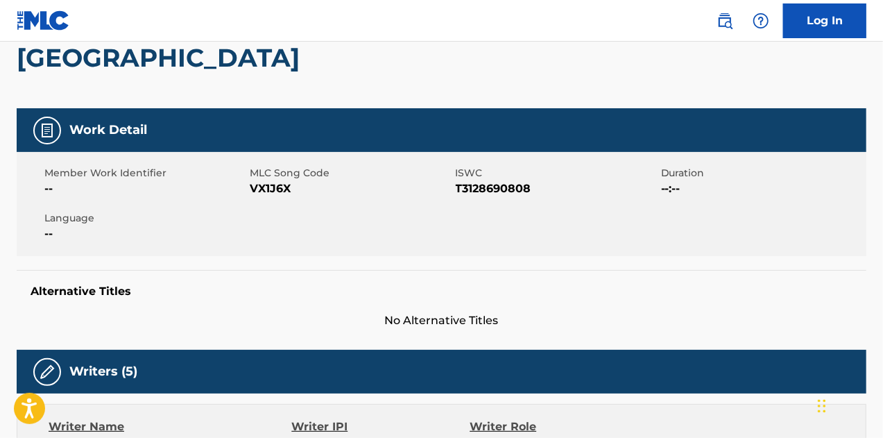
click at [265, 183] on span "VX1J6X" at bounding box center [351, 188] width 202 height 17
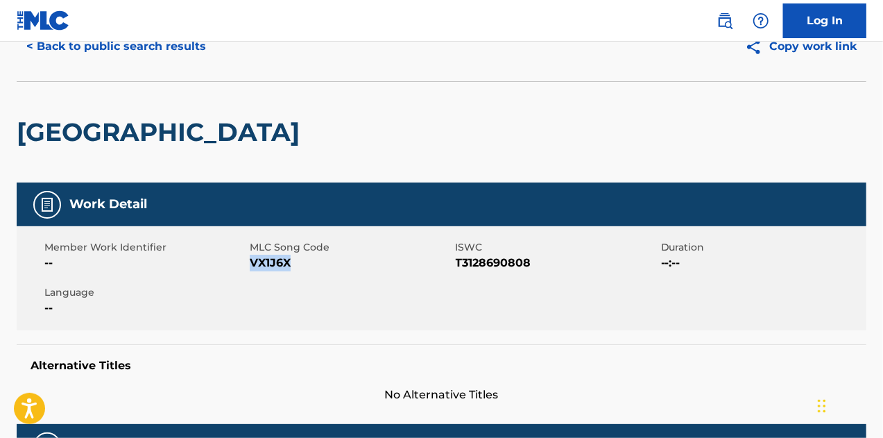
scroll to position [0, 0]
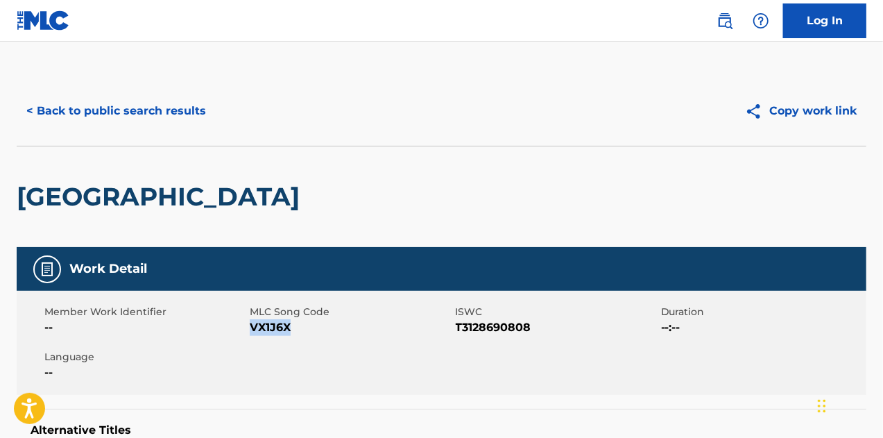
click at [102, 109] on button "< Back to public search results" at bounding box center [116, 111] width 199 height 35
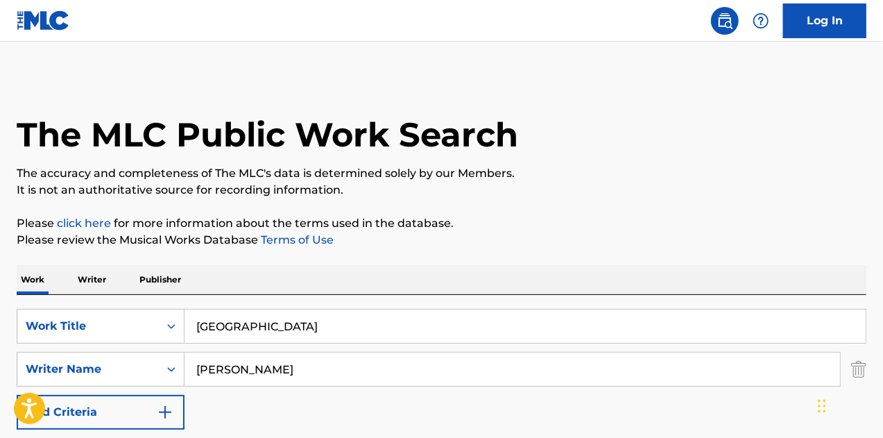
scroll to position [209, 0]
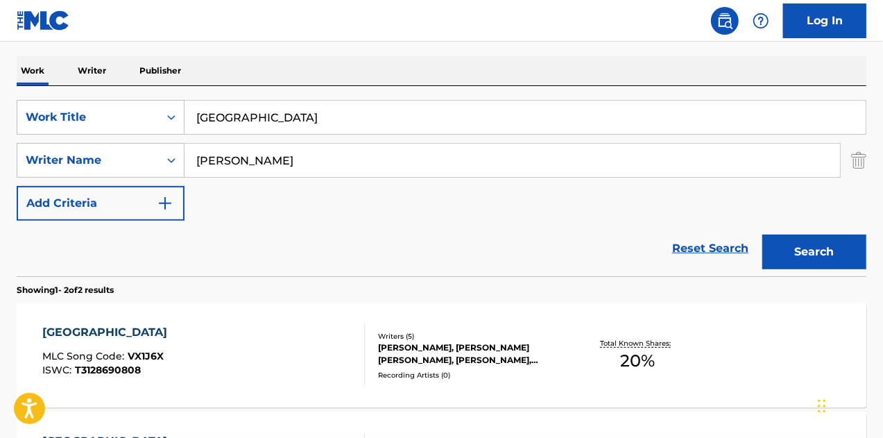
drag, startPoint x: 280, startPoint y: 110, endPoint x: 67, endPoint y: 95, distance: 214.3
click at [43, 86] on div "SearchWithCriteria8047ee27-0e85-4e3f-bcff-ad553a7f42d0 Work Title [GEOGRAPHIC_D…" at bounding box center [442, 181] width 850 height 190
paste input "FOUND ME DEAD"
type input "FOUND ME DEAD"
click at [763, 235] on button "Search" at bounding box center [815, 252] width 104 height 35
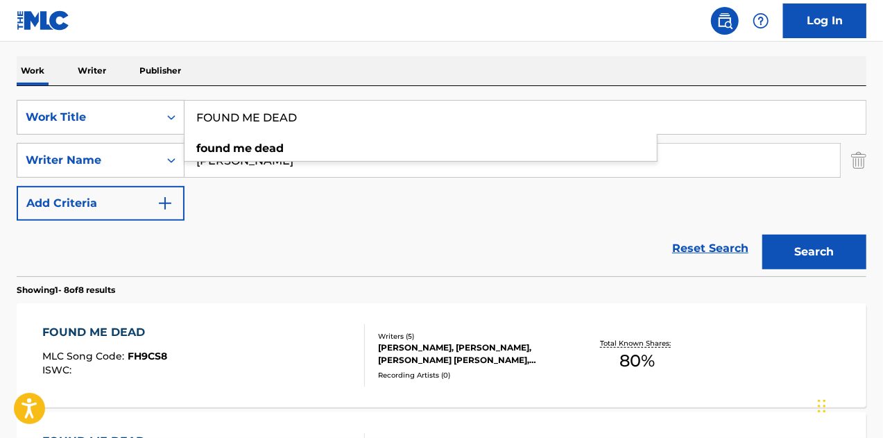
click at [104, 335] on div "FOUND ME DEAD" at bounding box center [104, 332] width 125 height 17
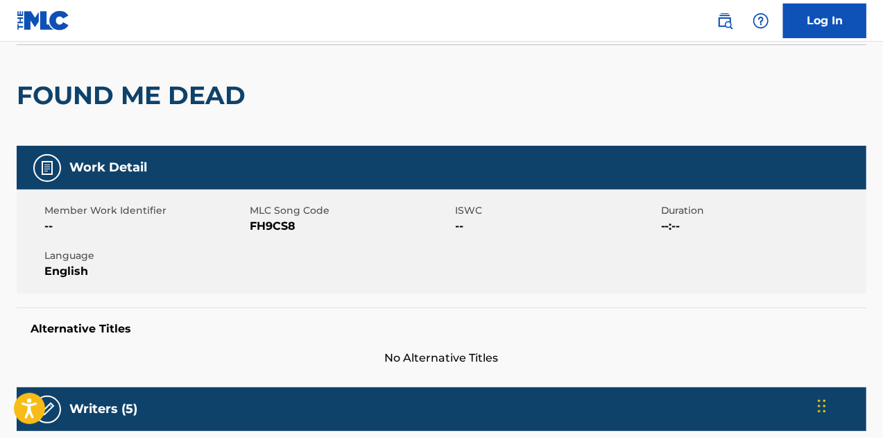
scroll to position [278, 0]
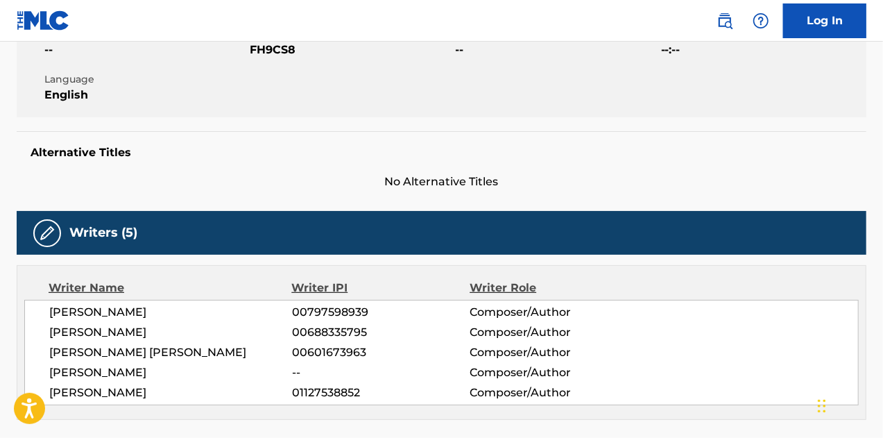
click at [261, 53] on span "FH9CS8" at bounding box center [351, 50] width 202 height 17
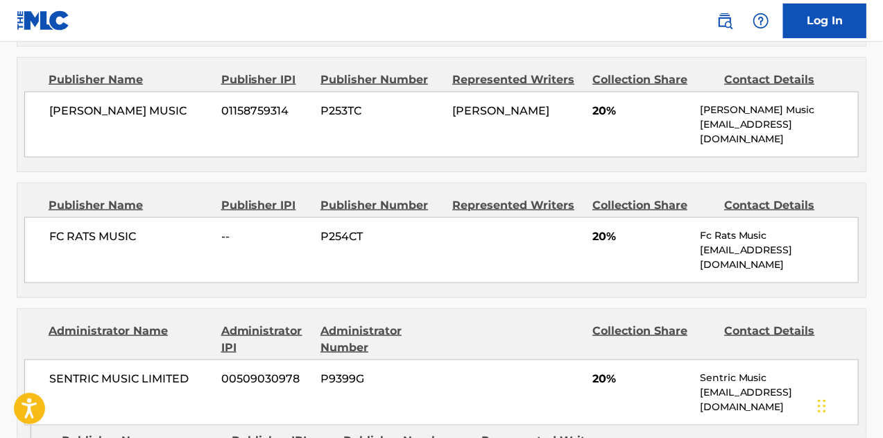
scroll to position [902, 0]
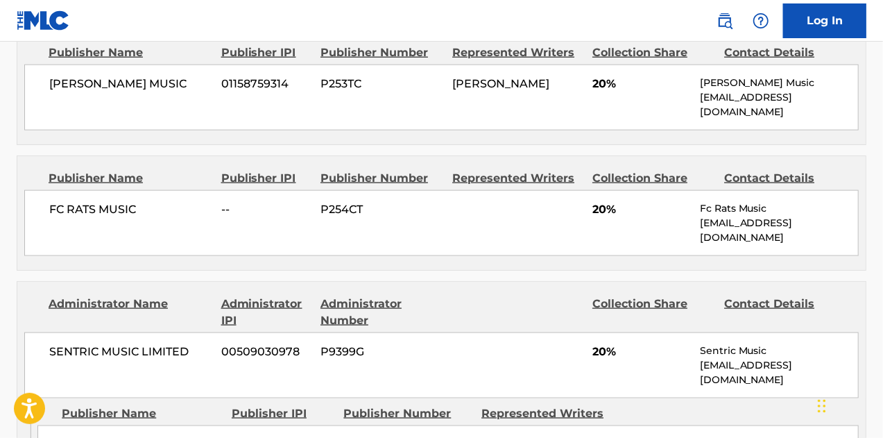
drag, startPoint x: 319, startPoint y: 344, endPoint x: 209, endPoint y: 248, distance: 146.1
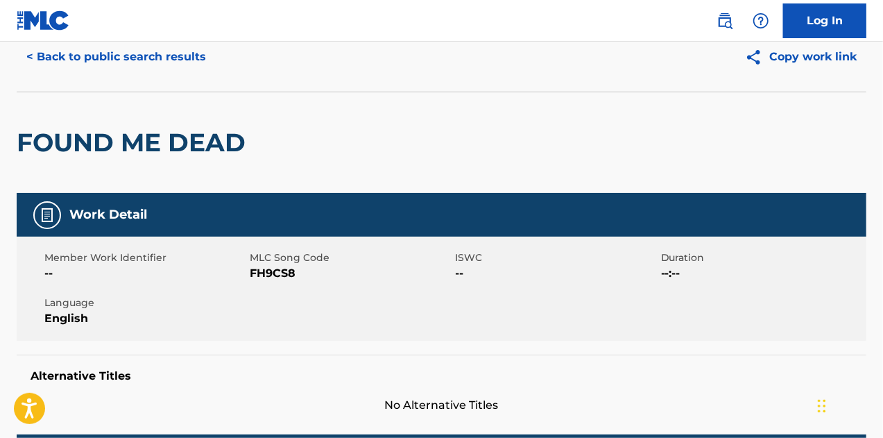
scroll to position [0, 0]
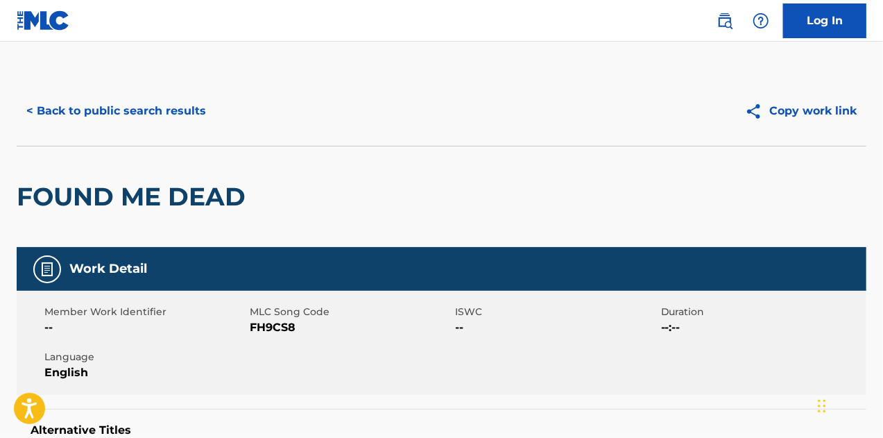
click at [85, 112] on button "< Back to public search results" at bounding box center [116, 111] width 199 height 35
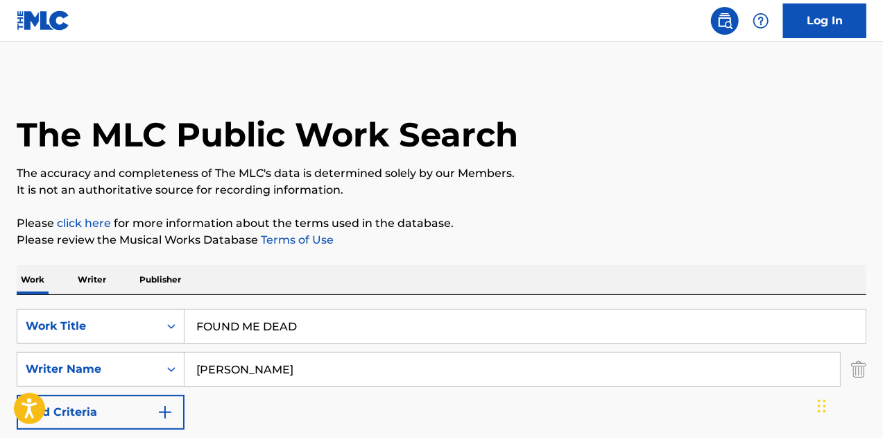
scroll to position [209, 0]
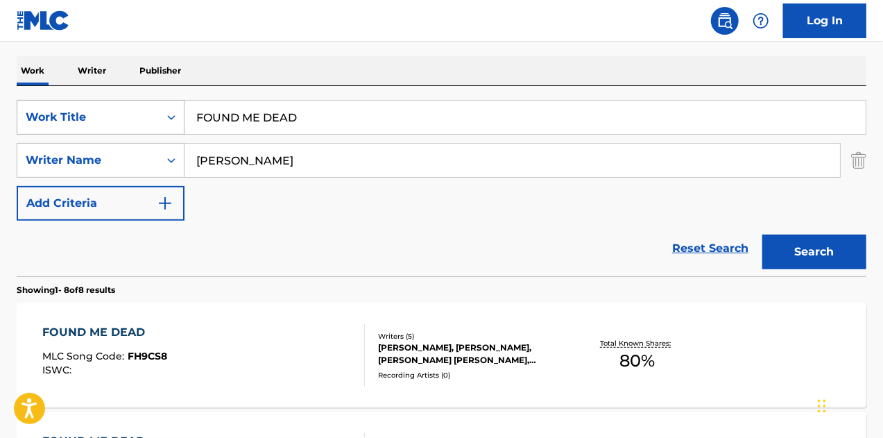
drag, startPoint x: 335, startPoint y: 126, endPoint x: 93, endPoint y: 117, distance: 242.4
click at [93, 117] on div "SearchWithCriteria8047ee27-0e85-4e3f-bcff-ad553a7f42d0 Work Title FOUND ME DEAD" at bounding box center [442, 117] width 850 height 35
paste input "GREEN ROOM"
type input "GREEN ROOM"
click at [763, 235] on button "Search" at bounding box center [815, 252] width 104 height 35
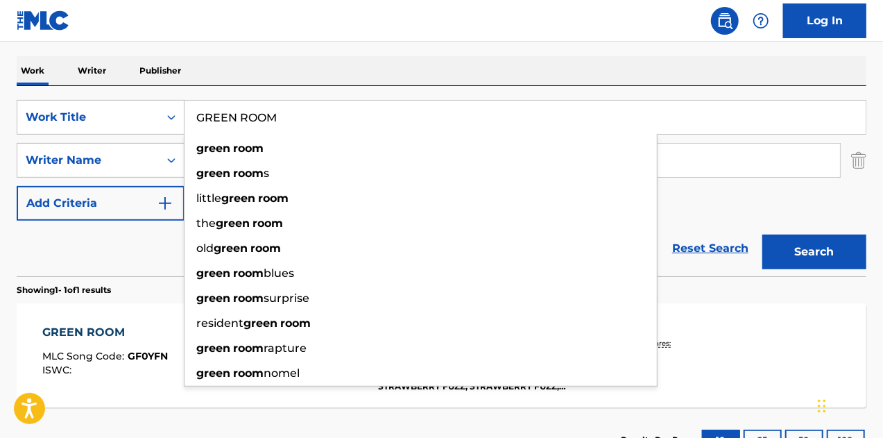
click at [101, 339] on div "GREEN ROOM" at bounding box center [105, 332] width 126 height 17
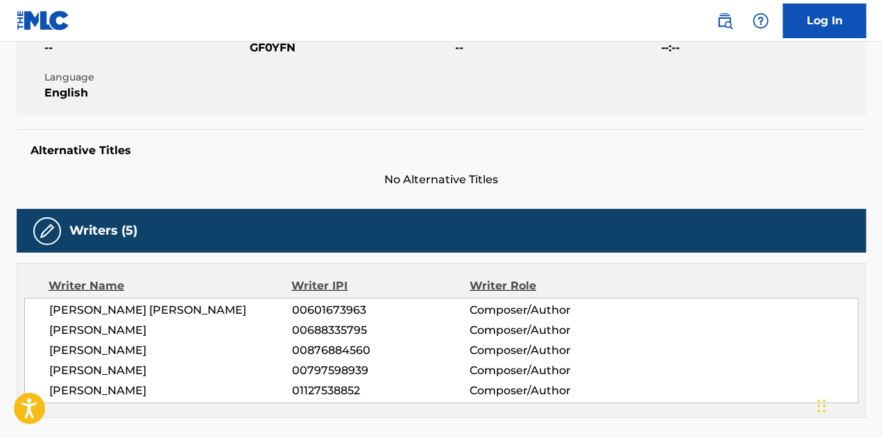
scroll to position [208, 0]
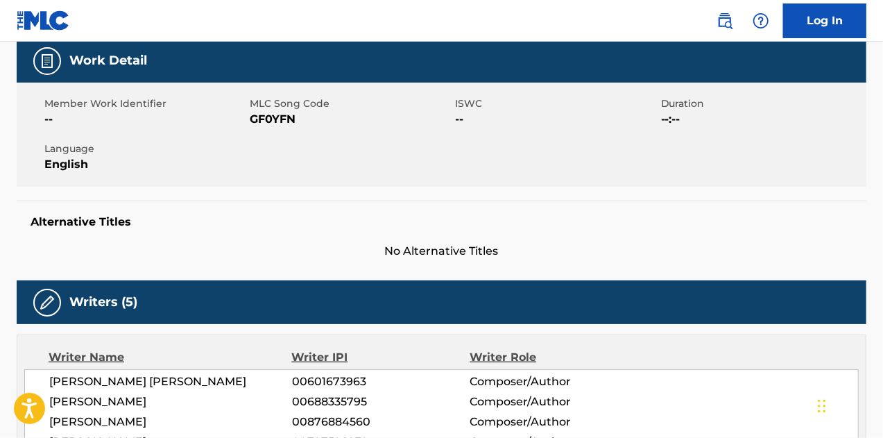
click at [272, 126] on span "GF0YFN" at bounding box center [351, 119] width 202 height 17
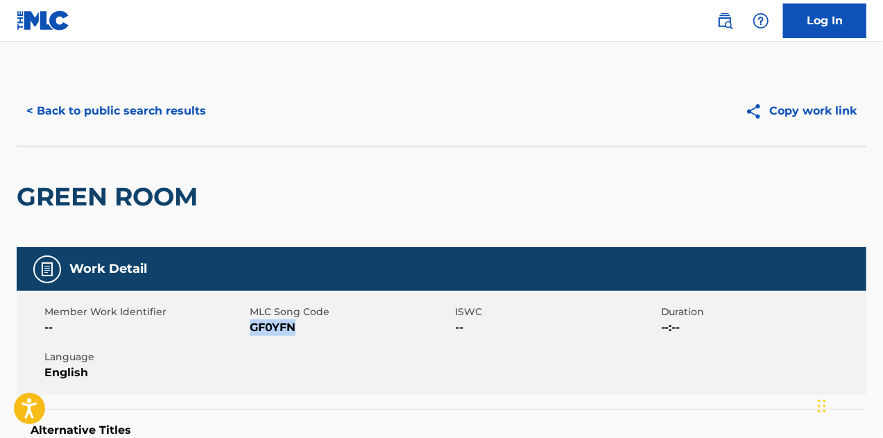
click at [87, 113] on button "< Back to public search results" at bounding box center [116, 111] width 199 height 35
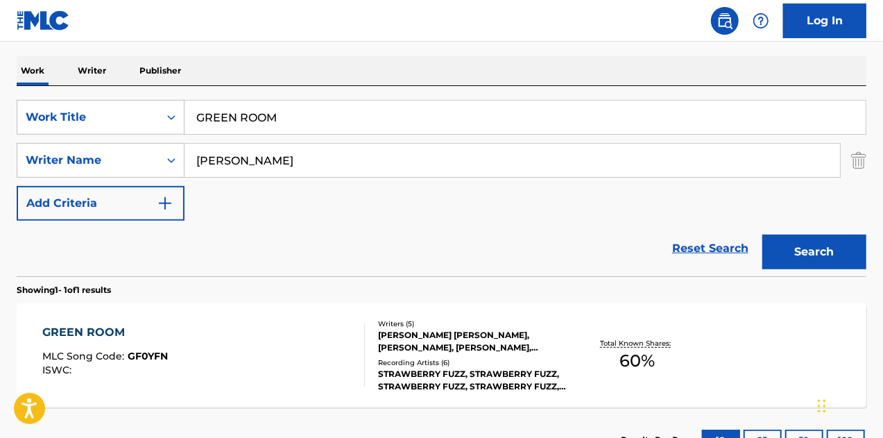
drag, startPoint x: 317, startPoint y: 127, endPoint x: 260, endPoint y: 152, distance: 62.8
click at [100, 116] on div "SearchWithCriteria8047ee27-0e85-4e3f-bcff-ad553a7f42d0 Work Title GREEN ROOM" at bounding box center [442, 117] width 850 height 35
paste input "Stand Up For Something"
type input "Stand Up For Something"
click at [9, 147] on div "The MLC Public Work Search The accuracy and completeness of The MLC's data is d…" at bounding box center [441, 169] width 883 height 605
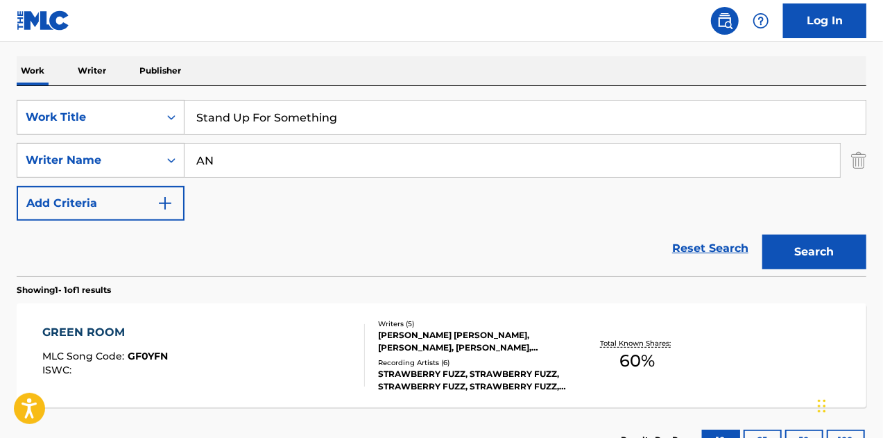
type input "A"
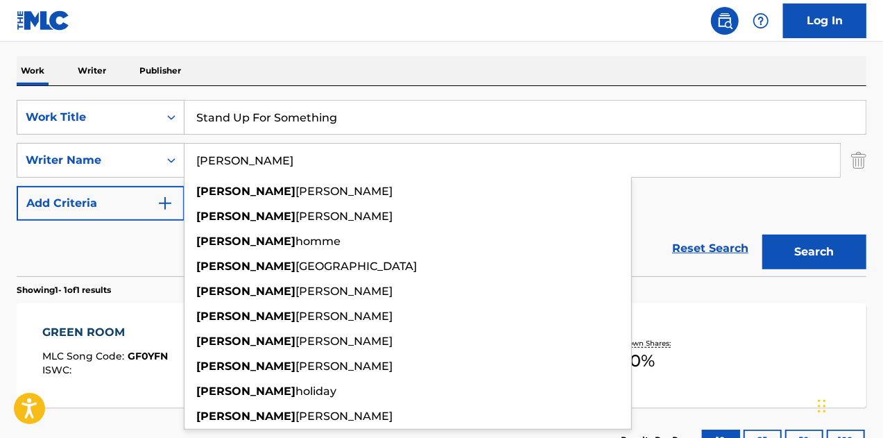
type input "[PERSON_NAME]"
click at [763, 235] on button "Search" at bounding box center [815, 252] width 104 height 35
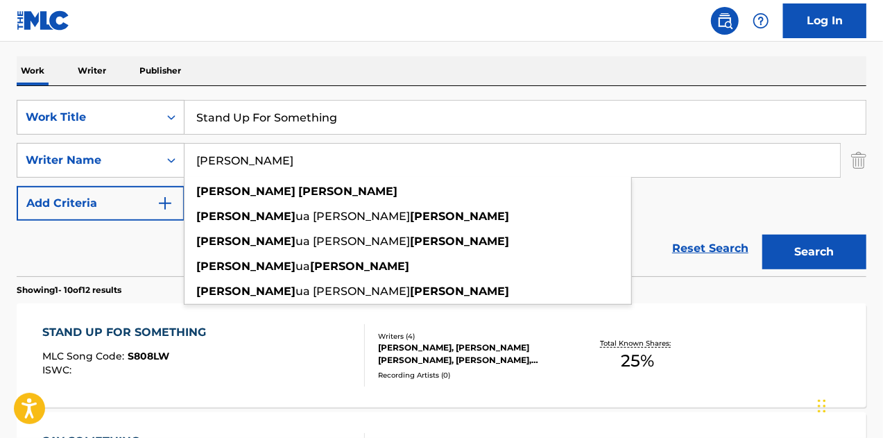
click at [146, 326] on div "STAND UP FOR SOMETHING" at bounding box center [127, 332] width 171 height 17
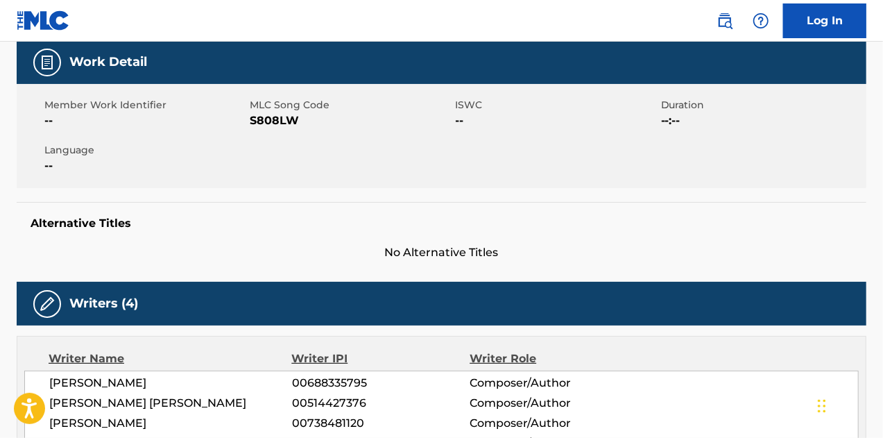
scroll to position [139, 0]
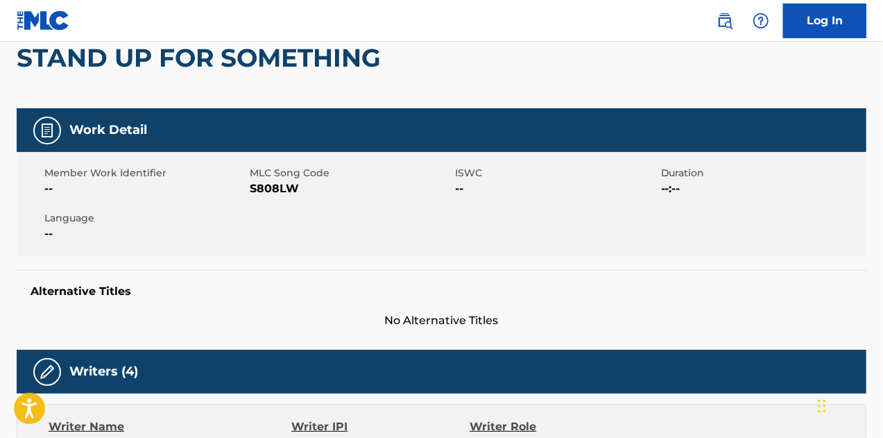
click at [264, 180] on span "MLC Song Code" at bounding box center [351, 173] width 202 height 15
click at [271, 192] on span "S808LW" at bounding box center [351, 188] width 202 height 17
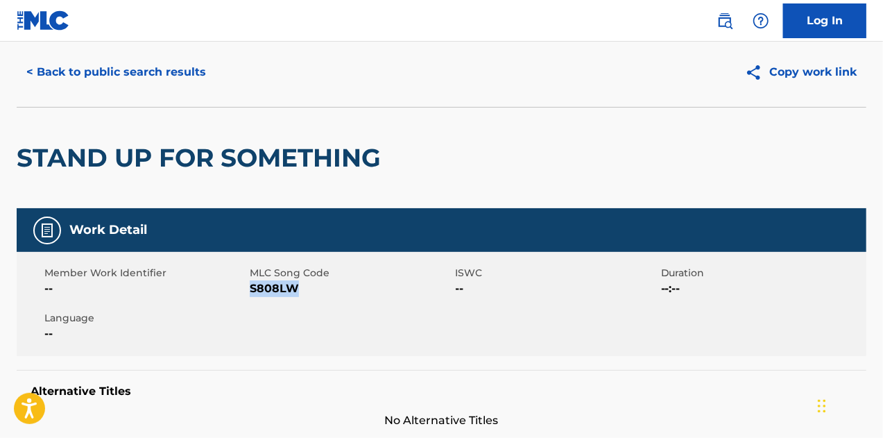
scroll to position [0, 0]
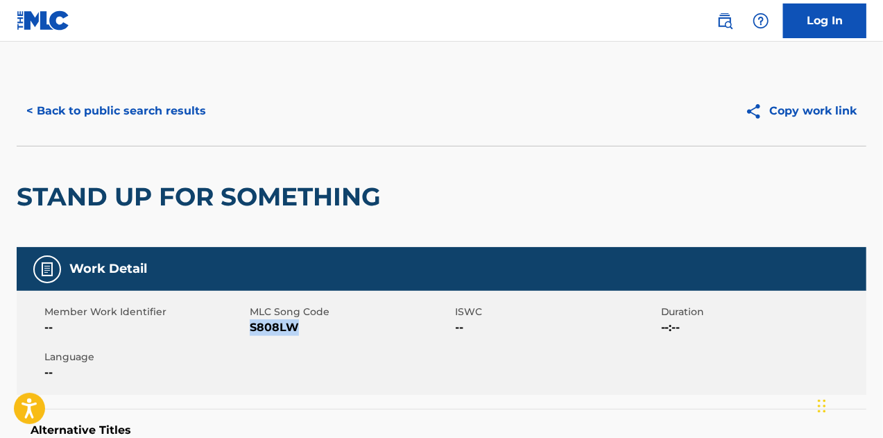
click at [103, 121] on button "< Back to public search results" at bounding box center [116, 111] width 199 height 35
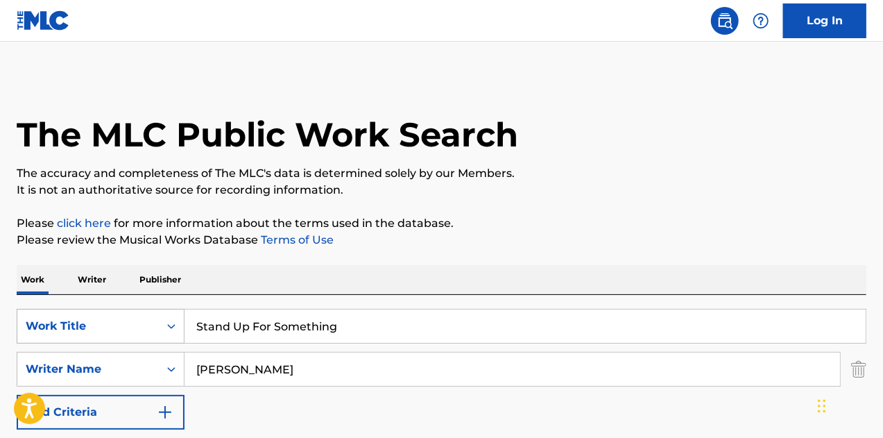
scroll to position [209, 0]
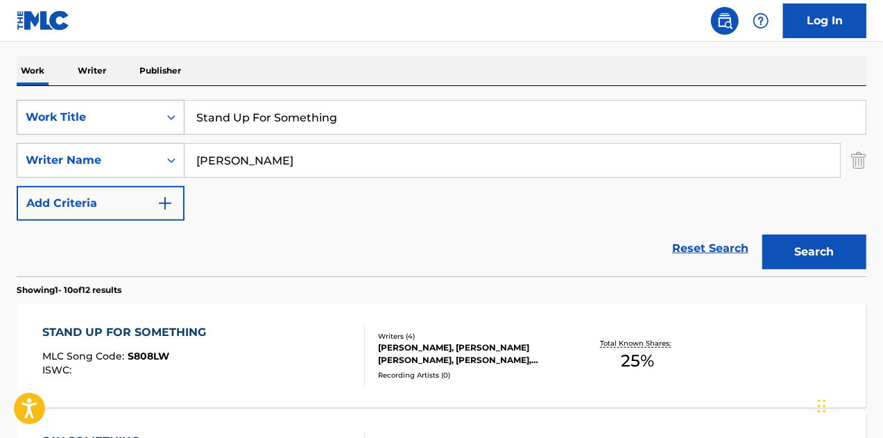
drag, startPoint x: 338, startPoint y: 112, endPoint x: 56, endPoint y: 117, distance: 282.5
click at [24, 111] on div "SearchWithCriteria8047ee27-0e85-4e3f-bcff-ad553a7f42d0 Work Title Stand Up For …" at bounding box center [442, 117] width 850 height 35
paste input "I Love [GEOGRAPHIC_DATA]"
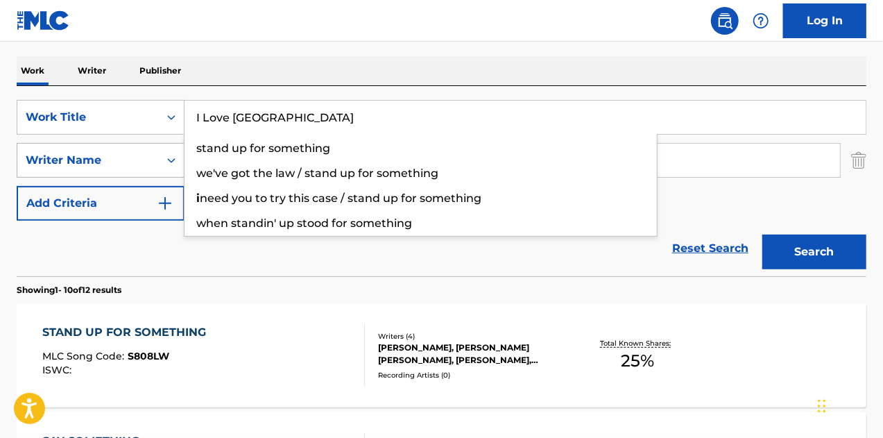
type input "I Love [GEOGRAPHIC_DATA]"
click at [763, 235] on button "Search" at bounding box center [815, 252] width 104 height 35
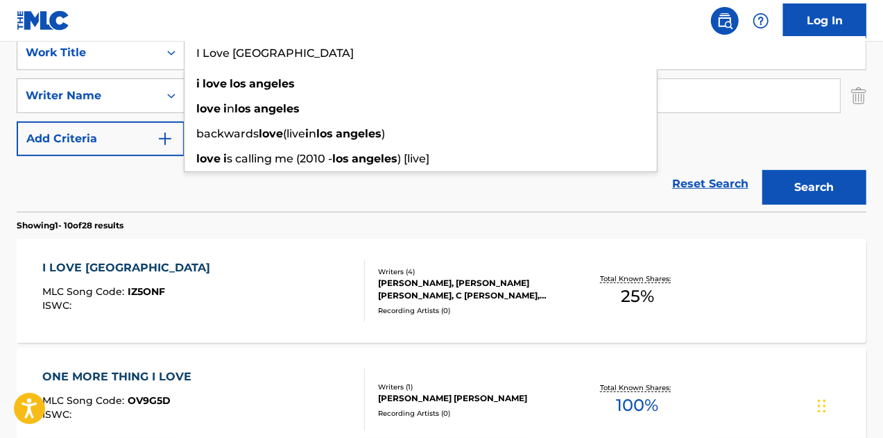
scroll to position [348, 0]
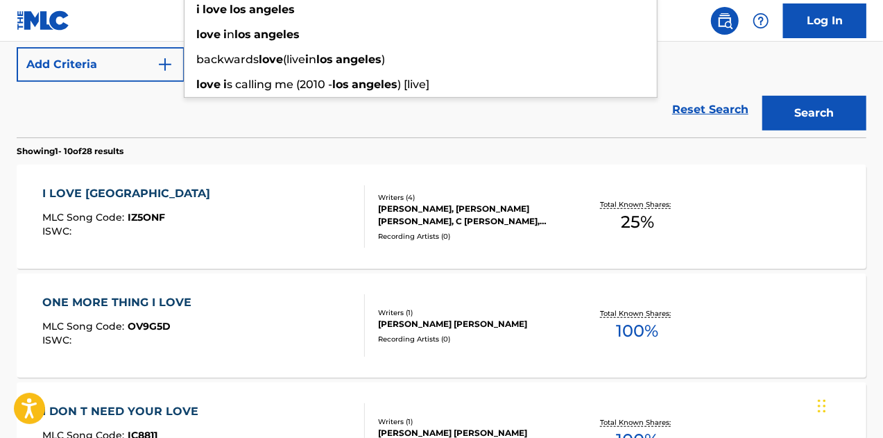
click at [83, 192] on div "I LOVE [GEOGRAPHIC_DATA]" at bounding box center [129, 193] width 175 height 17
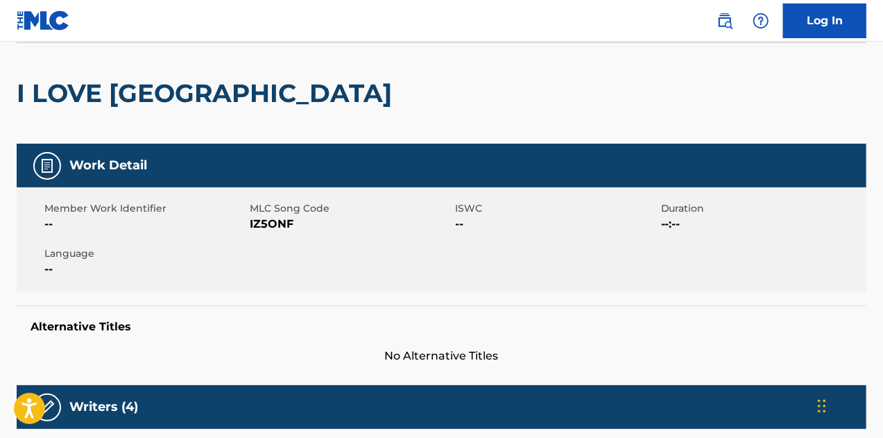
scroll to position [208, 0]
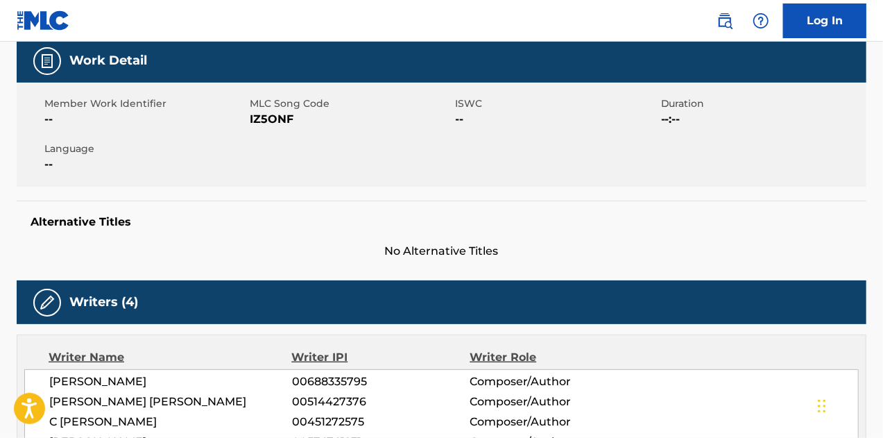
click at [253, 113] on span "IZ5ONF" at bounding box center [351, 119] width 202 height 17
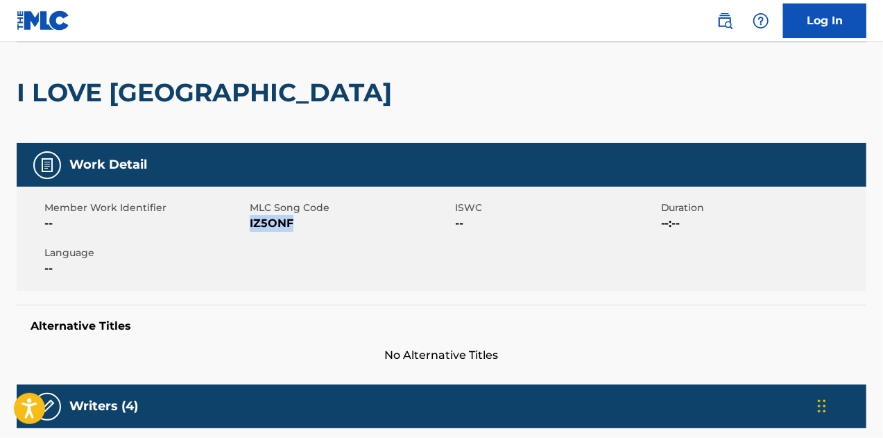
scroll to position [0, 0]
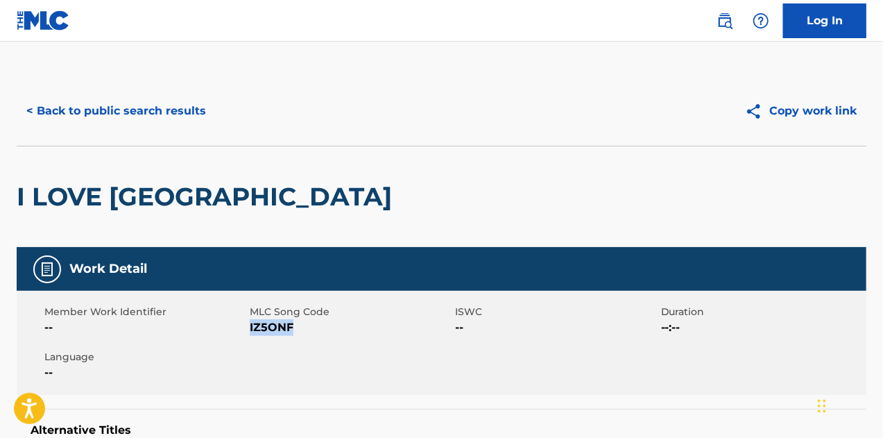
click at [89, 109] on button "< Back to public search results" at bounding box center [116, 111] width 199 height 35
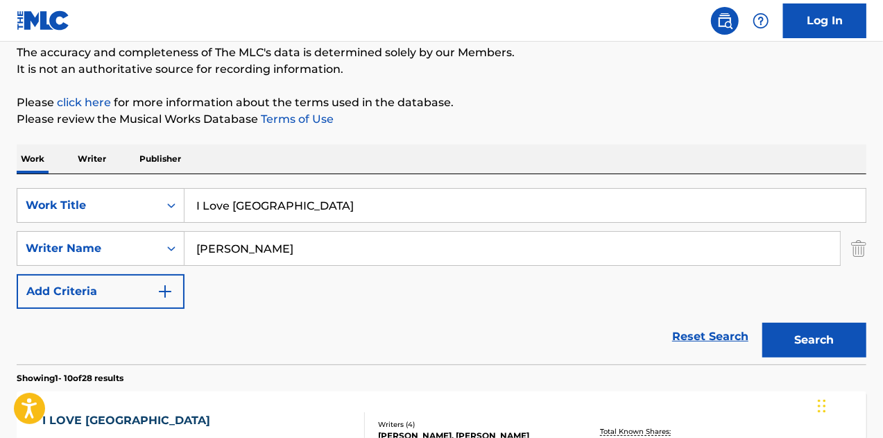
scroll to position [10, 0]
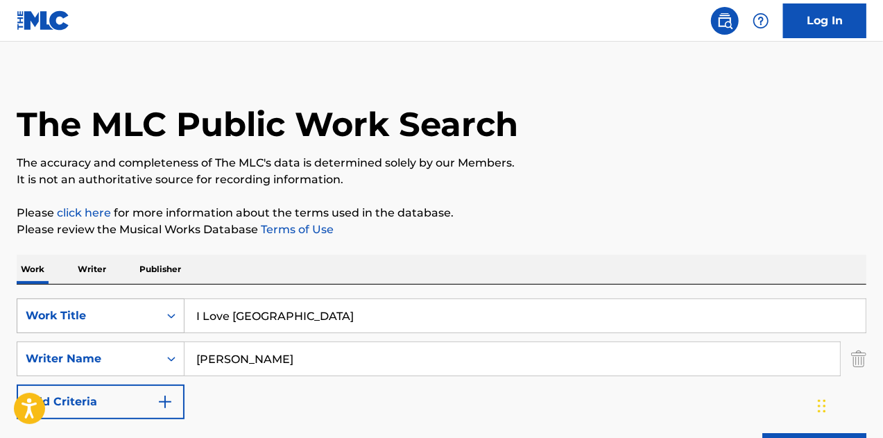
drag, startPoint x: 319, startPoint y: 307, endPoint x: 122, endPoint y: 309, distance: 197.1
click at [122, 309] on div "SearchWithCriteria8047ee27-0e85-4e3f-bcff-ad553a7f42d0 Work Title I Love [GEOGR…" at bounding box center [442, 315] width 850 height 35
paste input "HEATWAVE HUNNI"
type input "HEATWAVE HUNNI"
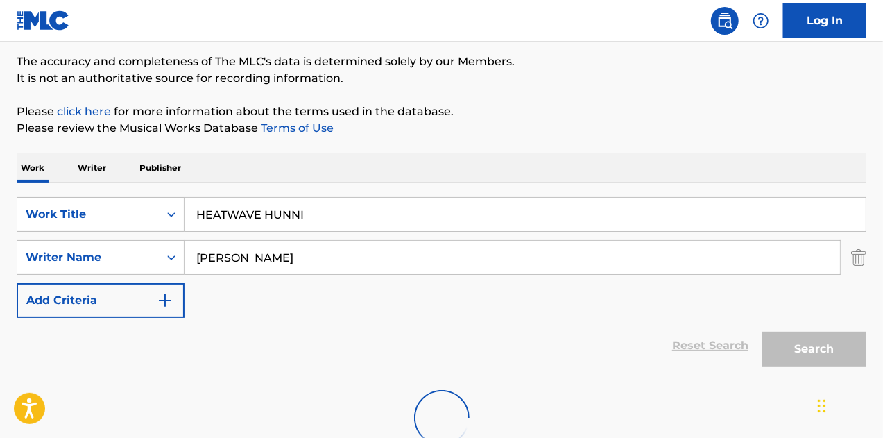
scroll to position [209, 0]
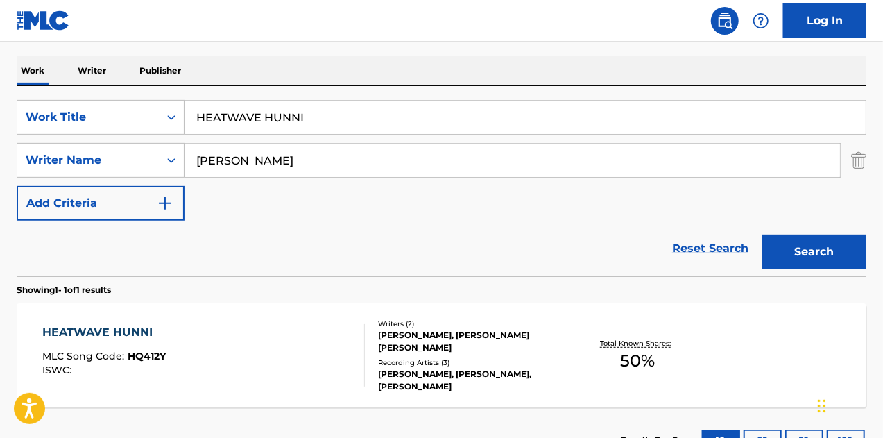
click at [135, 353] on span "HQ412Y" at bounding box center [147, 356] width 38 height 12
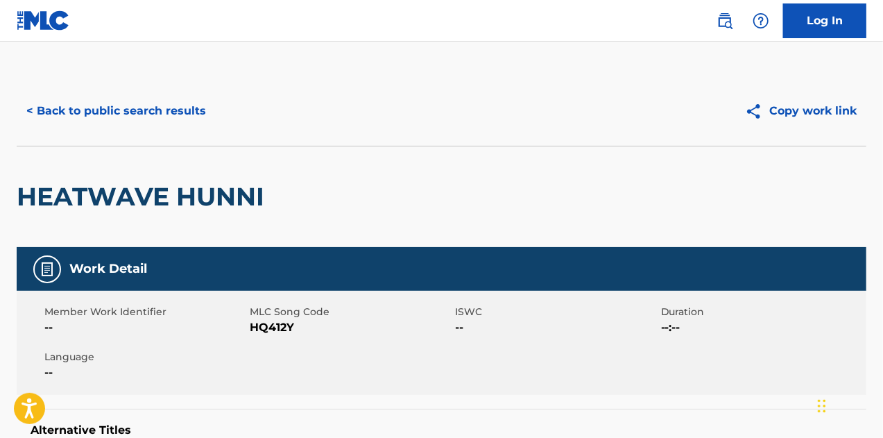
click at [275, 330] on span "HQ412Y" at bounding box center [351, 327] width 202 height 17
click at [117, 104] on button "< Back to public search results" at bounding box center [116, 111] width 199 height 35
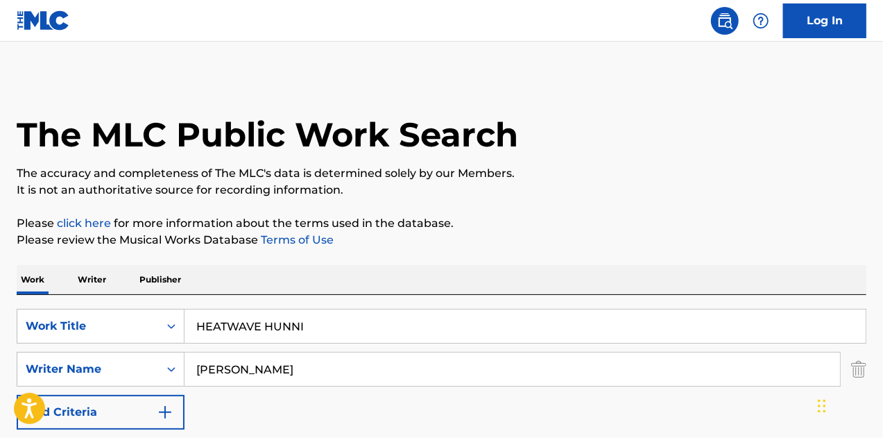
scroll to position [209, 0]
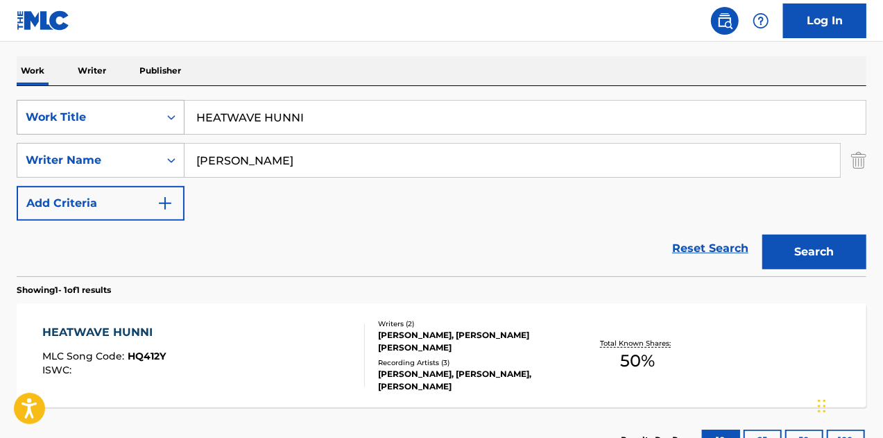
drag, startPoint x: 373, startPoint y: 117, endPoint x: 79, endPoint y: 116, distance: 294.2
click at [79, 116] on div "SearchWithCriteria8047ee27-0e85-4e3f-bcff-ad553a7f42d0 Work Title HEATWAVE HUNNI" at bounding box center [442, 117] width 850 height 35
paste input "I FOUND THE ONE"
type input "I FOUND THE ONE"
click at [763, 235] on button "Search" at bounding box center [815, 252] width 104 height 35
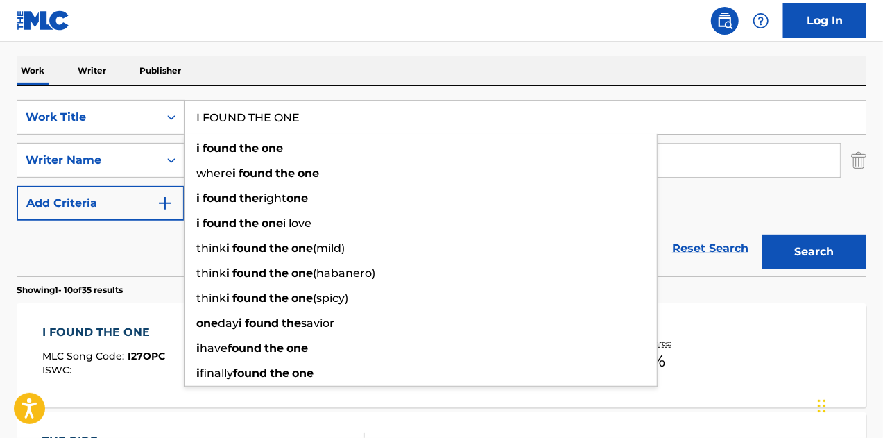
scroll to position [348, 0]
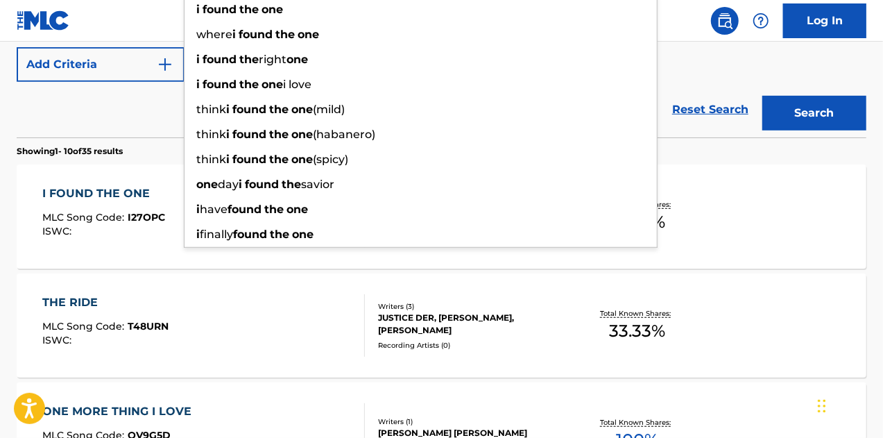
click at [103, 186] on div "I FOUND THE ONE" at bounding box center [103, 193] width 123 height 17
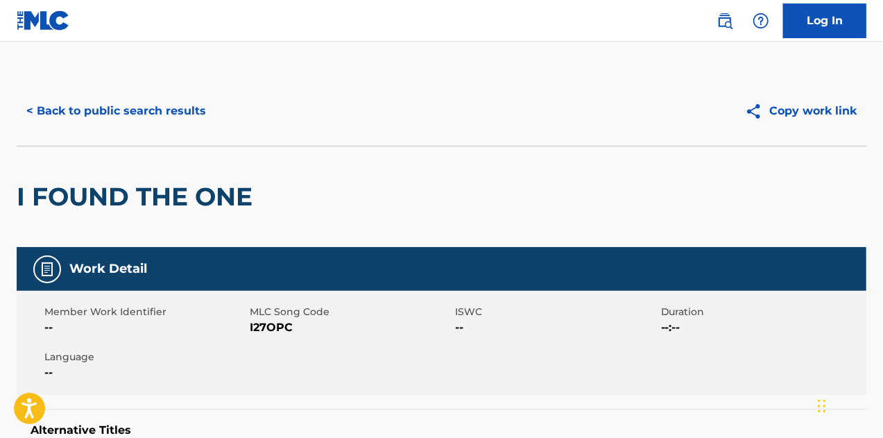
click at [268, 328] on span "I27OPC" at bounding box center [351, 327] width 202 height 17
click at [269, 328] on span "I27OPC" at bounding box center [351, 327] width 202 height 17
click at [87, 100] on button "< Back to public search results" at bounding box center [116, 111] width 199 height 35
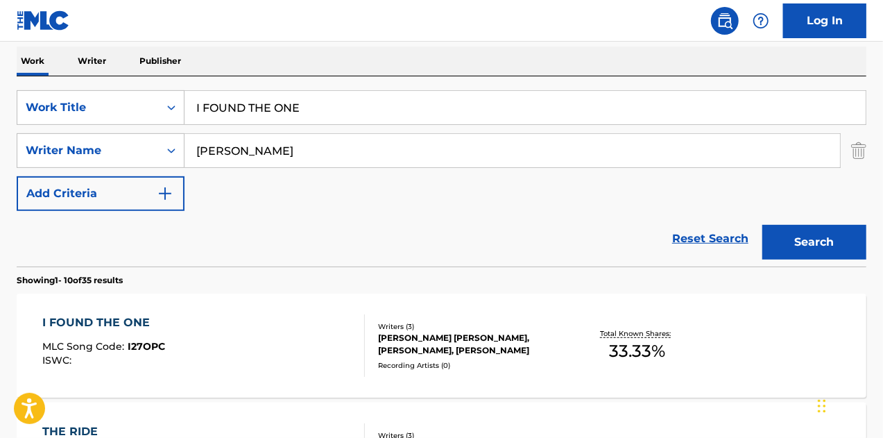
paste input "BRUSHIN OUR TEETH"
type input "BRUSHIN OUR TEETH"
click at [763, 225] on button "Search" at bounding box center [815, 242] width 104 height 35
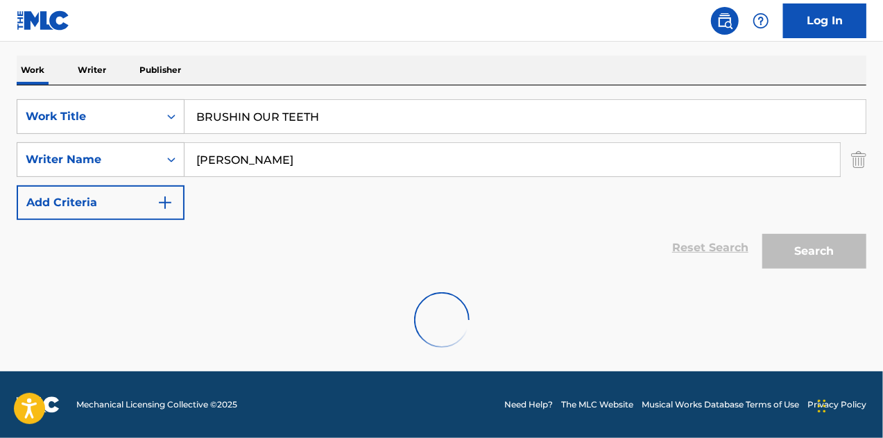
scroll to position [209, 0]
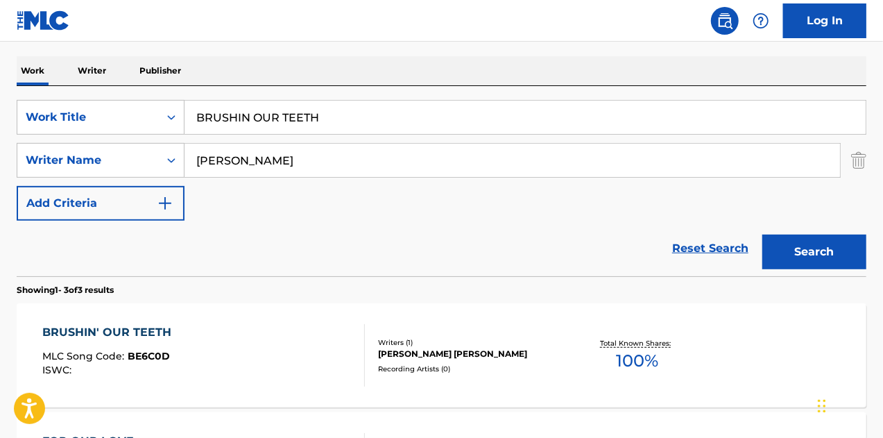
click at [146, 328] on div "BRUSHIN' OUR TEETH" at bounding box center [110, 332] width 136 height 17
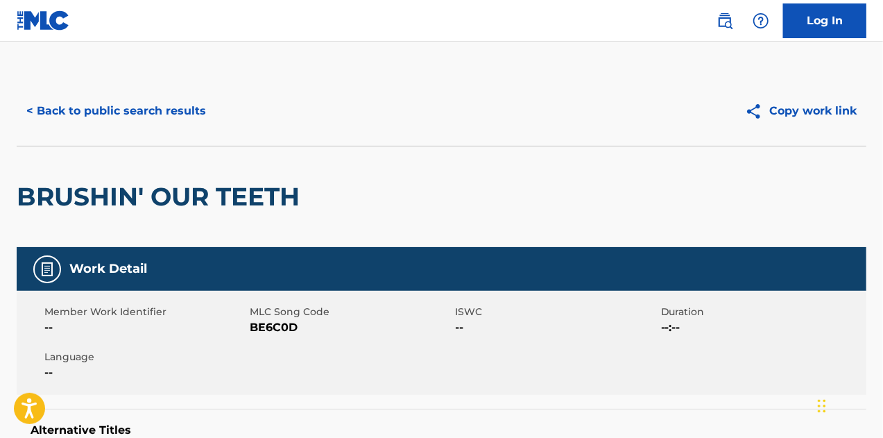
click at [283, 337] on div "Member Work Identifier -- MLC Song Code BE6C0D ISWC -- Duration --:-- Language …" at bounding box center [442, 343] width 850 height 104
click at [283, 331] on span "BE6C0D" at bounding box center [351, 327] width 202 height 17
drag, startPoint x: 137, startPoint y: 101, endPoint x: 151, endPoint y: 101, distance: 13.9
click at [140, 101] on button "< Back to public search results" at bounding box center [116, 111] width 199 height 35
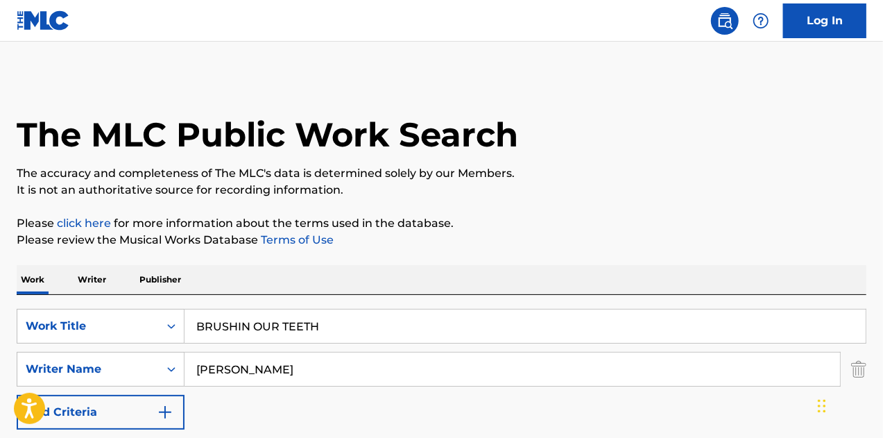
scroll to position [209, 0]
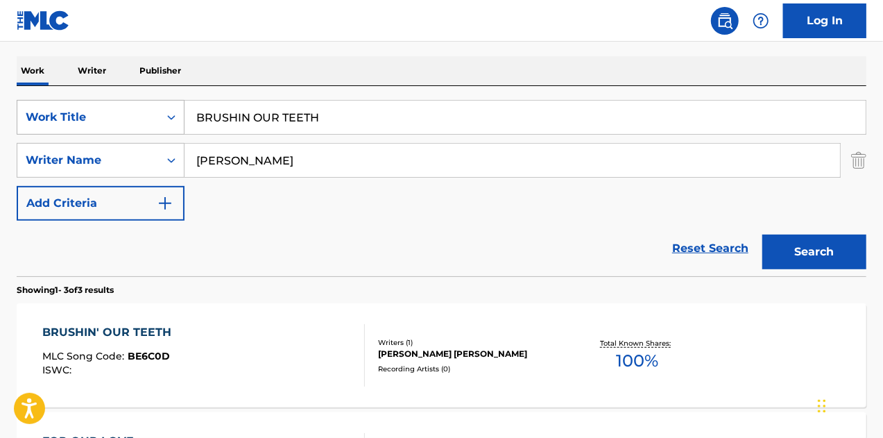
drag, startPoint x: 332, startPoint y: 105, endPoint x: 117, endPoint y: 112, distance: 215.3
click at [49, 105] on div "SearchWithCriteria8047ee27-0e85-4e3f-bcff-ad553a7f42d0 Work Title BRUSHIN OUR T…" at bounding box center [442, 117] width 850 height 35
paste input "ZOMBIE CAT THEME"
type input "ZOMBIE CAT THEME"
click at [763, 235] on button "Search" at bounding box center [815, 252] width 104 height 35
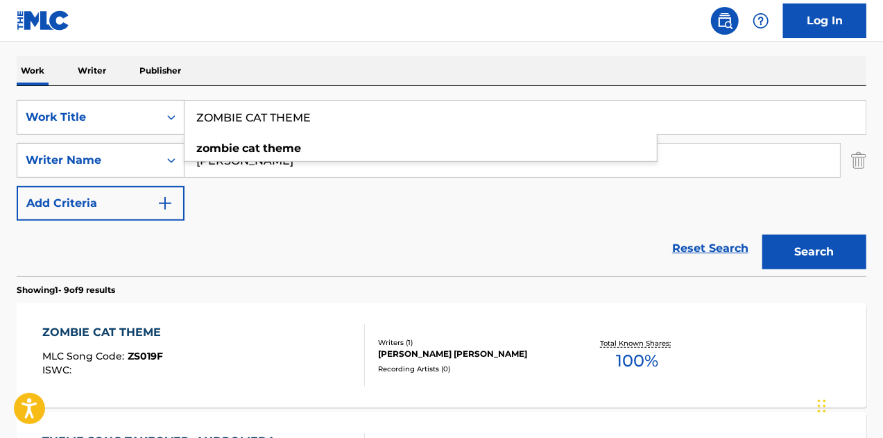
click at [144, 337] on div "ZOMBIE CAT THEME" at bounding box center [105, 332] width 126 height 17
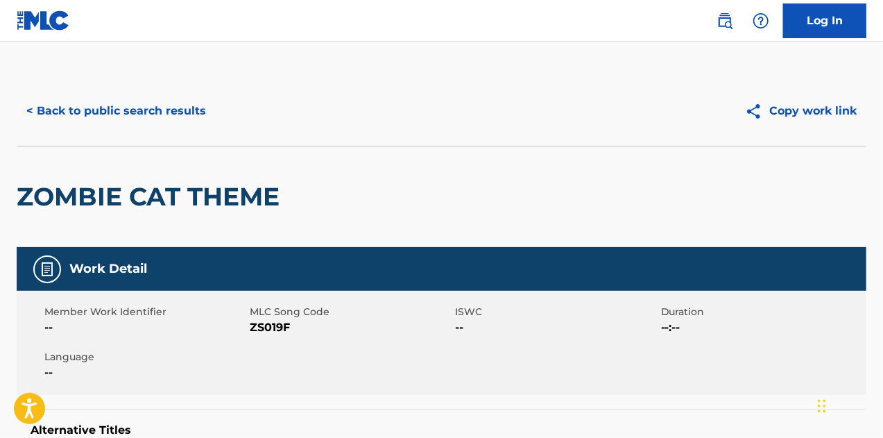
click at [260, 327] on span "ZS019F" at bounding box center [351, 327] width 202 height 17
drag, startPoint x: 260, startPoint y: 327, endPoint x: 562, endPoint y: 396, distance: 309.7
click at [266, 327] on span "ZS019F" at bounding box center [351, 327] width 202 height 17
click at [132, 105] on button "< Back to public search results" at bounding box center [116, 111] width 199 height 35
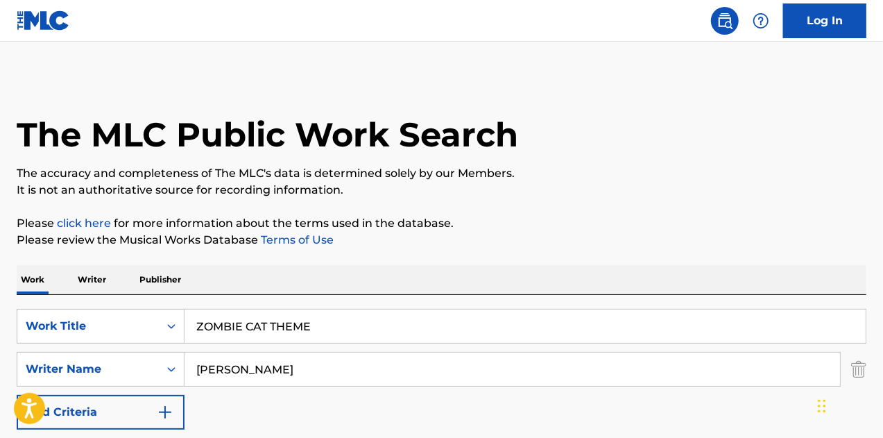
scroll to position [209, 0]
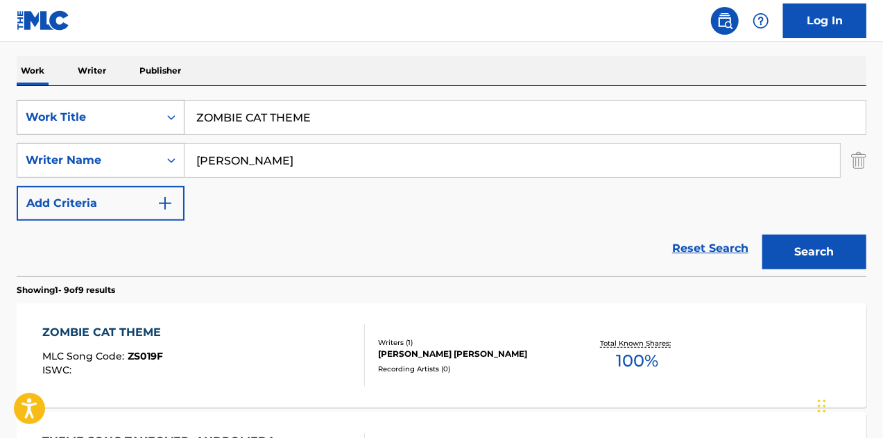
drag, startPoint x: 109, startPoint y: 115, endPoint x: 137, endPoint y: 121, distance: 28.5
click at [80, 112] on div "SearchWithCriteria8047ee27-0e85-4e3f-bcff-ad553a7f42d0 Work Title ZOMBIE CAT TH…" at bounding box center [442, 117] width 850 height 35
paste input "GREAT CHARISMA"
type input "GREAT CHARISMA"
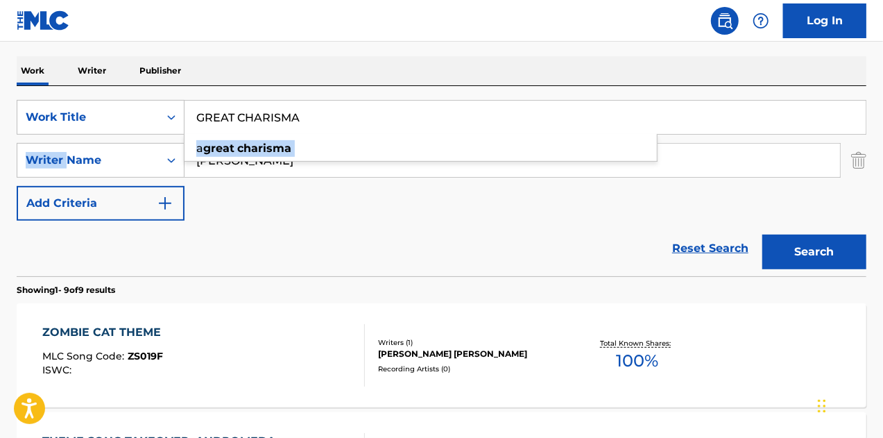
click at [249, 193] on div "SearchWithCriteria8047ee27-0e85-4e3f-bcff-ad553a7f42d0 Work Title GREAT CHARISM…" at bounding box center [442, 160] width 850 height 121
click at [294, 162] on input "[PERSON_NAME]" at bounding box center [513, 160] width 656 height 33
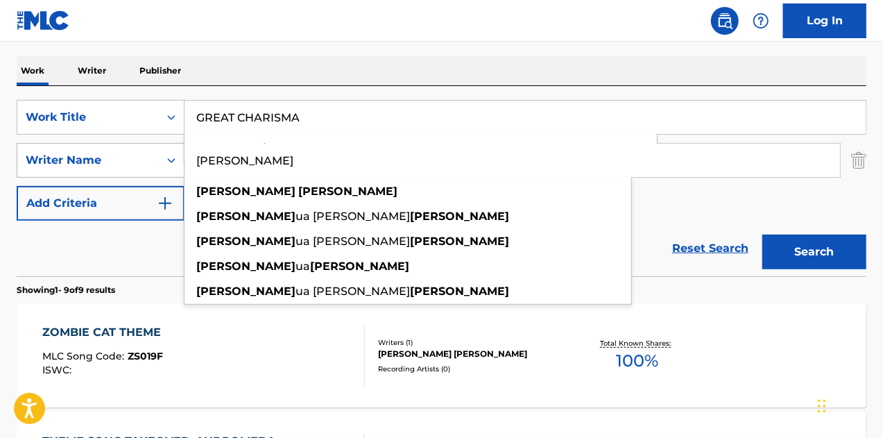
drag, startPoint x: 158, startPoint y: 169, endPoint x: 130, endPoint y: 167, distance: 27.1
click at [135, 169] on div "SearchWithCriteria768e3036-0068-4cf3-9f8f-8f176657871f Writer Name [PERSON_NAME…" at bounding box center [442, 160] width 850 height 35
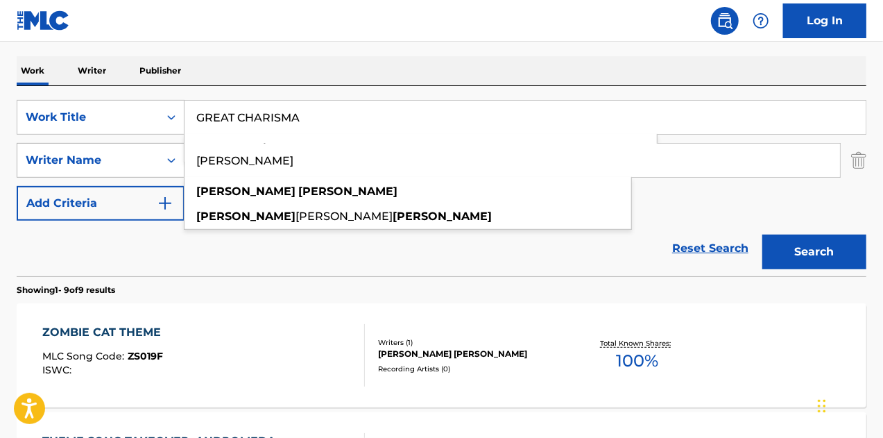
type input "[PERSON_NAME]"
click at [763, 235] on button "Search" at bounding box center [815, 252] width 104 height 35
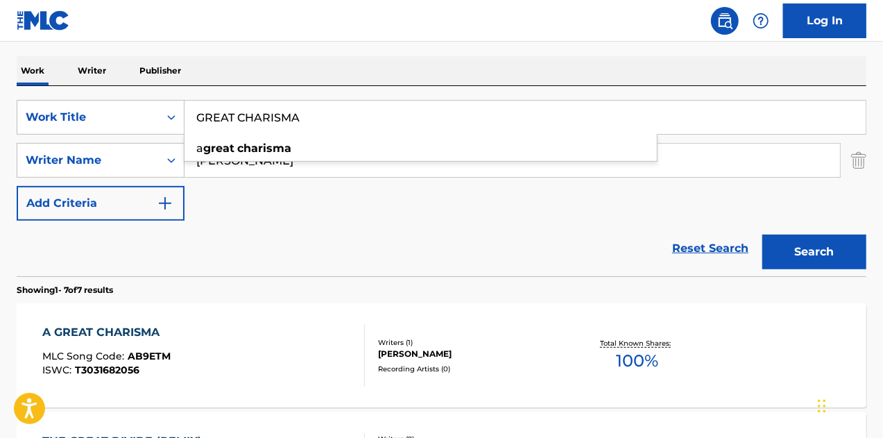
click at [138, 337] on div "A GREAT CHARISMA" at bounding box center [106, 332] width 128 height 17
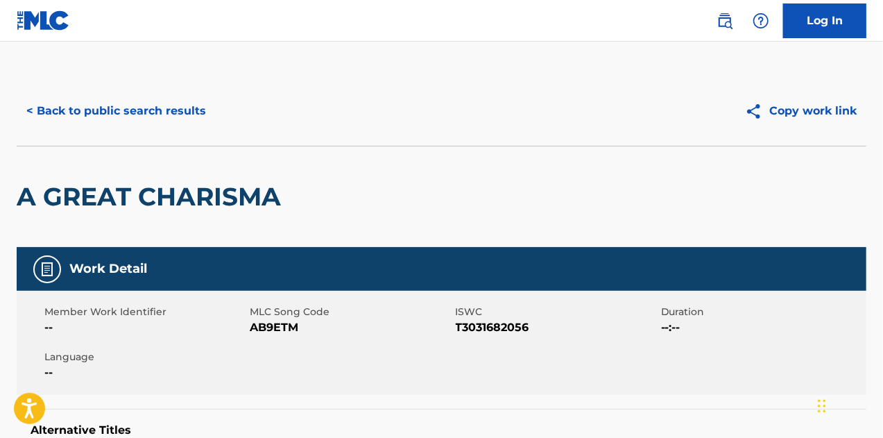
click at [299, 330] on span "AB9ETM" at bounding box center [351, 327] width 202 height 17
click at [280, 324] on span "AB9ETM" at bounding box center [351, 327] width 202 height 17
click at [103, 126] on button "< Back to public search results" at bounding box center [116, 111] width 199 height 35
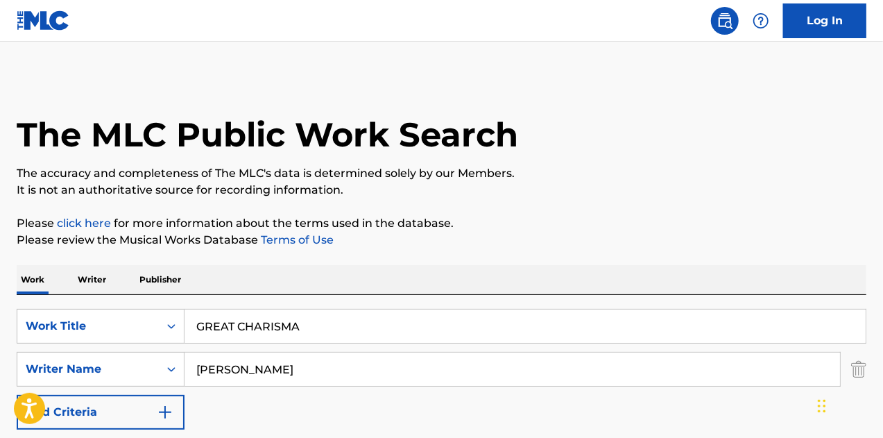
scroll to position [209, 0]
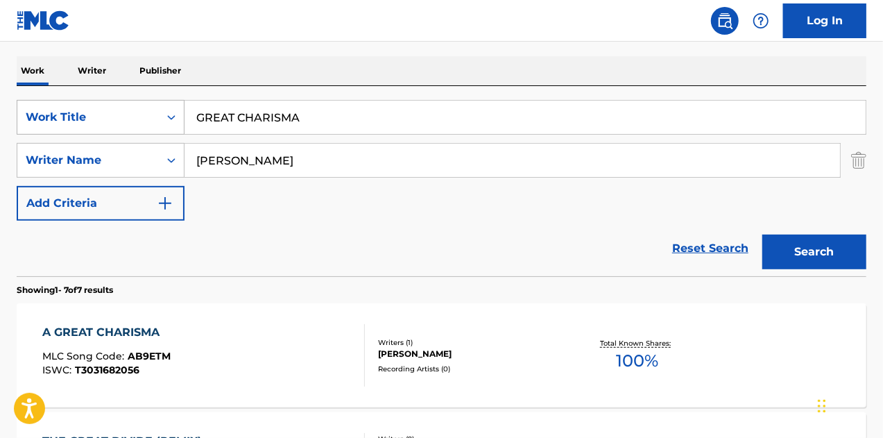
drag, startPoint x: 129, startPoint y: 117, endPoint x: 64, endPoint y: 114, distance: 65.3
click at [62, 114] on div "SearchWithCriteria8047ee27-0e85-4e3f-bcff-ad553a7f42d0 Work Title GREAT CHARISMA" at bounding box center [442, 117] width 850 height 35
paste input "APPRECIATION"
type input "APPRECIATION"
click at [763, 235] on button "Search" at bounding box center [815, 252] width 104 height 35
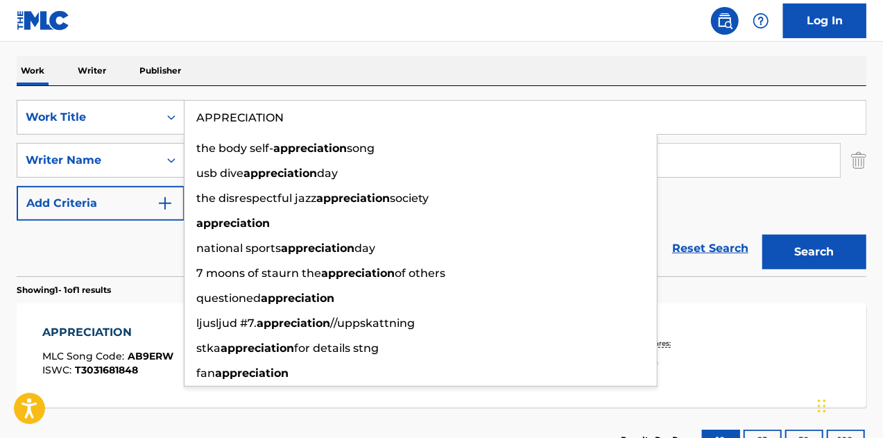
click at [108, 325] on div "APPRECIATION" at bounding box center [107, 332] width 131 height 17
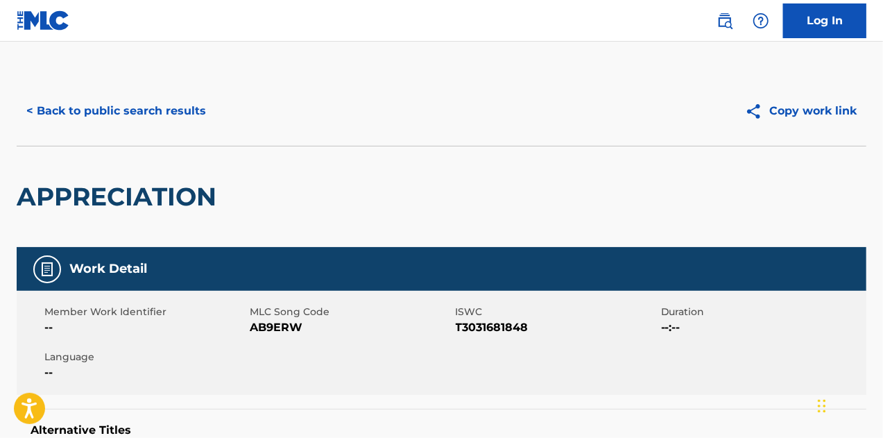
click at [275, 330] on span "AB9ERW" at bounding box center [351, 327] width 202 height 17
drag, startPoint x: 275, startPoint y: 330, endPoint x: 489, endPoint y: 397, distance: 223.9
click at [278, 330] on span "AB9ERW" at bounding box center [351, 327] width 202 height 17
click at [108, 109] on button "< Back to public search results" at bounding box center [116, 111] width 199 height 35
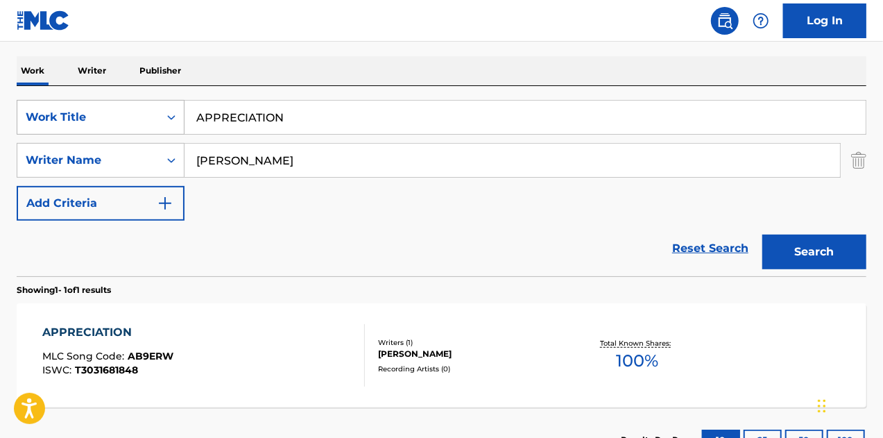
drag, startPoint x: 43, startPoint y: 101, endPoint x: 51, endPoint y: 103, distance: 8.8
click at [37, 101] on div "SearchWithCriteria8047ee27-0e85-4e3f-bcff-ad553a7f42d0 Work Title APPRECIATION" at bounding box center [442, 117] width 850 height 35
paste input "COBRA"
type input "COBRA"
click at [763, 235] on button "Search" at bounding box center [815, 252] width 104 height 35
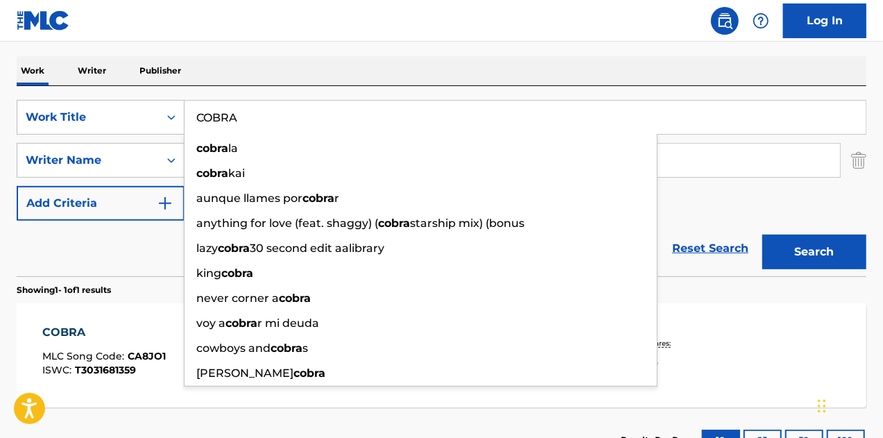
click at [87, 343] on div "COBRA MLC Song Code : CA8JO1 ISWC : T3031681359" at bounding box center [104, 355] width 124 height 62
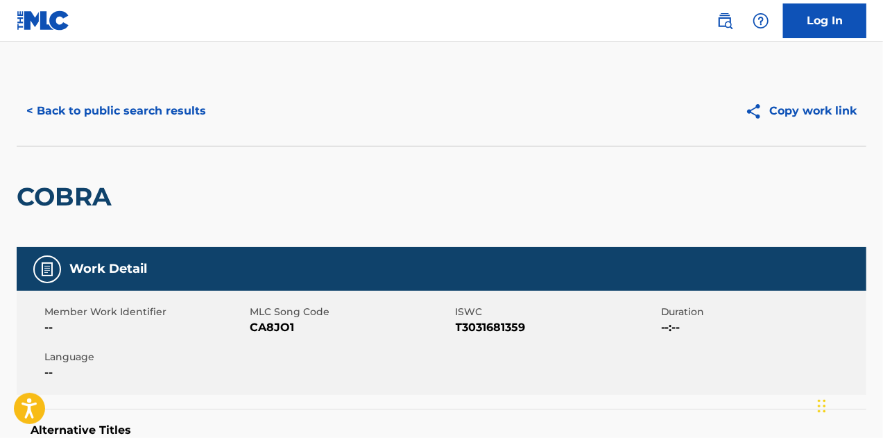
click at [271, 325] on span "CA8JO1" at bounding box center [351, 327] width 202 height 17
click at [127, 123] on button "< Back to public search results" at bounding box center [116, 111] width 199 height 35
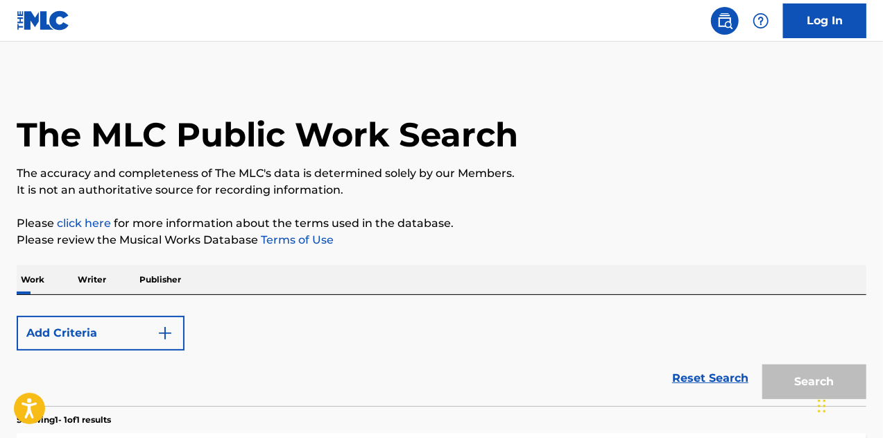
scroll to position [209, 0]
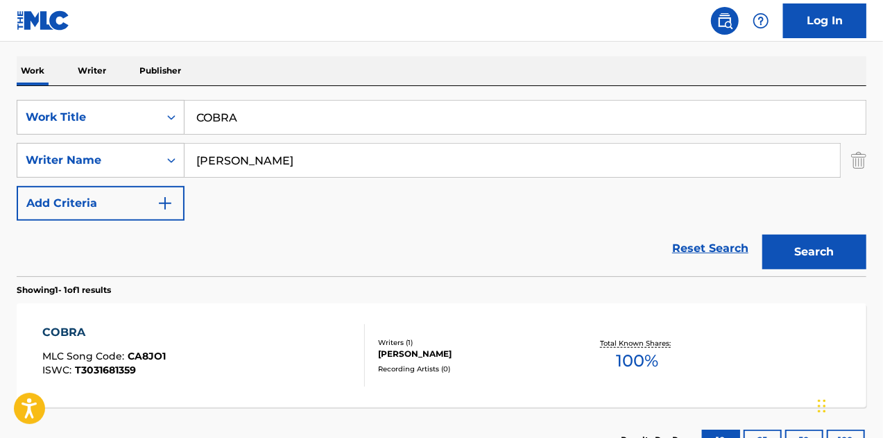
drag, startPoint x: 314, startPoint y: 114, endPoint x: 46, endPoint y: 85, distance: 269.4
click at [46, 86] on div "SearchWithCriteria8047ee27-0e85-4e3f-bcff-ad553a7f42d0 Work Title COBRA SearchW…" at bounding box center [442, 181] width 850 height 190
paste input "DERBY S DIAMONDS"
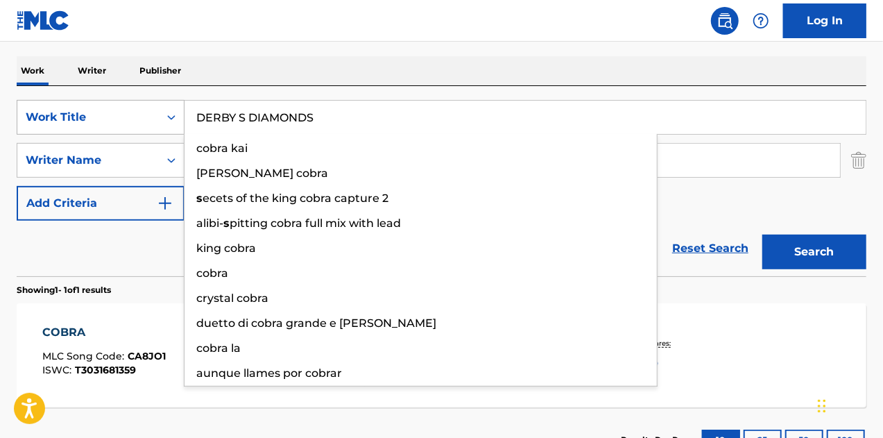
type input "DERBY S DIAMONDS"
click at [763, 235] on button "Search" at bounding box center [815, 252] width 104 height 35
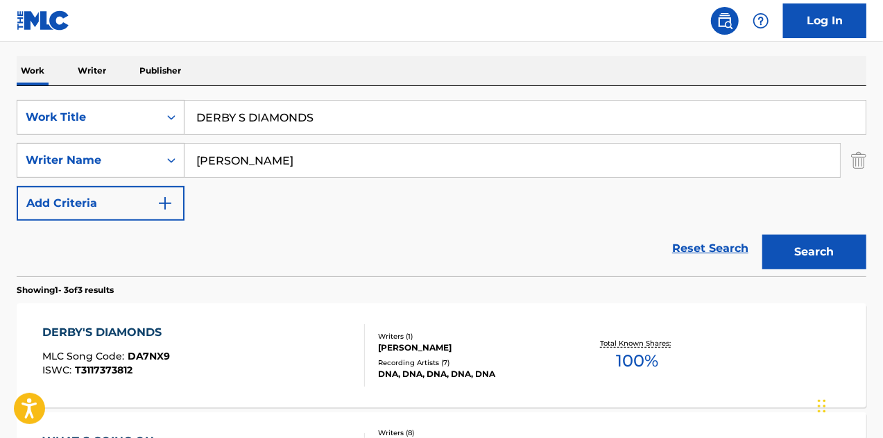
click at [119, 325] on div "DERBY'S DIAMONDS" at bounding box center [106, 332] width 128 height 17
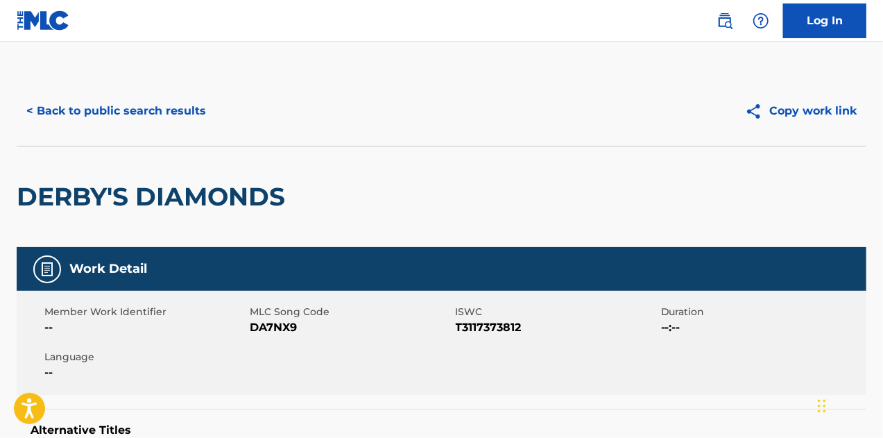
click at [271, 328] on span "DA7NX9" at bounding box center [351, 327] width 202 height 17
click at [133, 99] on button "< Back to public search results" at bounding box center [116, 111] width 199 height 35
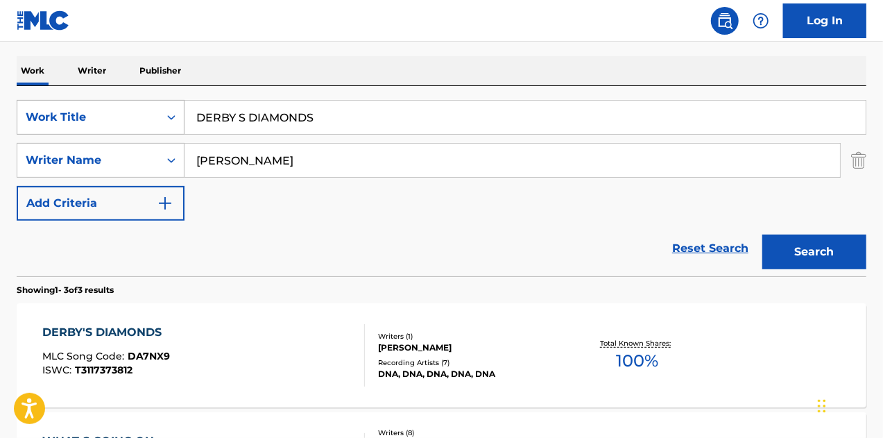
drag, startPoint x: 341, startPoint y: 110, endPoint x: 28, endPoint y: 101, distance: 313.8
click at [20, 101] on div "SearchWithCriteria8047ee27-0e85-4e3f-bcff-ad553a7f42d0 Work Title DERBY S DIAMO…" at bounding box center [442, 117] width 850 height 35
paste input "ISCOVERING DUSK"
type input "DISCOVERING DUSK"
click at [763, 235] on button "Search" at bounding box center [815, 252] width 104 height 35
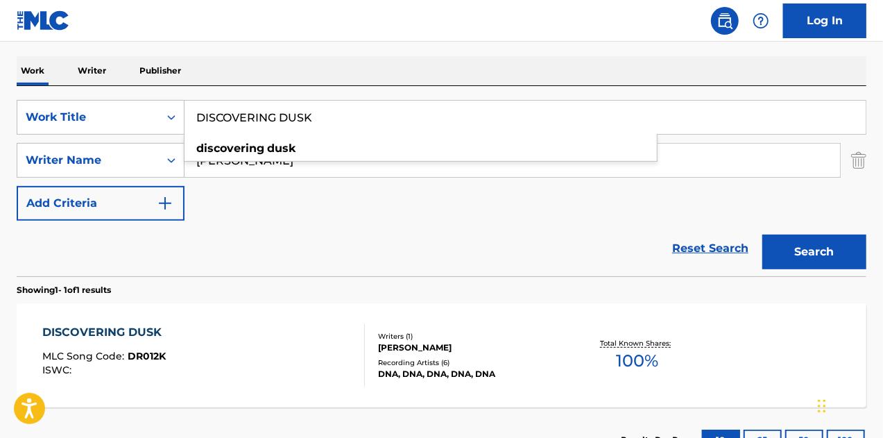
click at [125, 328] on div "DISCOVERING DUSK" at bounding box center [105, 332] width 126 height 17
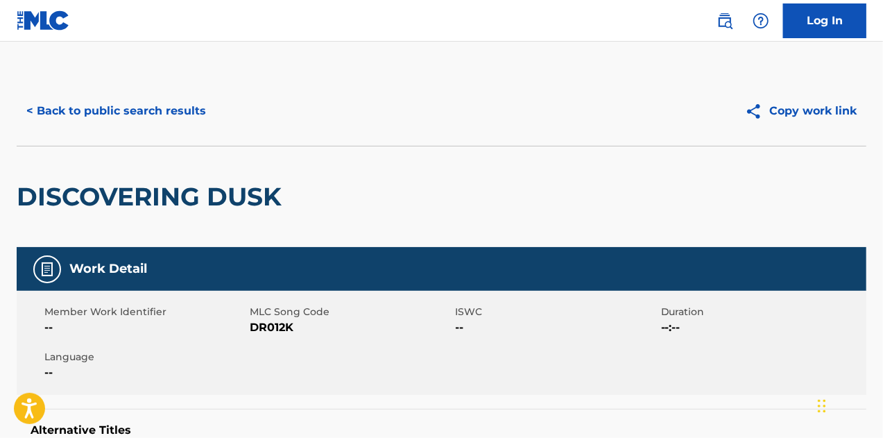
click at [266, 338] on div "Member Work Identifier -- MLC Song Code DR012K ISWC -- Duration --:-- Language …" at bounding box center [442, 343] width 850 height 104
click at [270, 330] on span "DR012K" at bounding box center [351, 327] width 202 height 17
click at [146, 101] on button "< Back to public search results" at bounding box center [116, 111] width 199 height 35
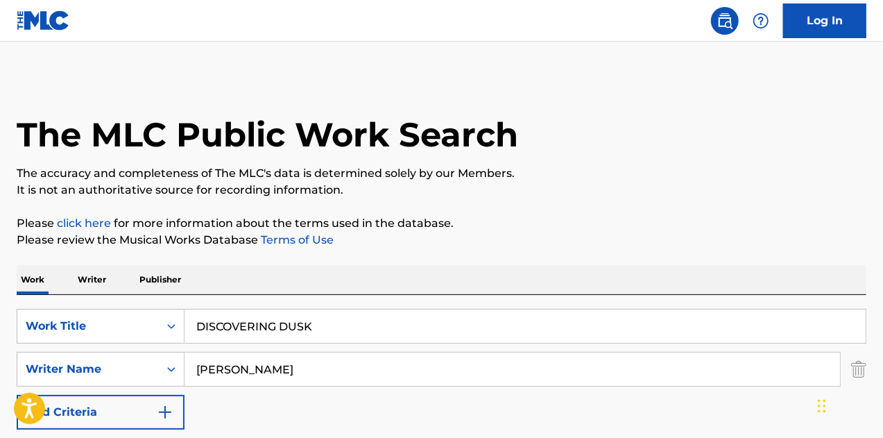
scroll to position [209, 0]
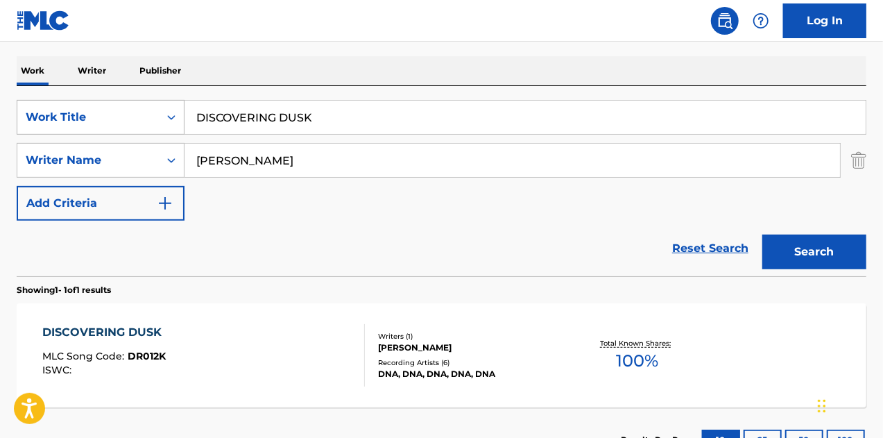
click at [90, 113] on div "SearchWithCriteria8047ee27-0e85-4e3f-bcff-ad553a7f42d0 Work Title DISCOVERING D…" at bounding box center [442, 117] width 850 height 35
paste input "O YOU LIKE TECHNO"
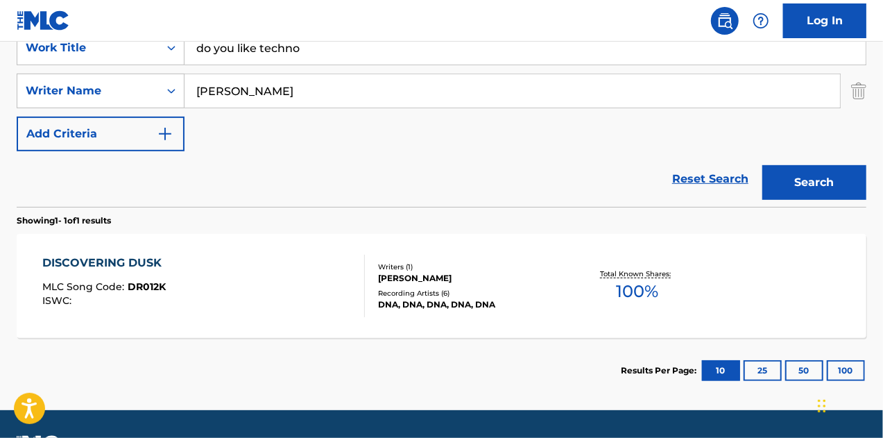
scroll to position [247, 0]
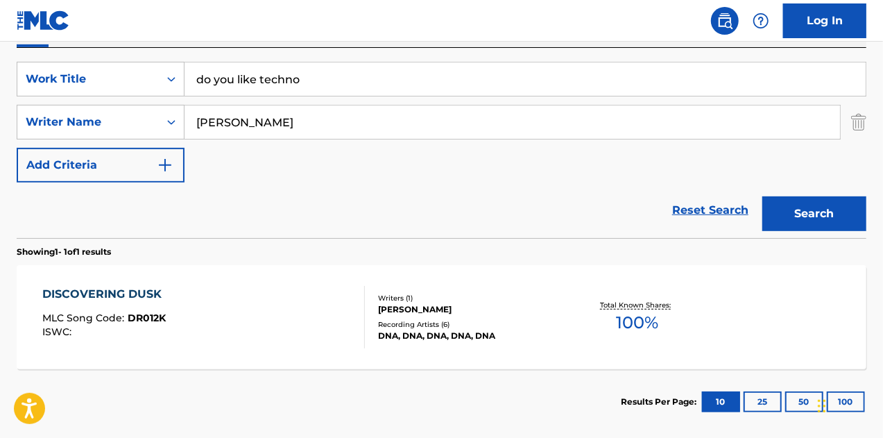
type input "do you like techno"
click at [763, 196] on button "Search" at bounding box center [815, 213] width 104 height 35
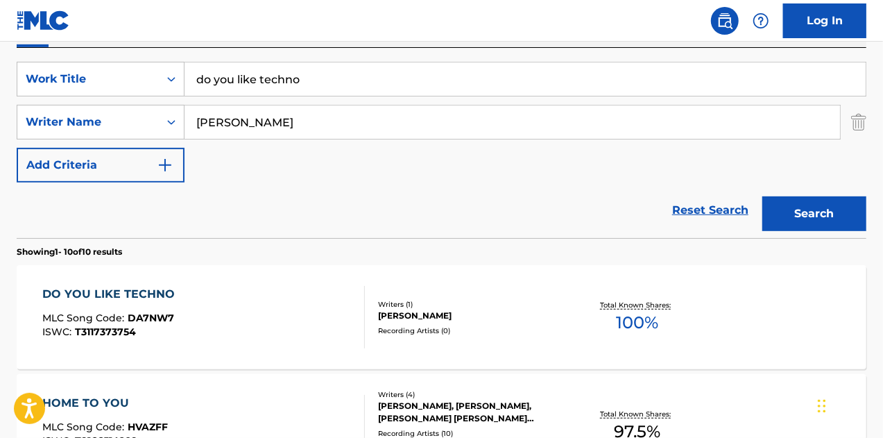
click at [125, 294] on div "DO YOU LIKE TECHNO" at bounding box center [111, 294] width 139 height 17
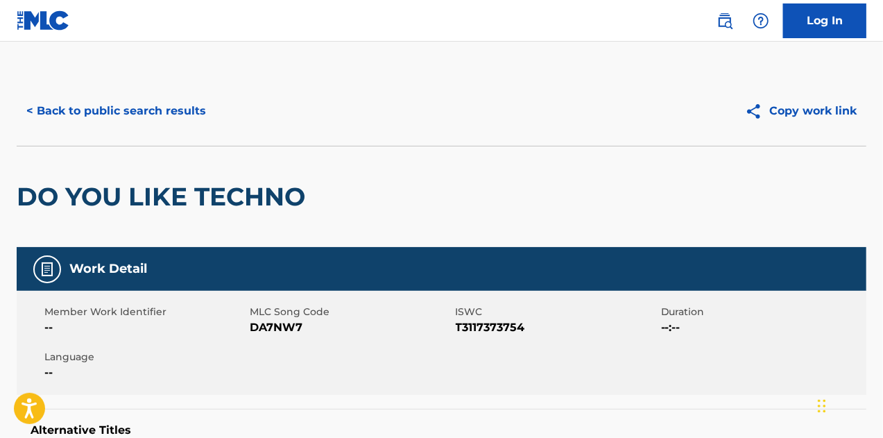
click at [279, 328] on span "DA7NW7" at bounding box center [351, 327] width 202 height 17
click at [111, 109] on button "< Back to public search results" at bounding box center [116, 111] width 199 height 35
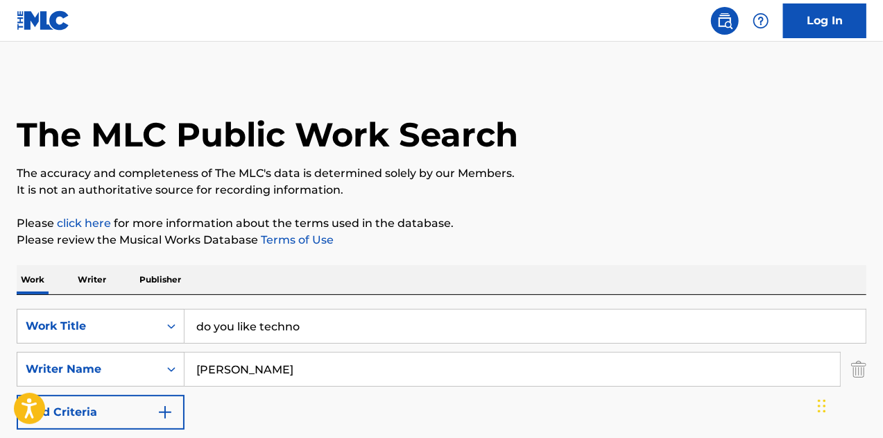
scroll to position [247, 0]
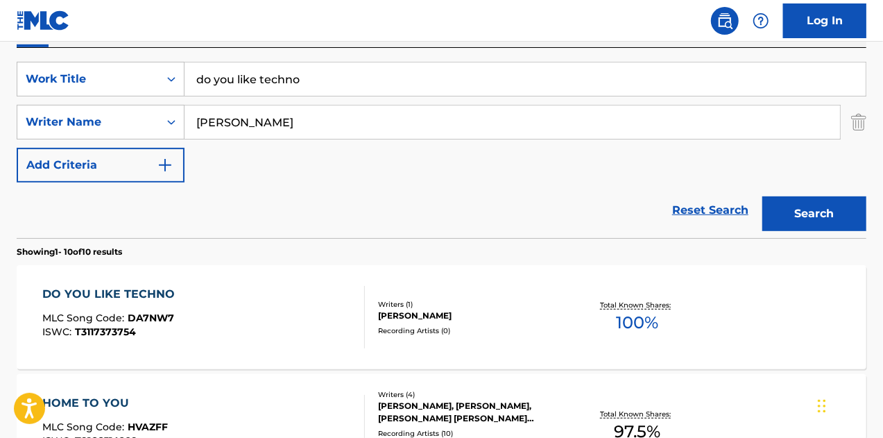
drag, startPoint x: 276, startPoint y: 85, endPoint x: 0, endPoint y: 85, distance: 276.2
paste input "DRIFTING AWAY"
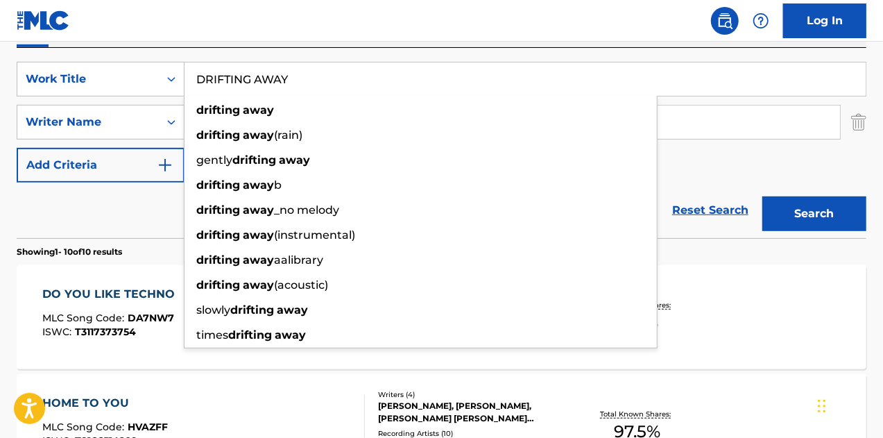
type input "DRIFTING AWAY"
click at [763, 196] on button "Search" at bounding box center [815, 213] width 104 height 35
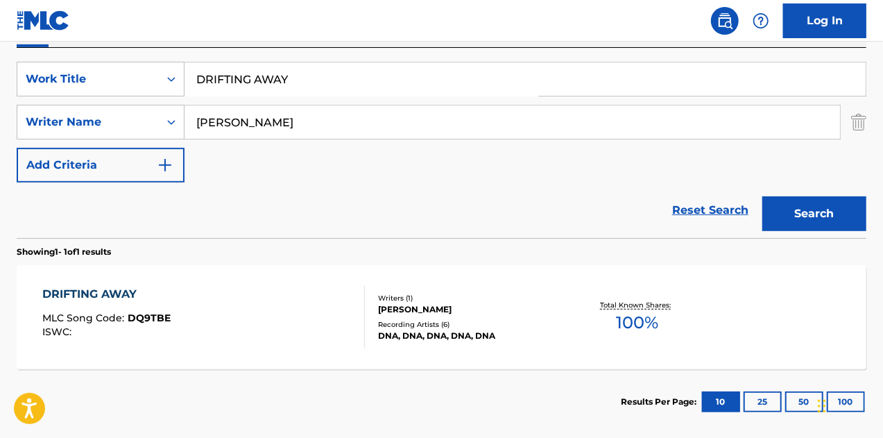
click at [105, 287] on div "DRIFTING AWAY" at bounding box center [106, 294] width 128 height 17
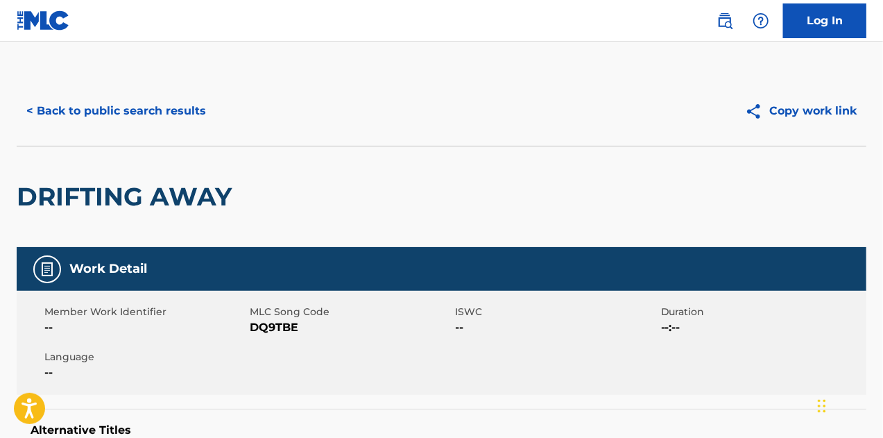
click at [278, 328] on span "DQ9TBE" at bounding box center [351, 327] width 202 height 17
click at [279, 328] on span "DQ9TBE" at bounding box center [351, 327] width 202 height 17
click at [124, 109] on button "< Back to public search results" at bounding box center [116, 111] width 199 height 35
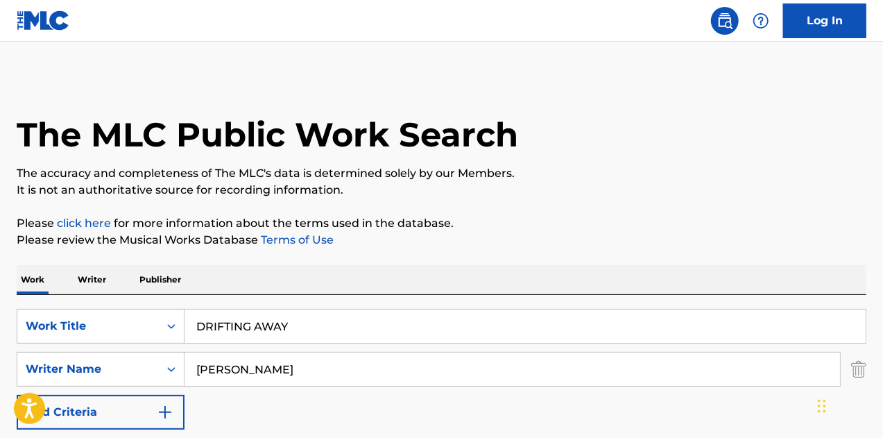
scroll to position [237, 0]
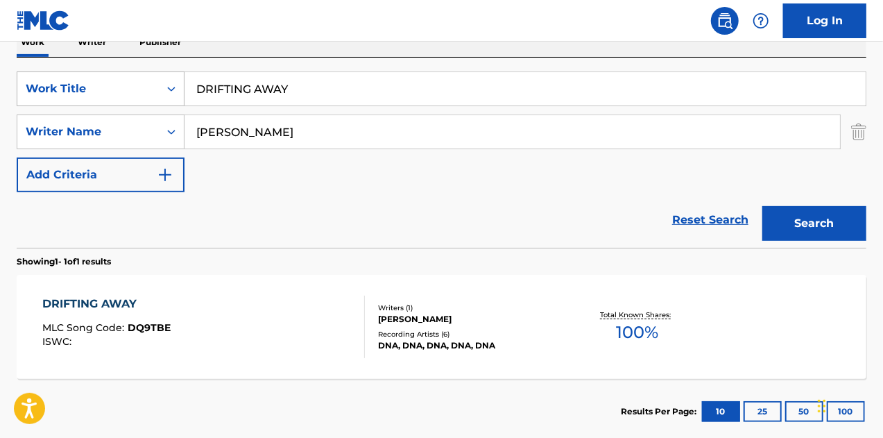
drag, startPoint x: 299, startPoint y: 96, endPoint x: 118, endPoint y: 86, distance: 181.4
click at [118, 86] on div "SearchWithCriteria8047ee27-0e85-4e3f-bcff-ad553a7f42d0 Work Title DRIFTING AWAY" at bounding box center [442, 88] width 850 height 35
paste input "LATEST MOOD"
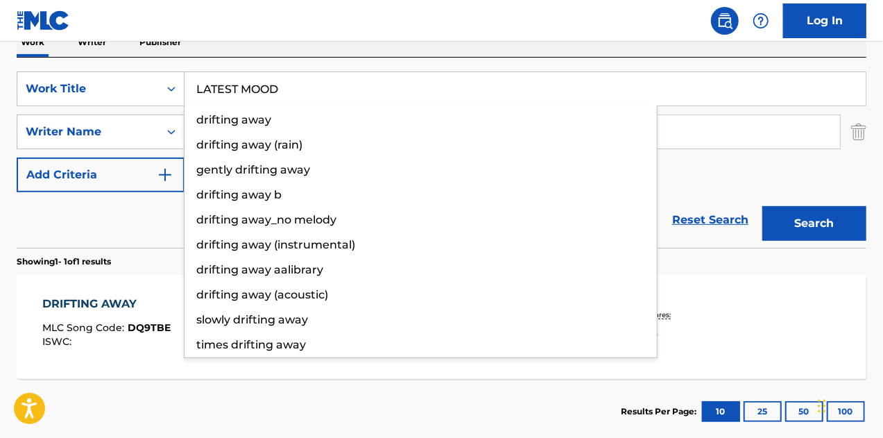
click at [763, 206] on button "Search" at bounding box center [815, 223] width 104 height 35
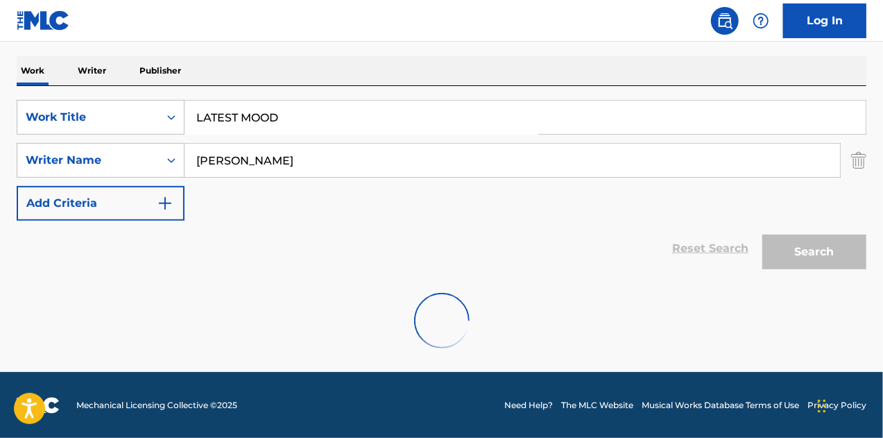
scroll to position [164, 0]
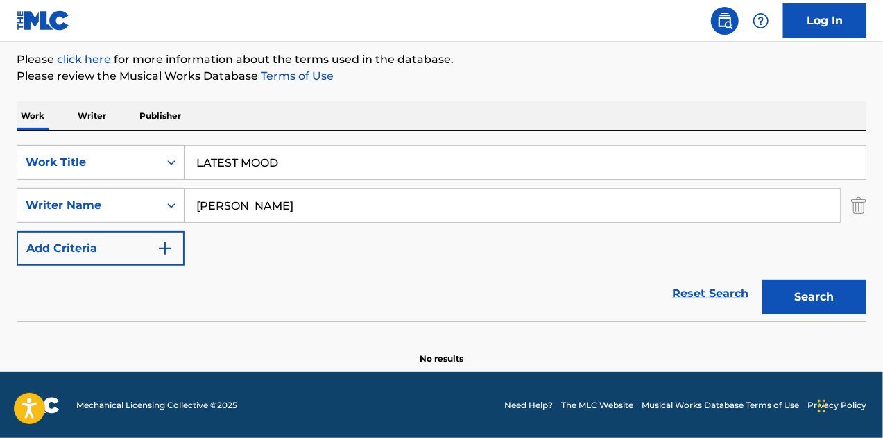
click at [783, 295] on button "Search" at bounding box center [815, 297] width 104 height 35
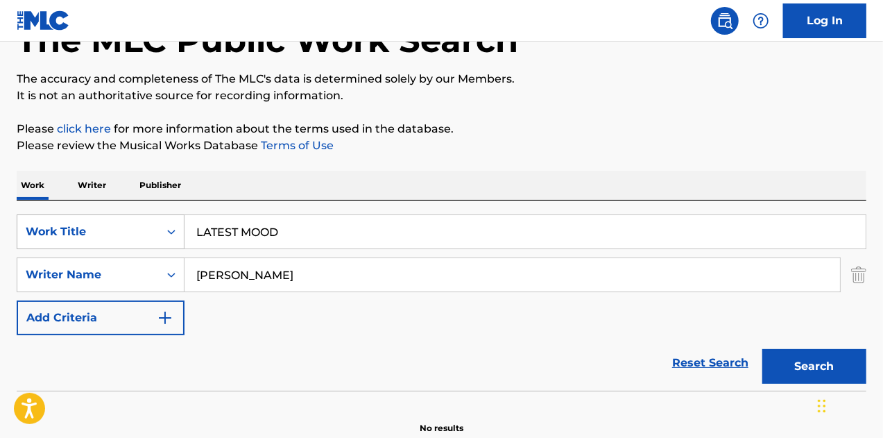
drag, startPoint x: 255, startPoint y: 223, endPoint x: 151, endPoint y: 228, distance: 104.2
click at [151, 228] on div "SearchWithCriteria8047ee27-0e85-4e3f-bcff-ad553a7f42d0 Work Title LATEST MOOD" at bounding box center [442, 231] width 850 height 35
paste input "ONGER DAYS"
type input "LONGER DAYS"
click at [763, 349] on button "Search" at bounding box center [815, 366] width 104 height 35
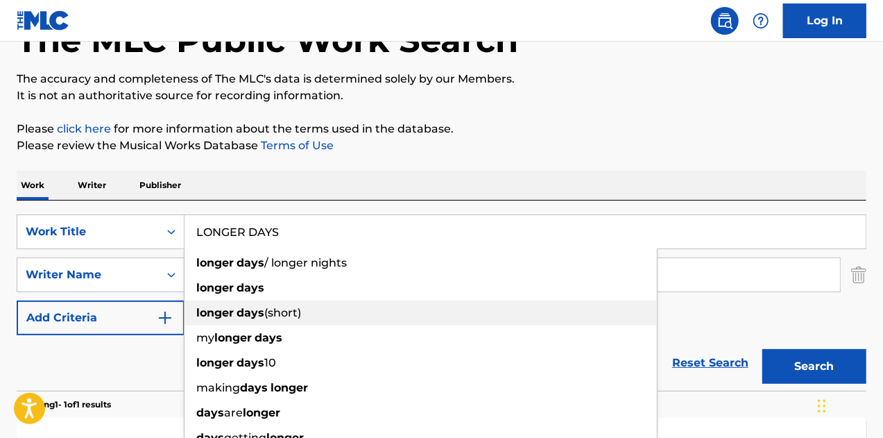
scroll to position [164, 0]
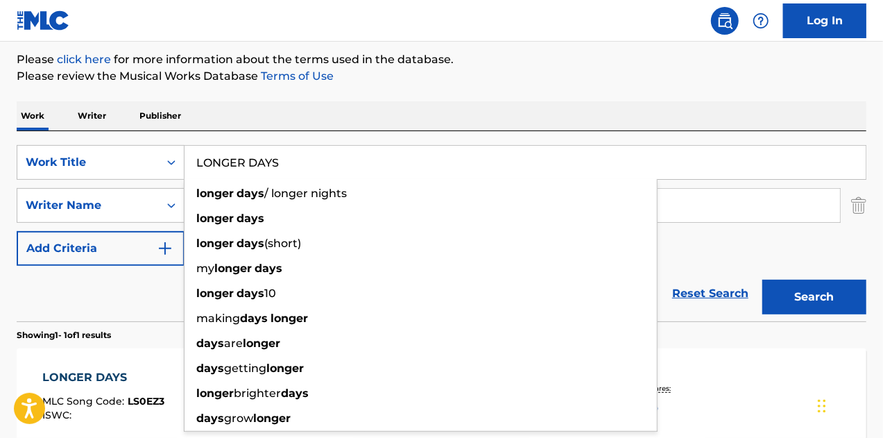
click at [75, 369] on div "LONGER DAYS" at bounding box center [103, 377] width 122 height 17
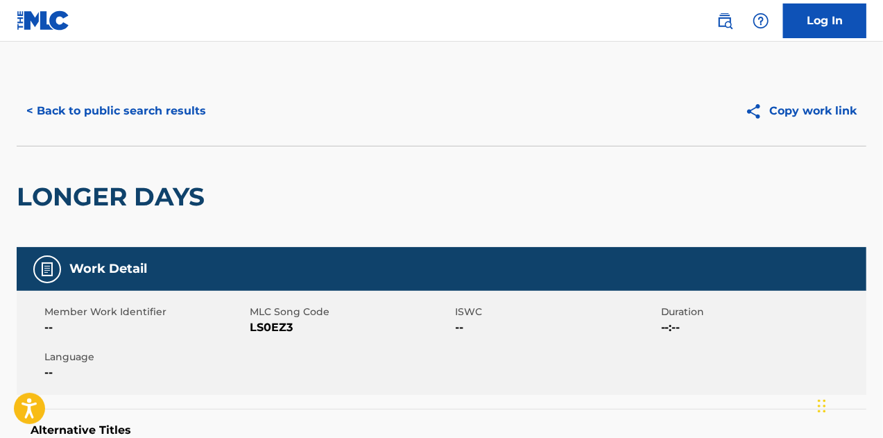
click at [251, 323] on span "LS0EZ3" at bounding box center [351, 327] width 202 height 17
click at [120, 105] on button "< Back to public search results" at bounding box center [116, 111] width 199 height 35
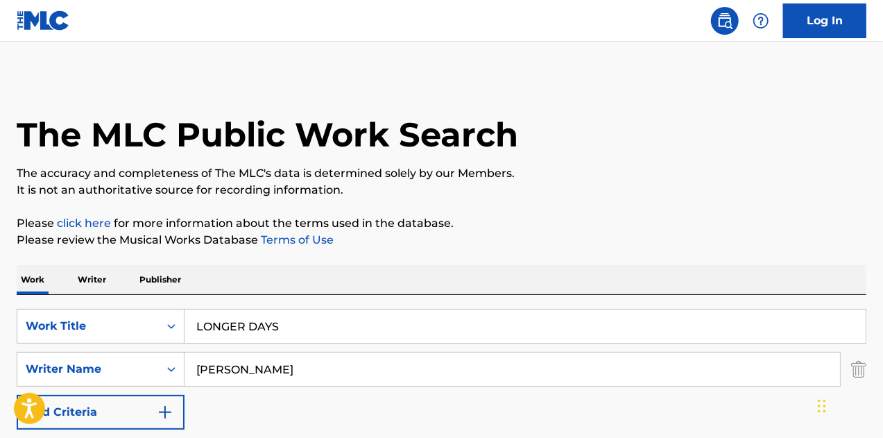
scroll to position [164, 0]
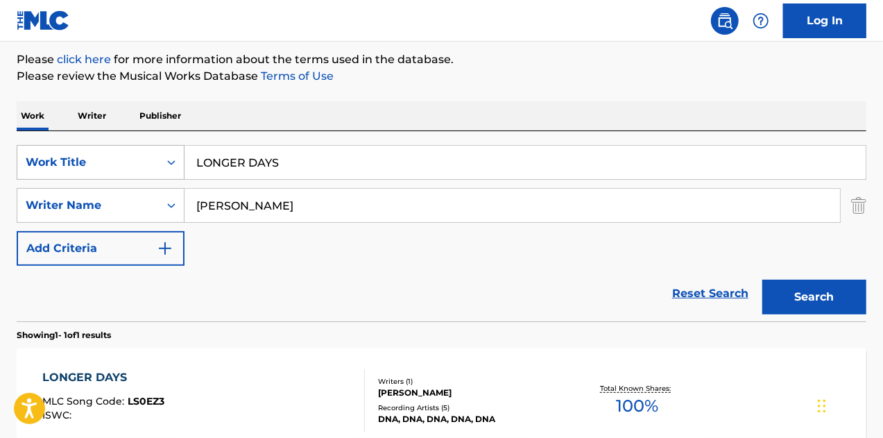
drag, startPoint x: 268, startPoint y: 164, endPoint x: 57, endPoint y: 152, distance: 211.3
click at [57, 152] on div "SearchWithCriteria8047ee27-0e85-4e3f-bcff-ad553a7f42d0 Work Title LONGER DAYS" at bounding box center [442, 162] width 850 height 35
paste input "NOSTALGIC PLAY"
type input "NOSTALGIC PLAY"
click at [763, 280] on button "Search" at bounding box center [815, 297] width 104 height 35
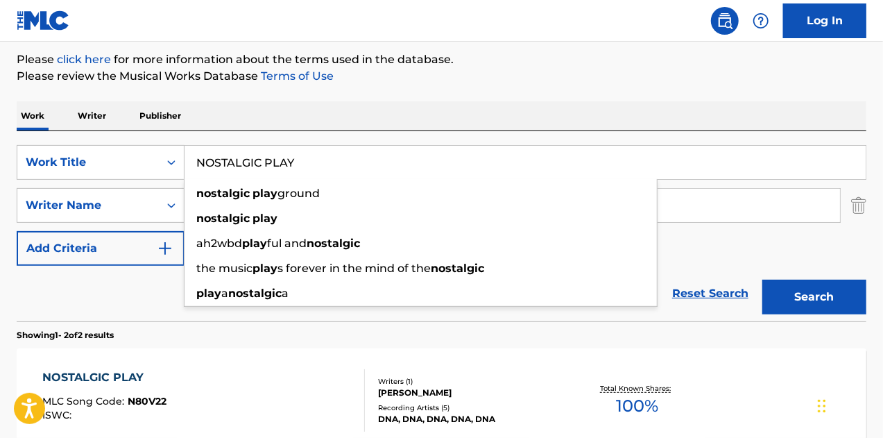
click at [126, 377] on div "NOSTALGIC PLAY" at bounding box center [104, 377] width 124 height 17
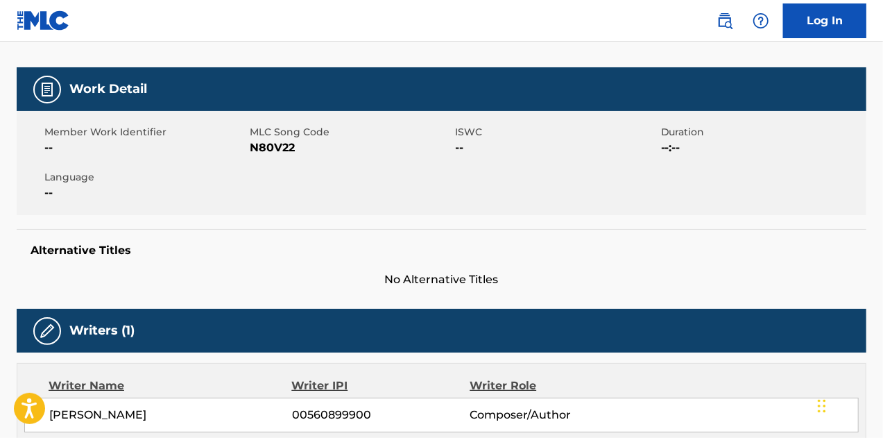
scroll to position [69, 0]
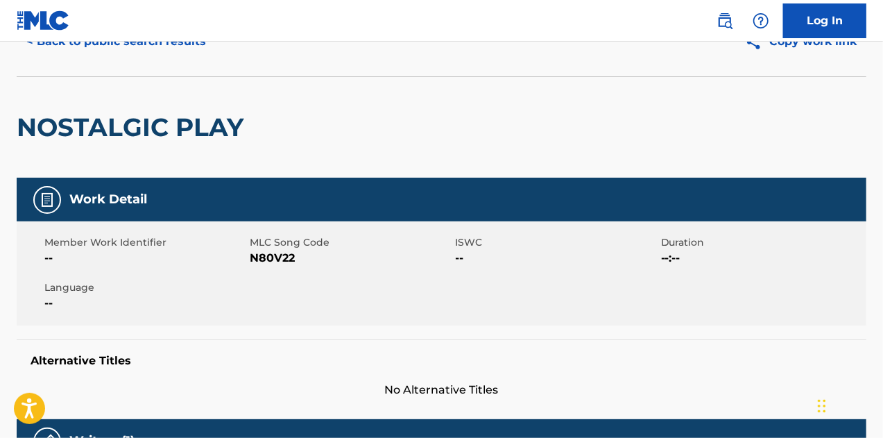
click at [278, 270] on div "Member Work Identifier -- MLC Song Code N80V22 ISWC -- Duration --:-- Language …" at bounding box center [442, 273] width 850 height 104
click at [282, 255] on span "N80V22" at bounding box center [351, 258] width 202 height 17
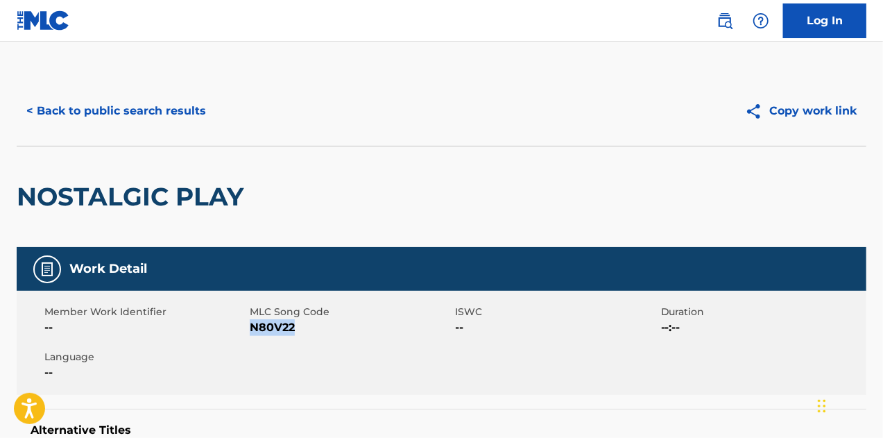
click at [139, 110] on button "< Back to public search results" at bounding box center [116, 111] width 199 height 35
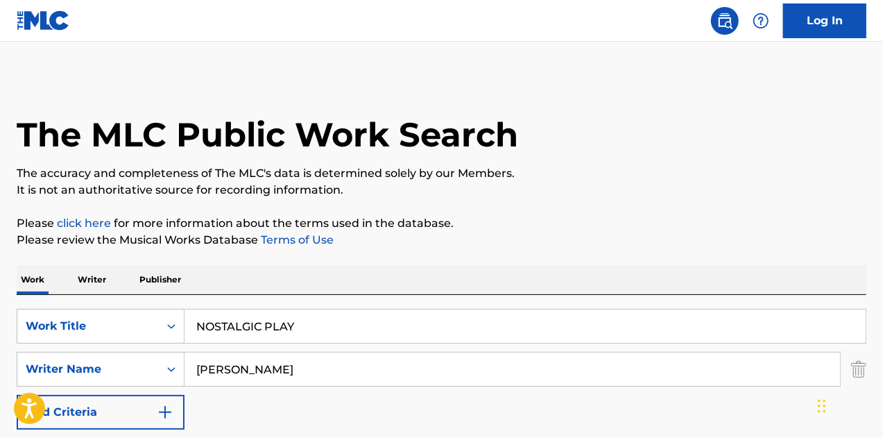
scroll to position [164, 0]
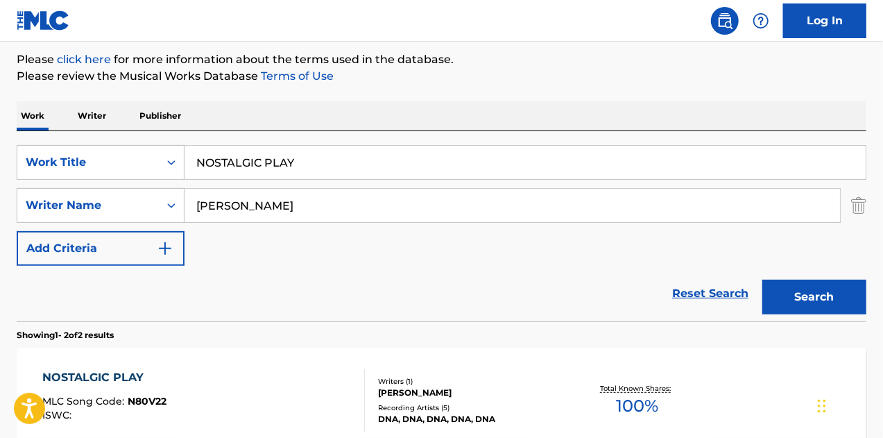
drag, startPoint x: 153, startPoint y: 167, endPoint x: 6, endPoint y: 155, distance: 148.3
click at [0, 155] on div "The MLC Public Work Search The accuracy and completeness of The MLC's data is d…" at bounding box center [441, 270] width 883 height 714
paste input "OVER THE HORIZON"
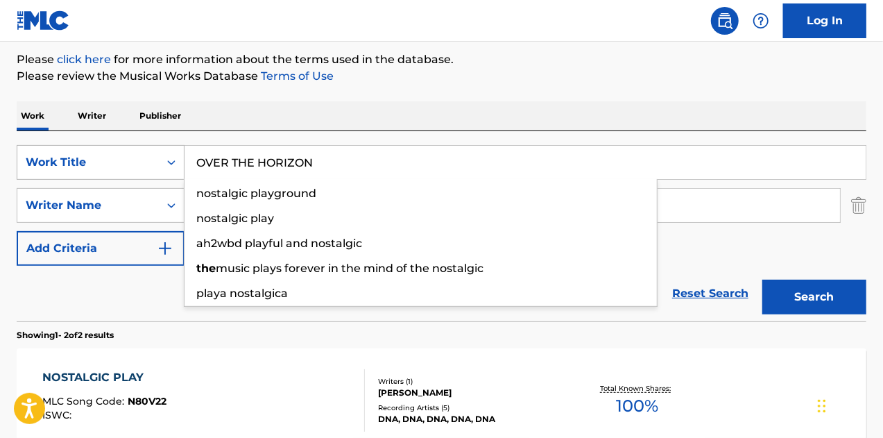
type input "OVER THE HORIZON"
click at [763, 280] on button "Search" at bounding box center [815, 297] width 104 height 35
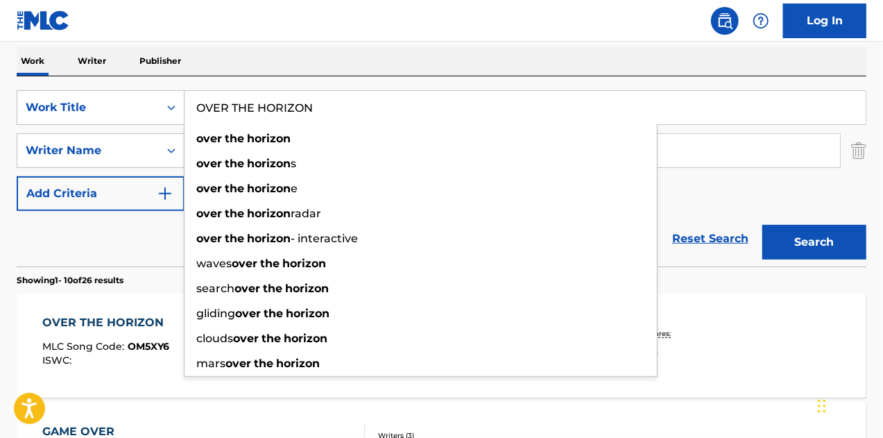
scroll to position [303, 0]
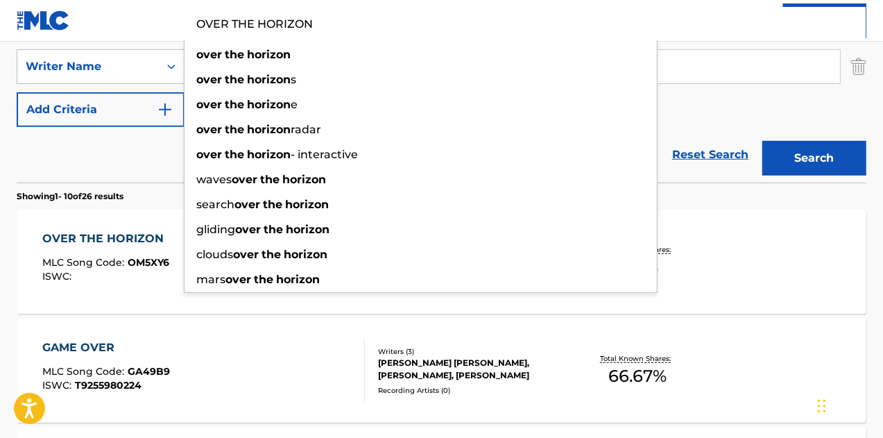
click at [117, 223] on div "OVER THE HORIZON MLC Song Code : OM5XY6 ISWC : Writers ( 1 ) [PERSON_NAME] Reco…" at bounding box center [442, 262] width 850 height 104
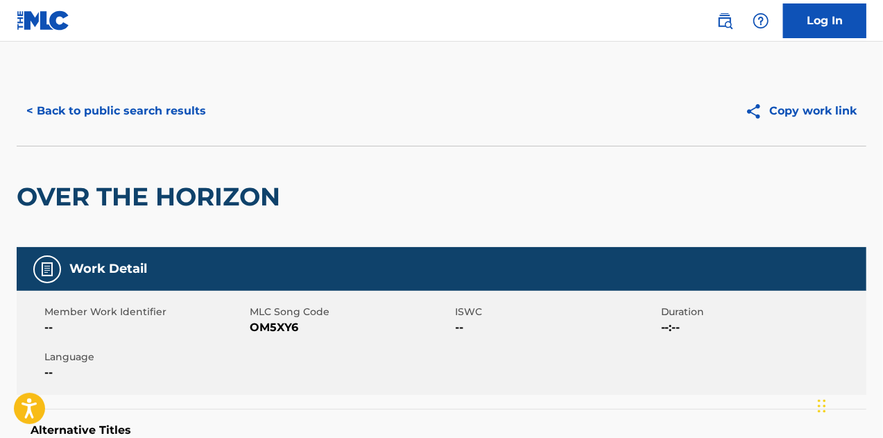
click at [275, 327] on span "OM5XY6" at bounding box center [351, 327] width 202 height 17
click at [142, 117] on button "< Back to public search results" at bounding box center [116, 111] width 199 height 35
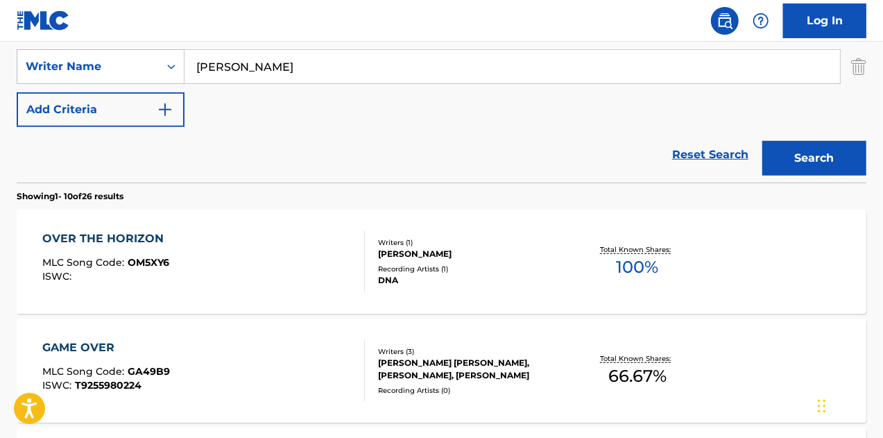
drag, startPoint x: 375, startPoint y: 71, endPoint x: 355, endPoint y: 70, distance: 19.5
click at [366, 70] on input "[PERSON_NAME]" at bounding box center [513, 66] width 656 height 33
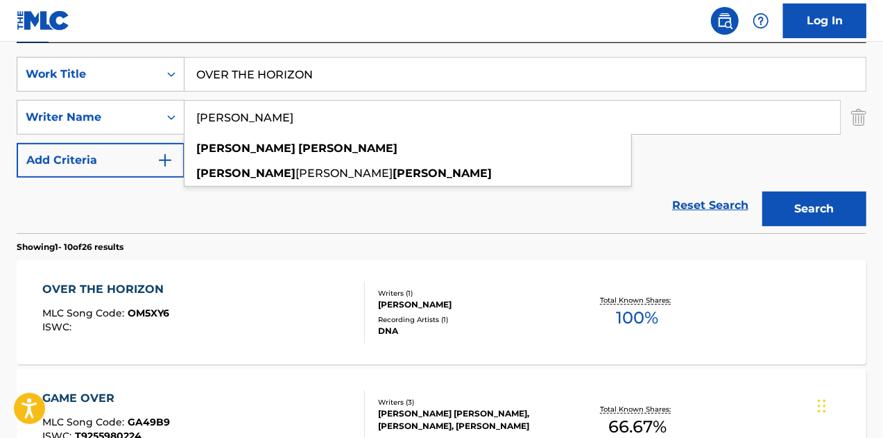
scroll to position [233, 0]
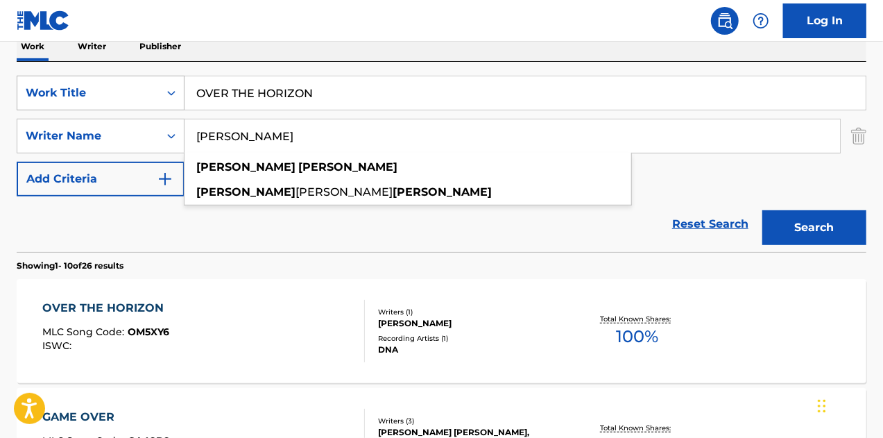
drag, startPoint x: 74, startPoint y: 84, endPoint x: 67, endPoint y: 83, distance: 7.1
click at [67, 83] on div "SearchWithCriteria8047ee27-0e85-4e3f-bcff-ad553a7f42d0 Work Title OVER THE HORI…" at bounding box center [442, 93] width 850 height 35
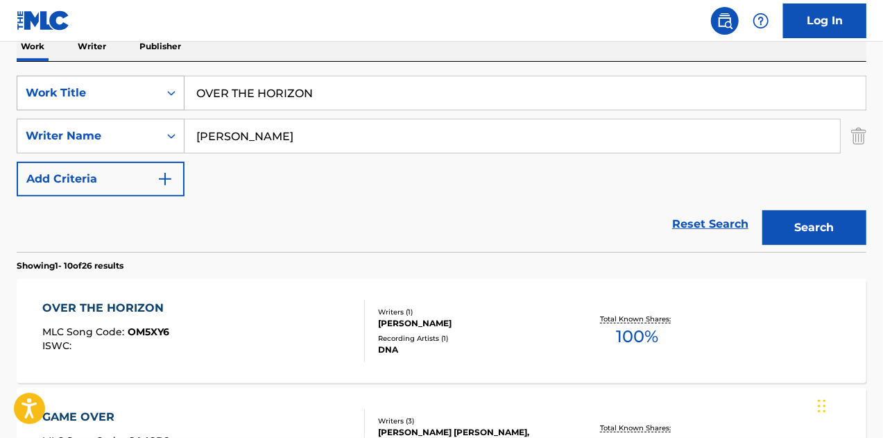
paste input "RAINS ABOVE AND BELOW"
click at [400, 97] on input "RAINS ABOVE AND BELOWON" at bounding box center [525, 92] width 681 height 33
type input "RAINS ABOVE AND BELOW"
click at [763, 210] on button "Search" at bounding box center [815, 227] width 104 height 35
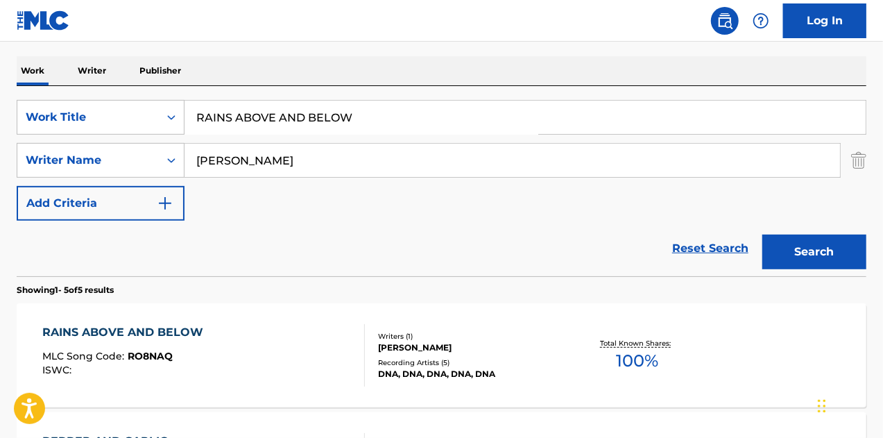
click at [151, 325] on div "RAINS ABOVE AND BELOW" at bounding box center [126, 332] width 168 height 17
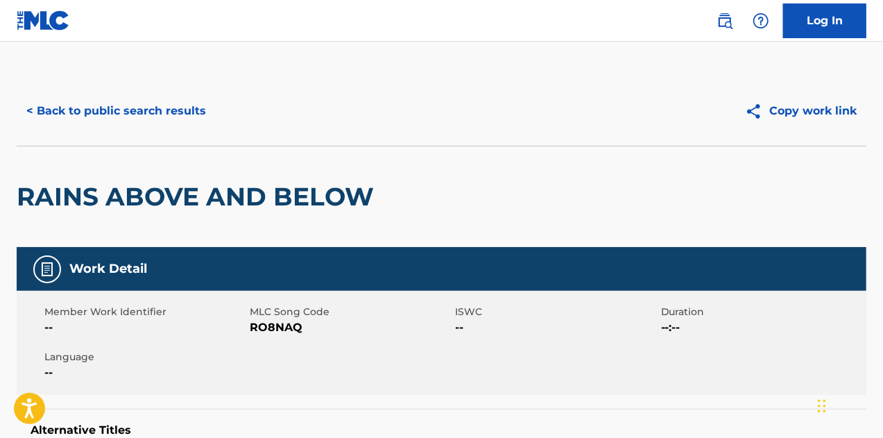
click at [269, 325] on span "RO8NAQ" at bounding box center [351, 327] width 202 height 17
drag, startPoint x: 269, startPoint y: 325, endPoint x: 452, endPoint y: 388, distance: 193.5
click at [271, 325] on span "RO8NAQ" at bounding box center [351, 327] width 202 height 17
click at [94, 100] on button "< Back to public search results" at bounding box center [116, 111] width 199 height 35
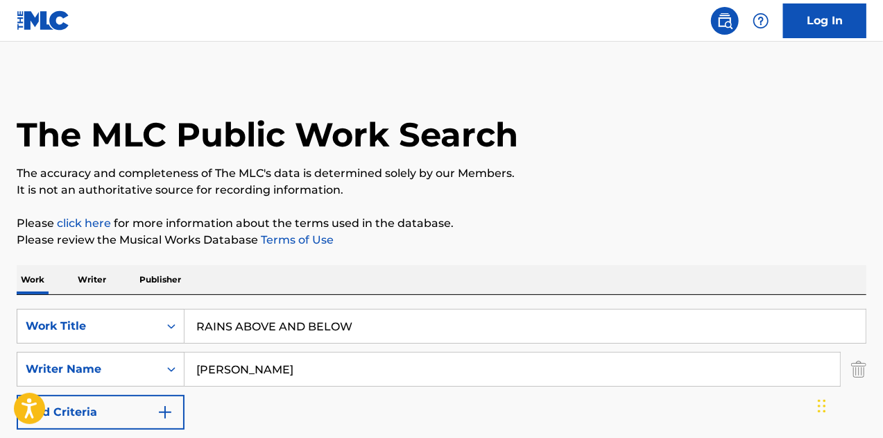
scroll to position [209, 0]
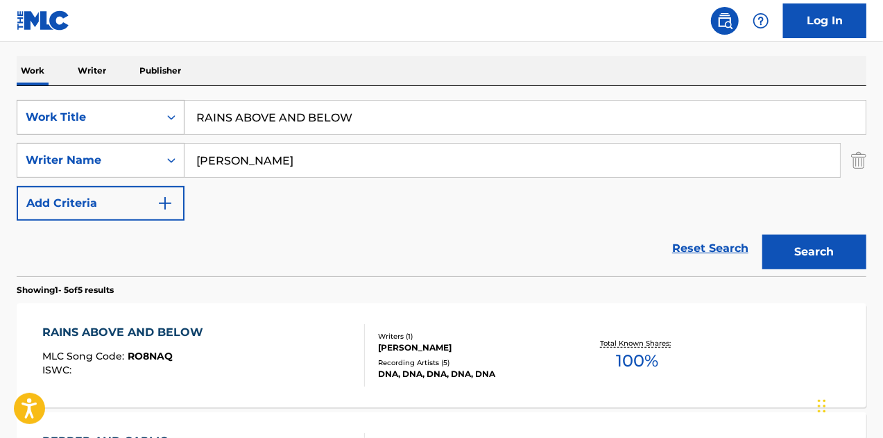
drag, startPoint x: 390, startPoint y: 127, endPoint x: 48, endPoint y: 108, distance: 342.7
click at [33, 105] on div "SearchWithCriteria8047ee27-0e85-4e3f-bcff-ad553a7f42d0 Work Title RAINS ABOVE A…" at bounding box center [442, 117] width 850 height 35
paste input "STILL AWARE"
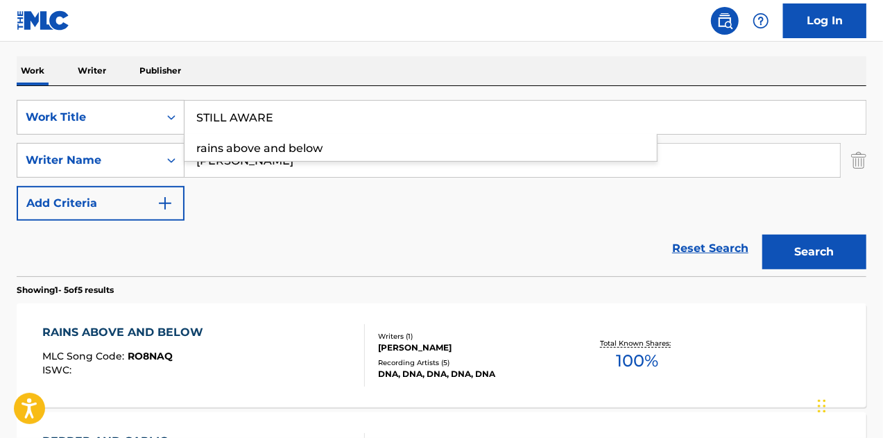
type input "STILL AWARE"
click at [763, 235] on button "Search" at bounding box center [815, 252] width 104 height 35
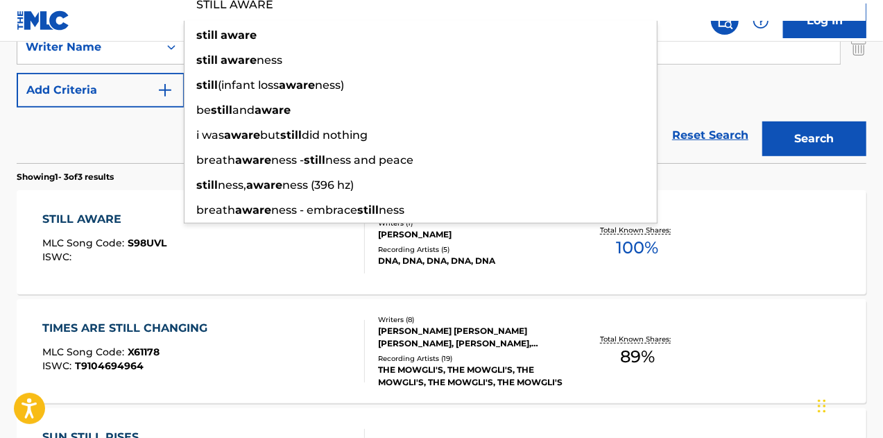
scroll to position [417, 0]
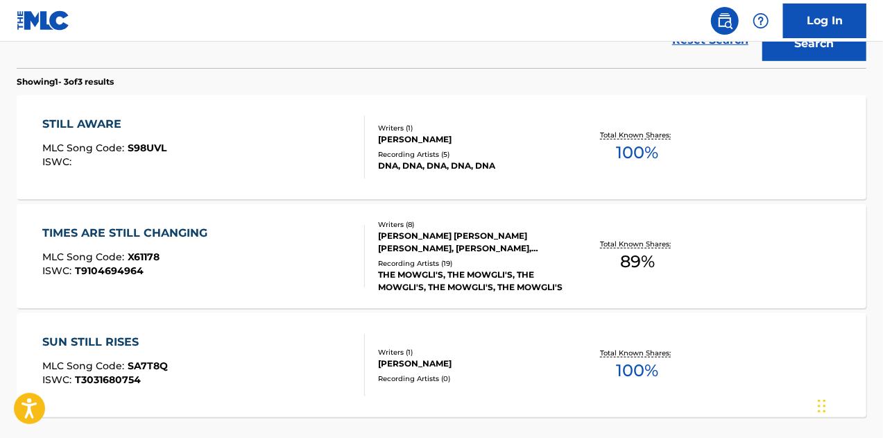
click at [111, 138] on div "STILL AWARE MLC Song Code : S98UVL ISWC :" at bounding box center [104, 147] width 124 height 62
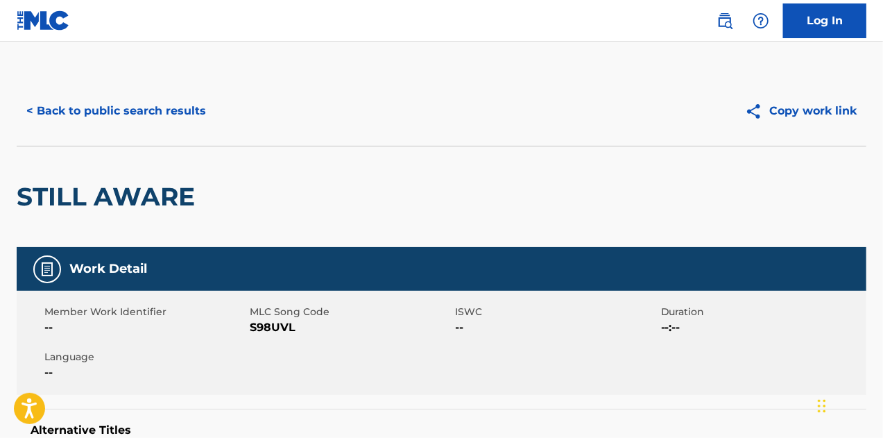
click at [266, 325] on span "S98UVL" at bounding box center [351, 327] width 202 height 17
click at [137, 121] on button "< Back to public search results" at bounding box center [116, 111] width 199 height 35
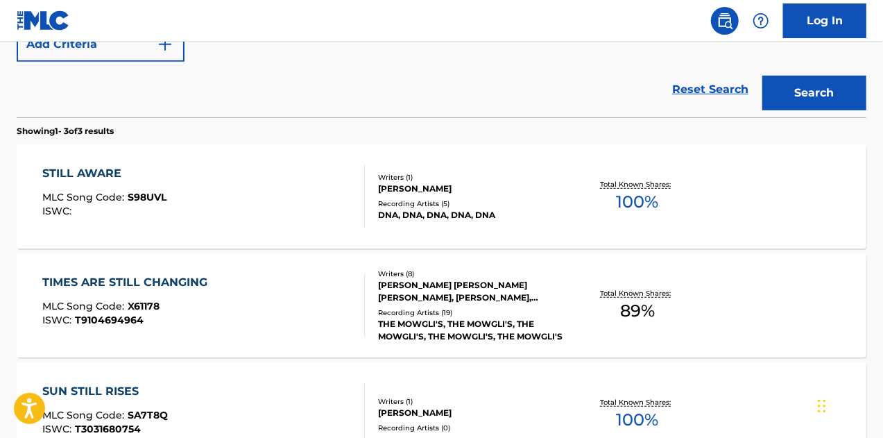
scroll to position [149, 0]
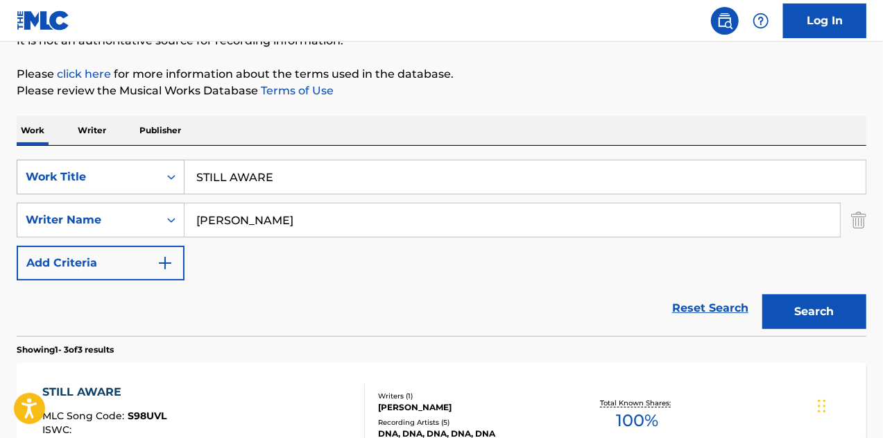
drag, startPoint x: 160, startPoint y: 176, endPoint x: 54, endPoint y: 159, distance: 107.6
click at [57, 160] on div "SearchWithCriteria8047ee27-0e85-4e3f-bcff-ad553a7f42d0 Work Title STILL AWARE" at bounding box center [442, 177] width 850 height 35
paste input "VIBRATION"
type input "VIBRATION"
click at [763, 294] on button "Search" at bounding box center [815, 311] width 104 height 35
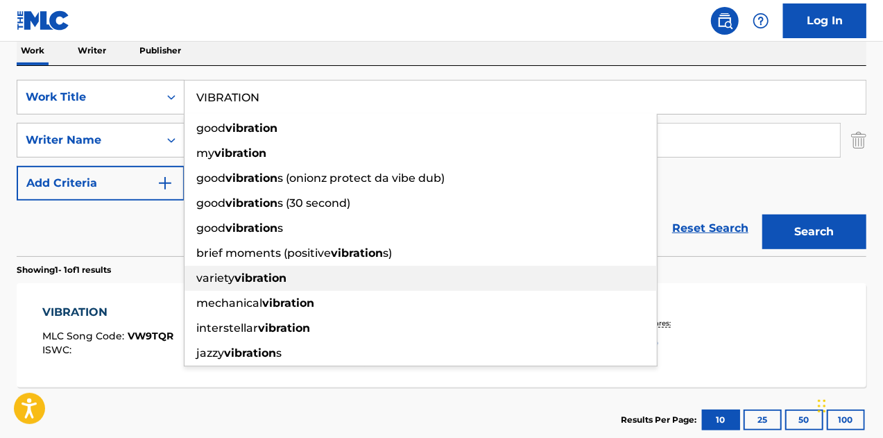
scroll to position [316, 0]
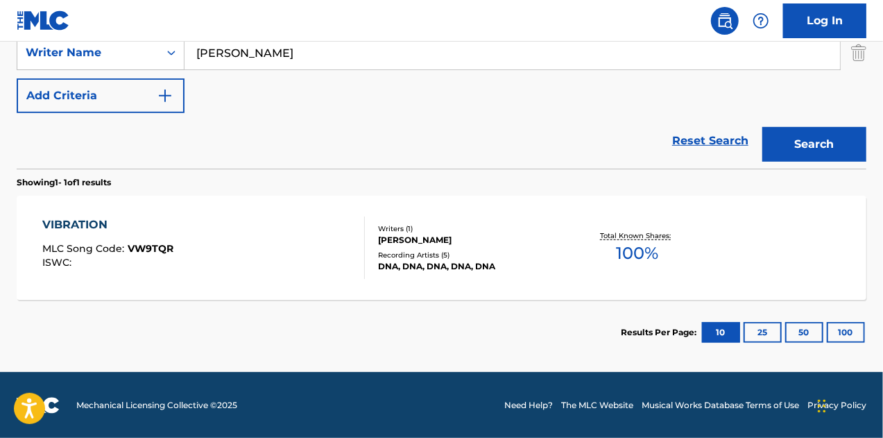
click at [91, 224] on div "VIBRATION" at bounding box center [107, 225] width 131 height 17
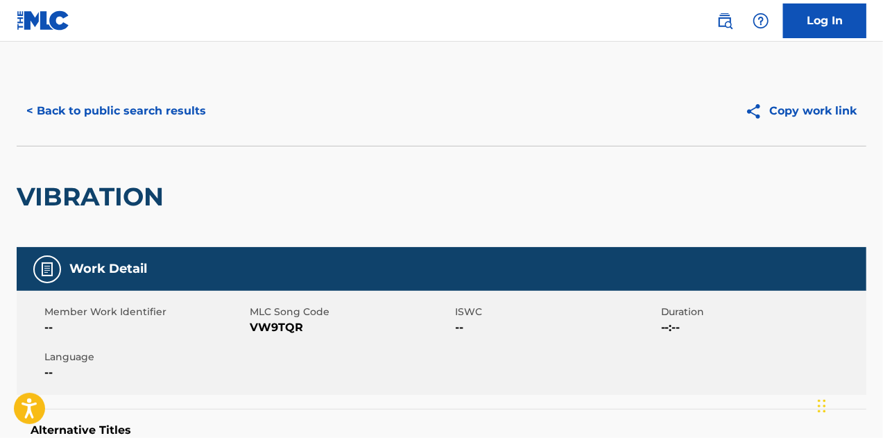
click at [283, 325] on span "VW9TQR" at bounding box center [351, 327] width 202 height 17
click at [92, 109] on button "< Back to public search results" at bounding box center [116, 111] width 199 height 35
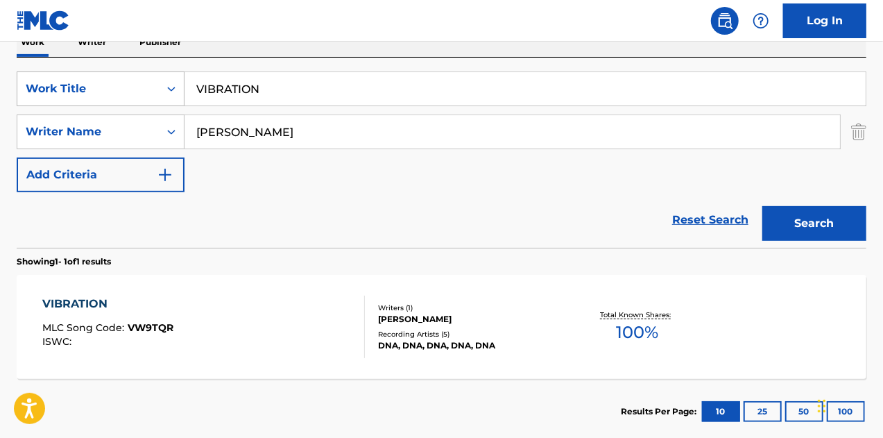
drag, startPoint x: 308, startPoint y: 96, endPoint x: 64, endPoint y: 85, distance: 244.5
click at [65, 85] on div "SearchWithCriteria8047ee27-0e85-4e3f-bcff-ad553a7f42d0 Work Title VIBRATION" at bounding box center [442, 88] width 850 height 35
paste input "YOU VE LOST THAT EPIC FEELING"
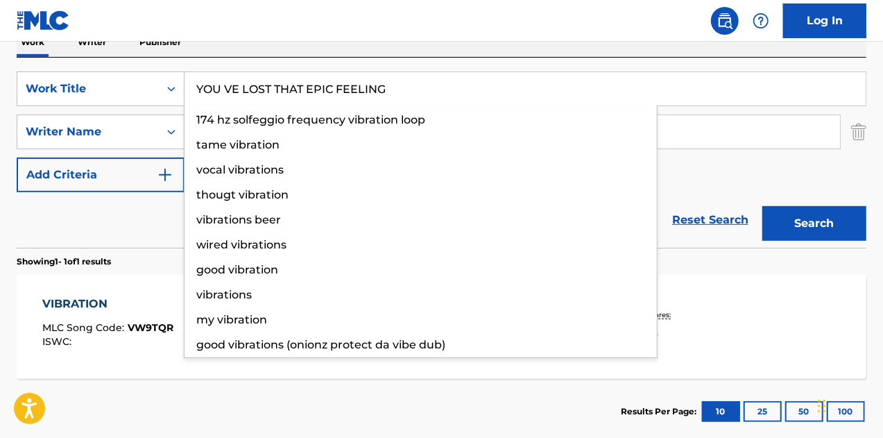
type input "YOU VE LOST THAT EPIC FEELING"
click at [763, 206] on button "Search" at bounding box center [815, 223] width 104 height 35
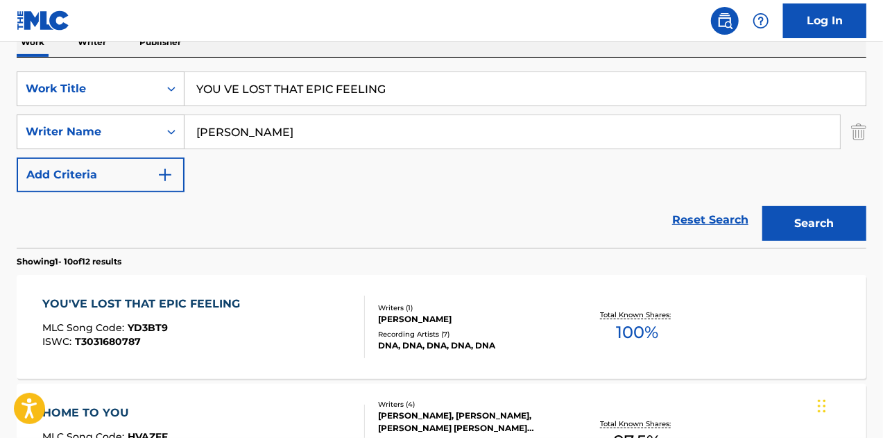
click at [178, 302] on div "YOU'VE LOST THAT EPIC FEELING" at bounding box center [144, 304] width 205 height 17
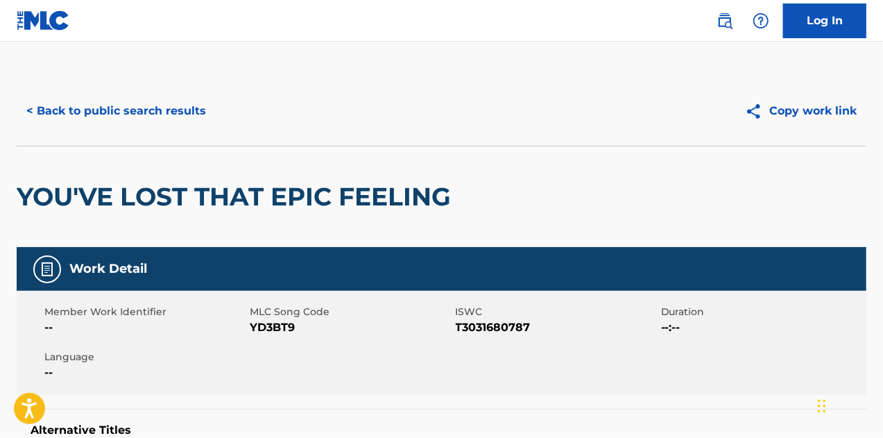
click at [272, 320] on span "YD3BT9" at bounding box center [351, 327] width 202 height 17
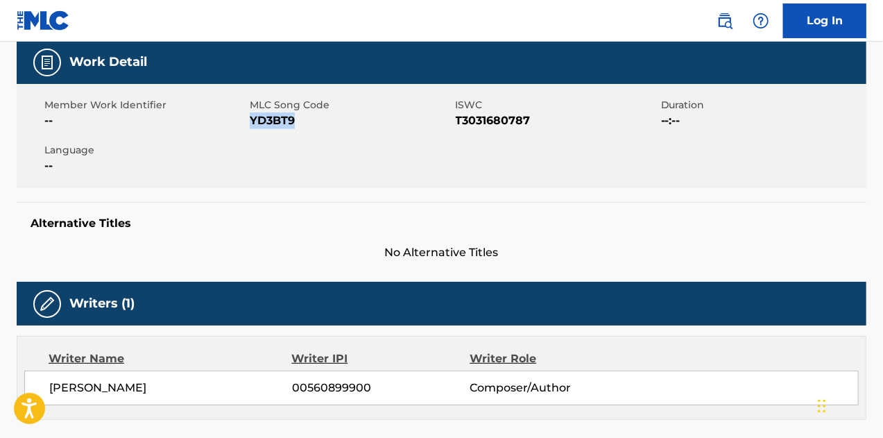
scroll to position [208, 0]
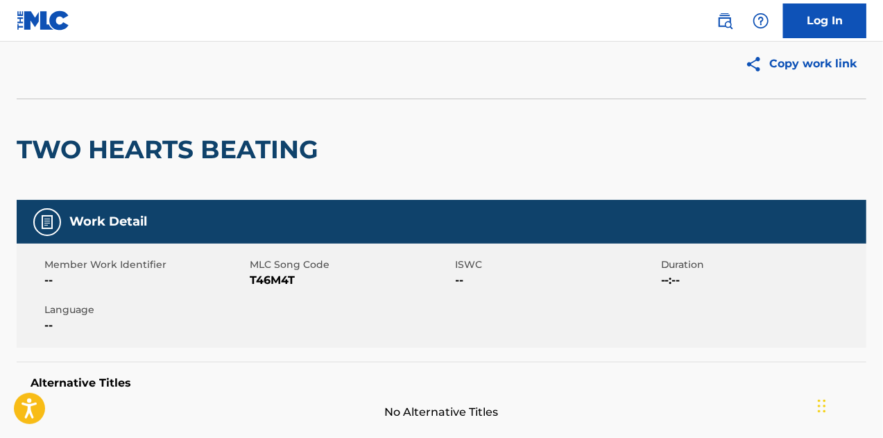
scroll to position [69, 0]
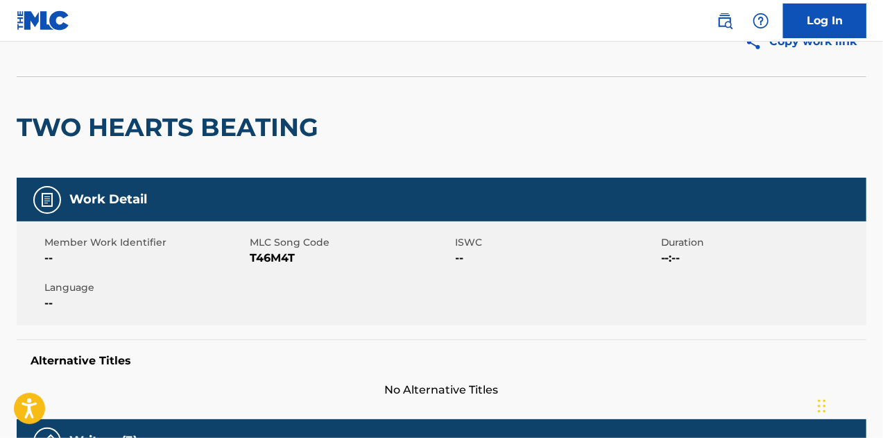
click at [291, 256] on span "T46M4T" at bounding box center [351, 258] width 202 height 17
copy span "T46M4T"
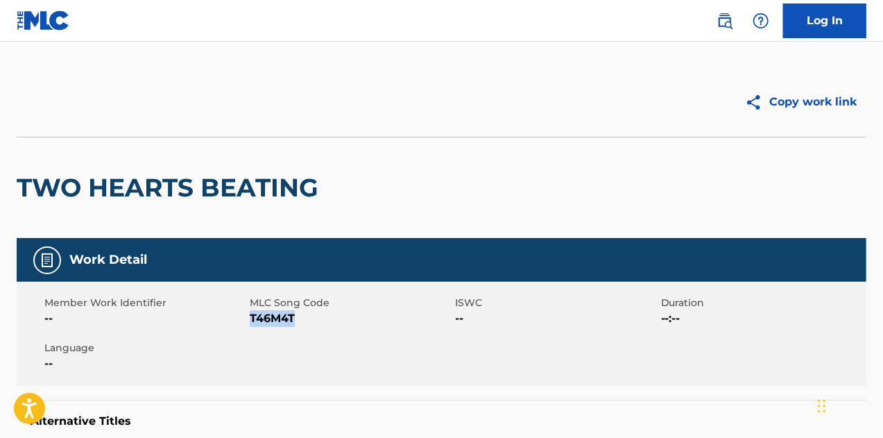
scroll to position [0, 0]
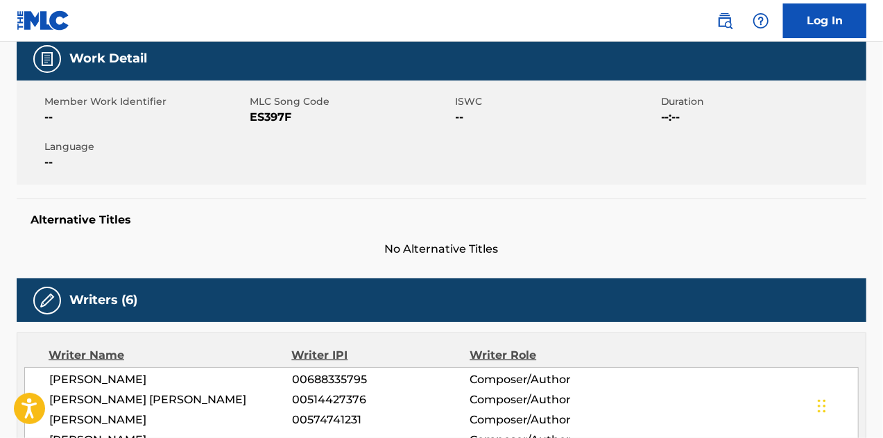
scroll to position [139, 0]
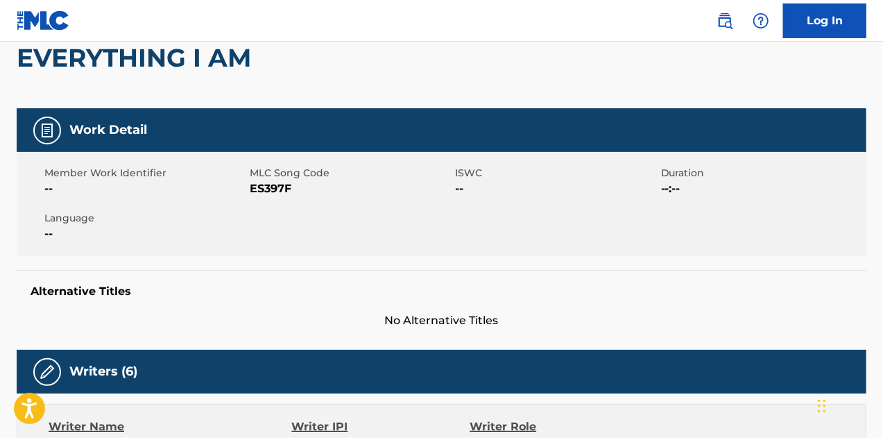
click at [269, 185] on span "ES397F" at bounding box center [351, 188] width 202 height 17
copy span "ES397F"
